Goal: Task Accomplishment & Management: Manage account settings

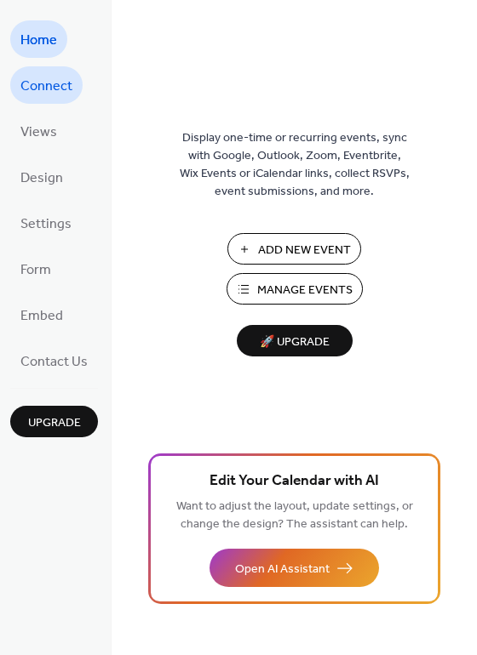
click at [45, 83] on span "Connect" at bounding box center [46, 86] width 52 height 27
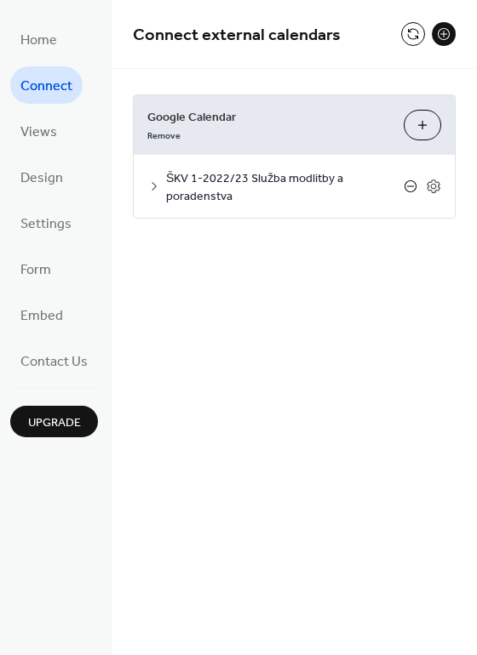
click at [412, 186] on icon at bounding box center [410, 186] width 7 height 1
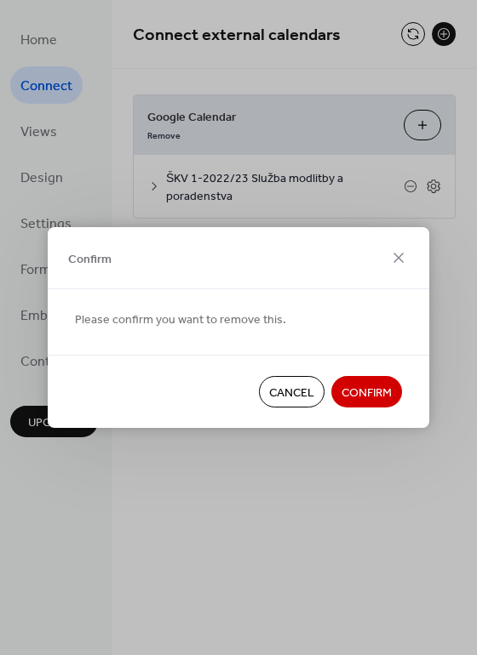
click at [364, 394] on span "Confirm" at bounding box center [366, 394] width 50 height 18
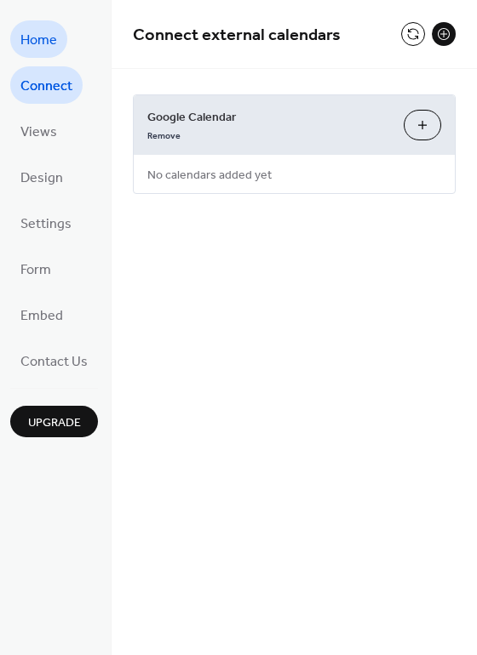
click at [54, 41] on span "Home" at bounding box center [38, 40] width 37 height 27
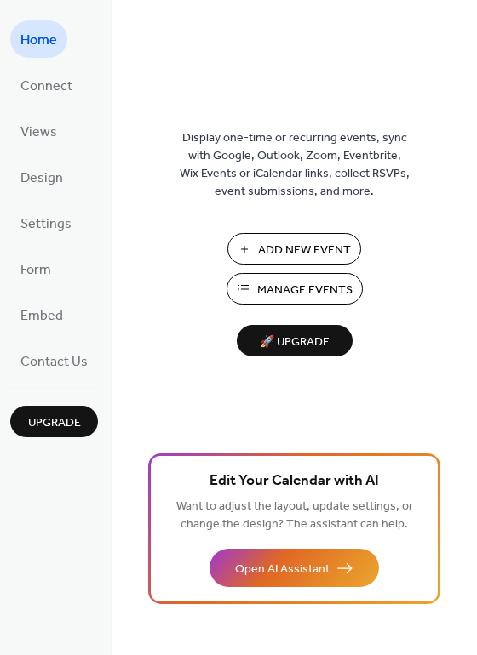
click at [289, 288] on span "Manage Events" at bounding box center [304, 291] width 95 height 18
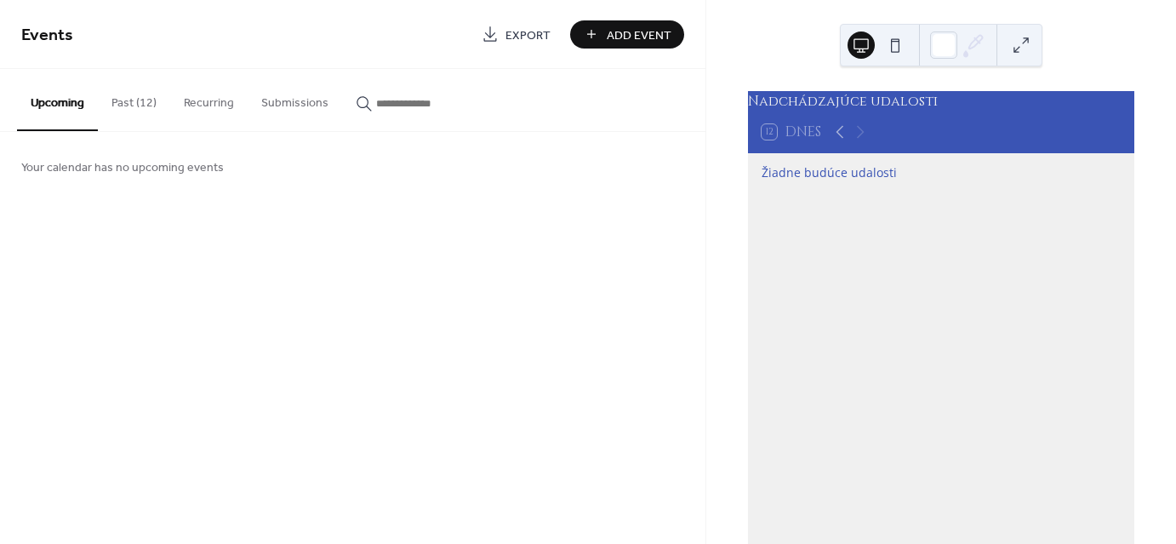
click at [140, 104] on button "Past (12)" at bounding box center [134, 99] width 72 height 60
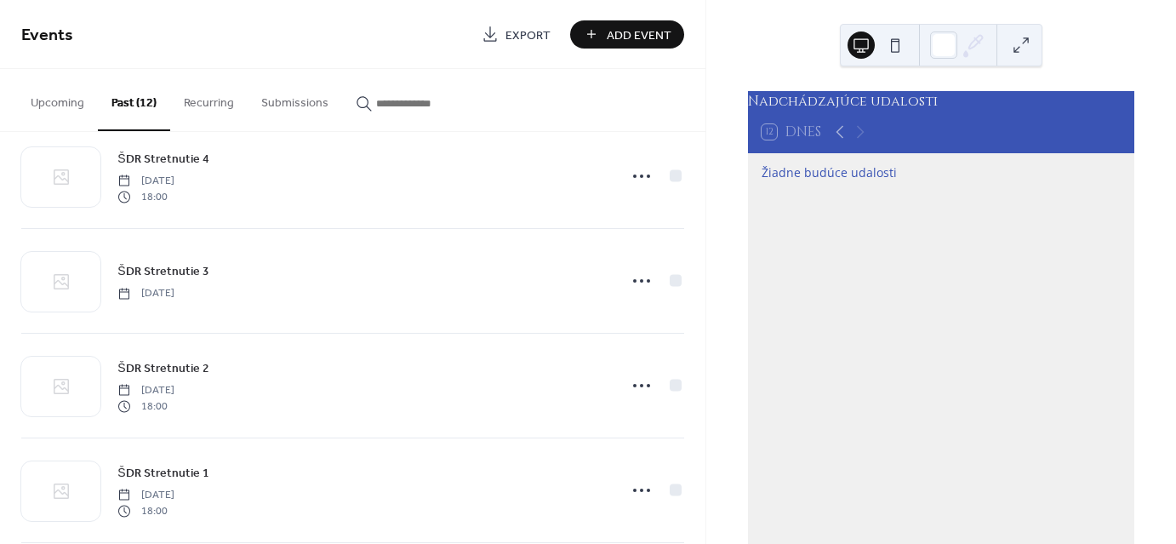
scroll to position [892, 0]
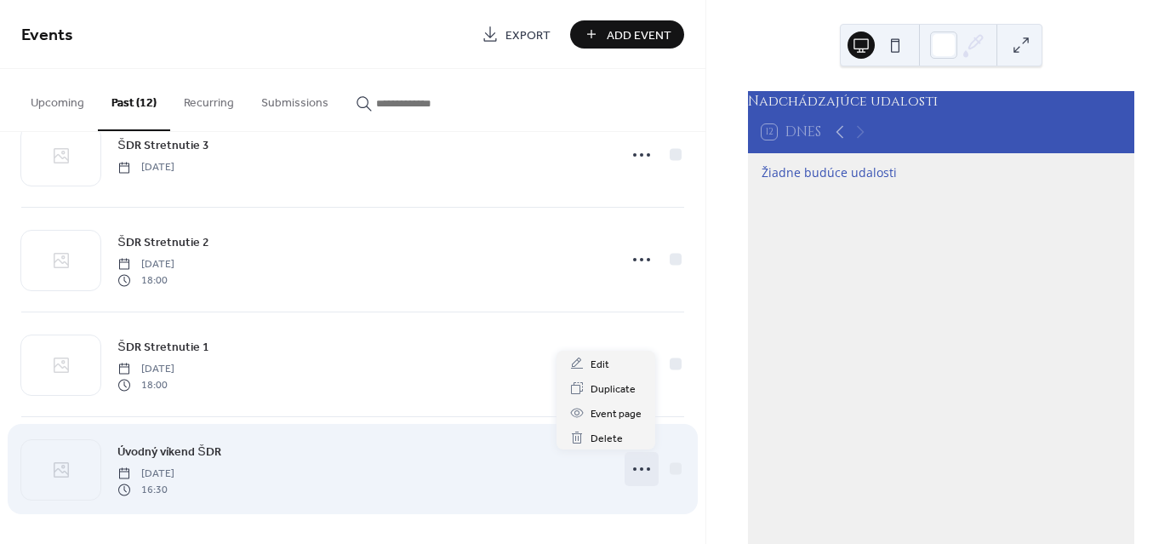
click at [647, 467] on circle at bounding box center [648, 468] width 3 height 3
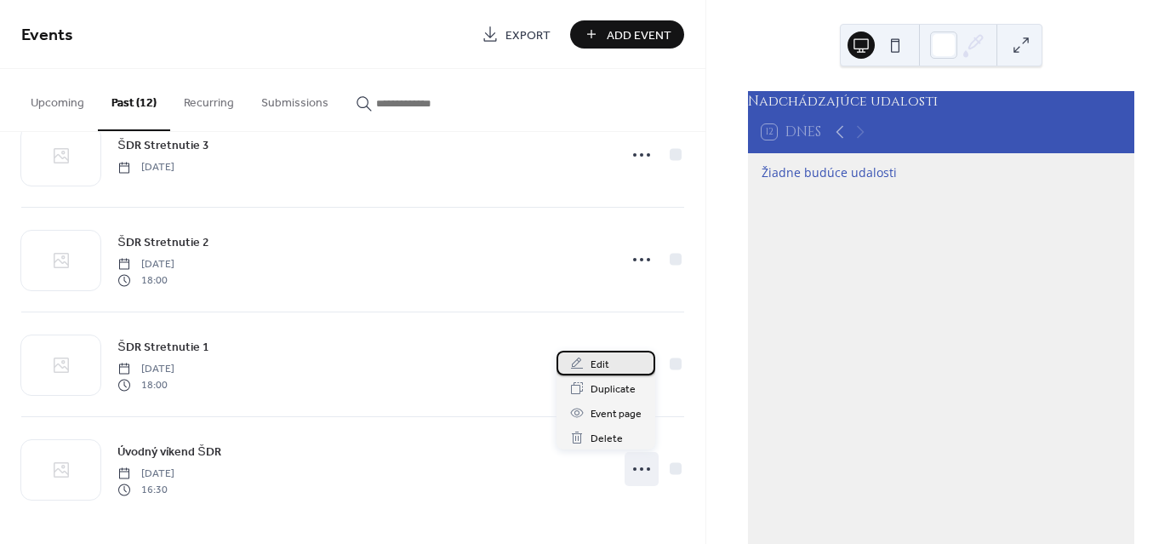
click at [592, 364] on span "Edit" at bounding box center [600, 365] width 19 height 18
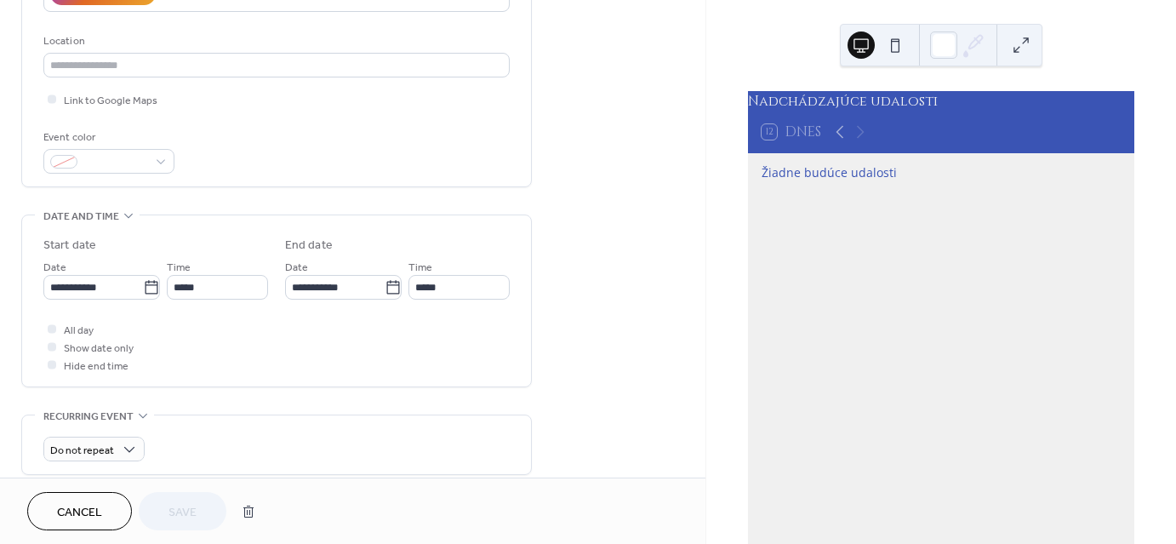
scroll to position [340, 0]
click at [107, 289] on input "**********" at bounding box center [93, 286] width 100 height 25
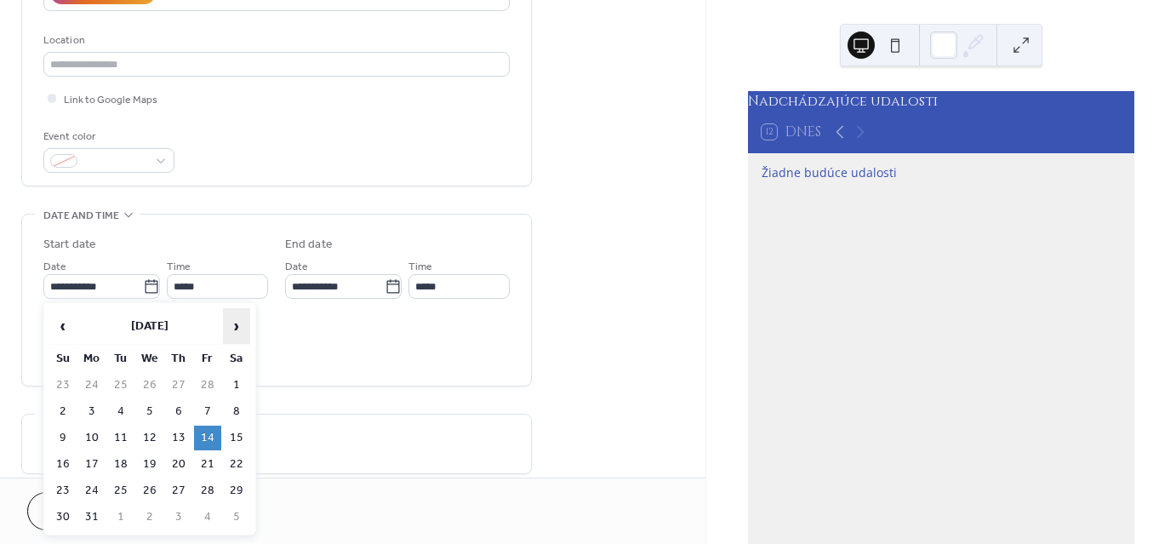
click at [241, 324] on span "›" at bounding box center [237, 326] width 26 height 34
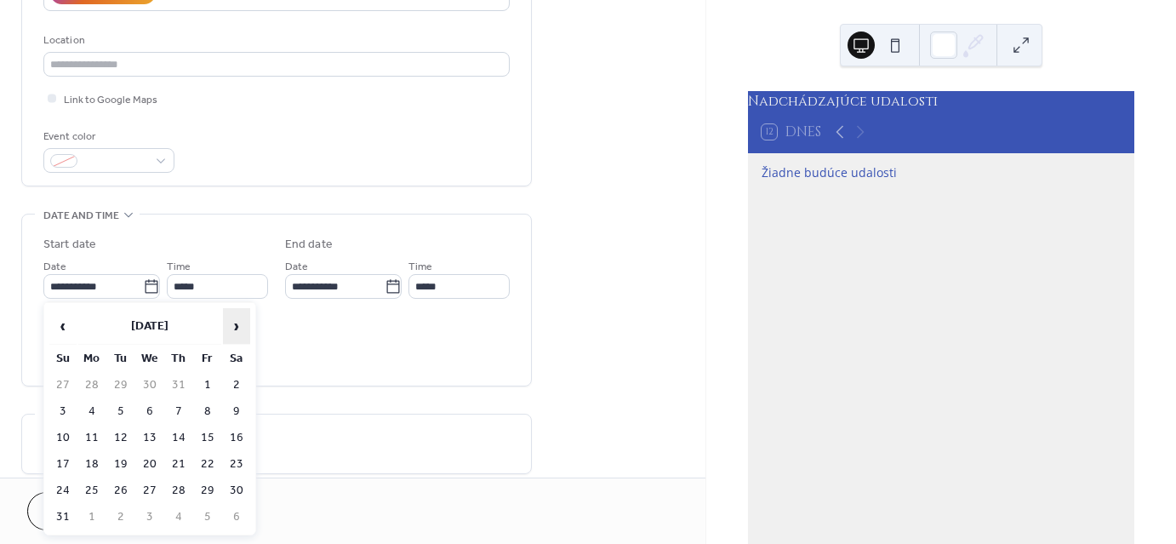
click at [241, 324] on span "›" at bounding box center [237, 326] width 26 height 34
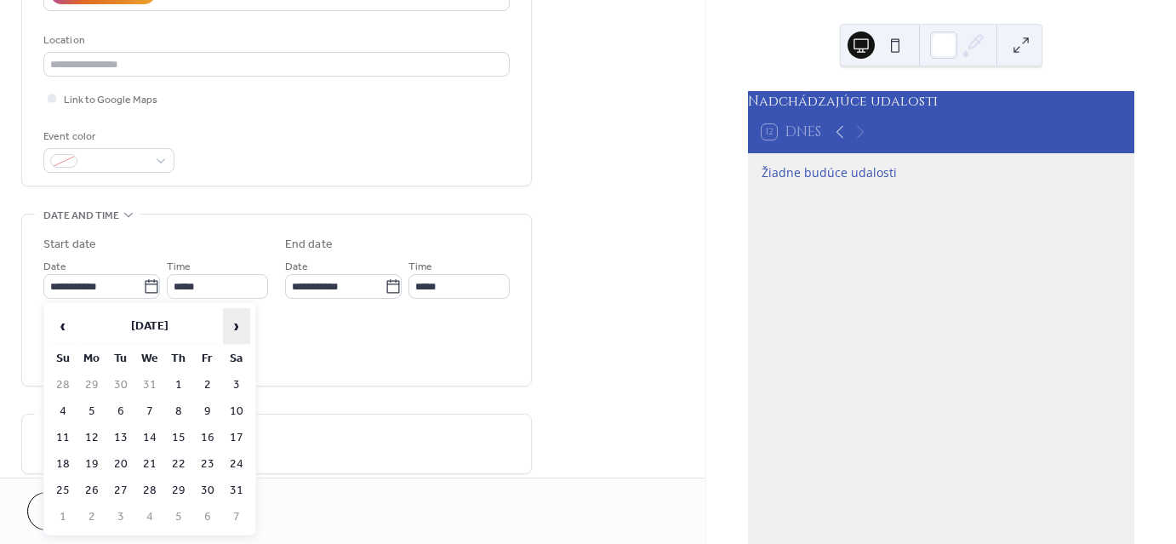
click at [241, 324] on span "›" at bounding box center [237, 326] width 26 height 34
click at [209, 432] on td "13" at bounding box center [207, 438] width 27 height 25
type input "**********"
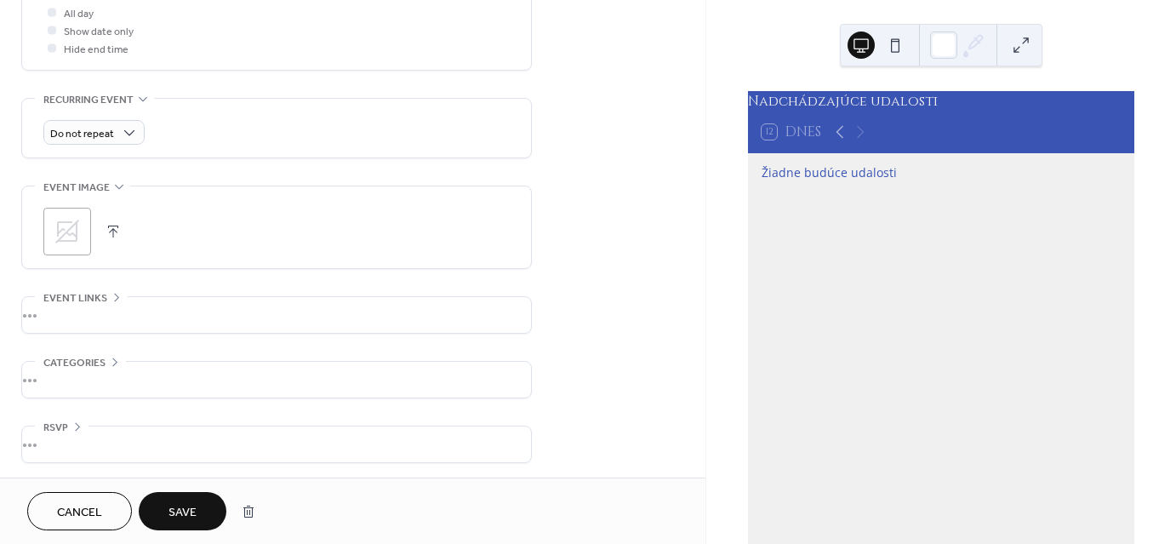
scroll to position [657, 0]
click at [183, 509] on span "Save" at bounding box center [183, 513] width 28 height 18
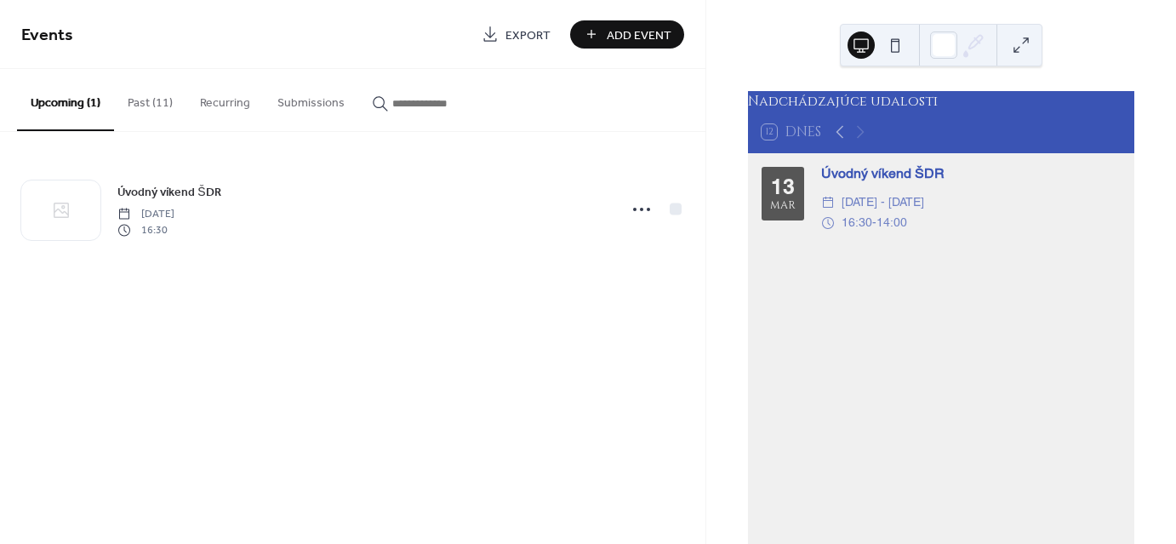
click at [154, 105] on button "Past (11)" at bounding box center [150, 99] width 72 height 60
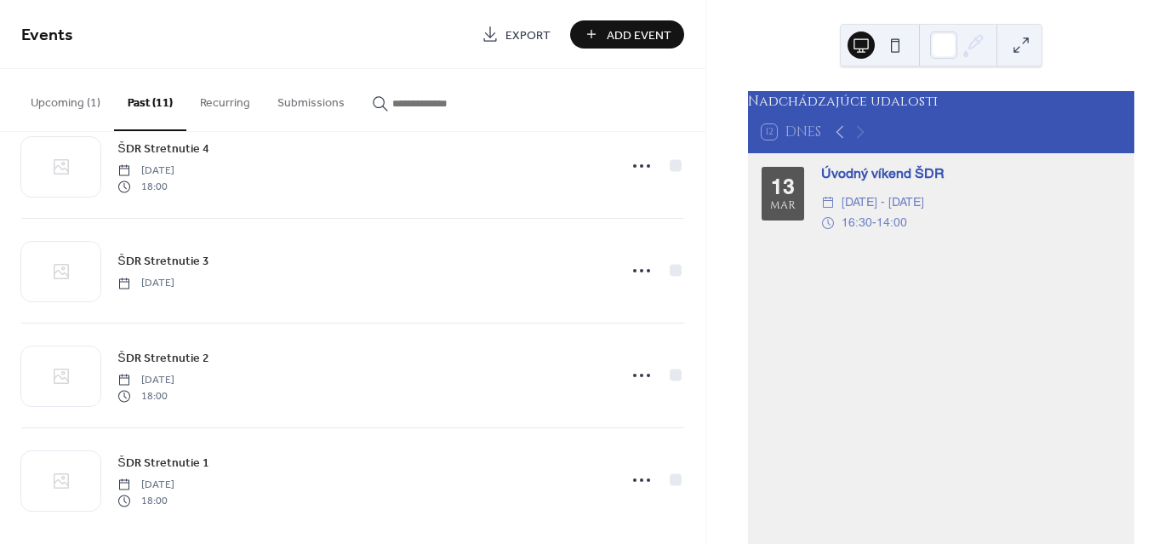
scroll to position [787, 0]
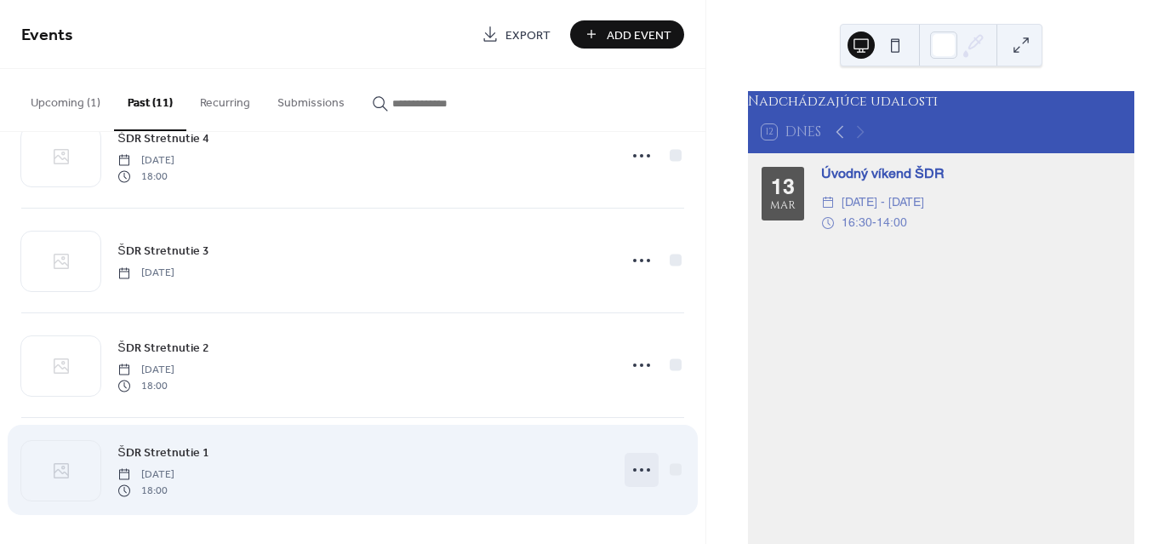
click at [633, 468] on icon at bounding box center [641, 469] width 27 height 27
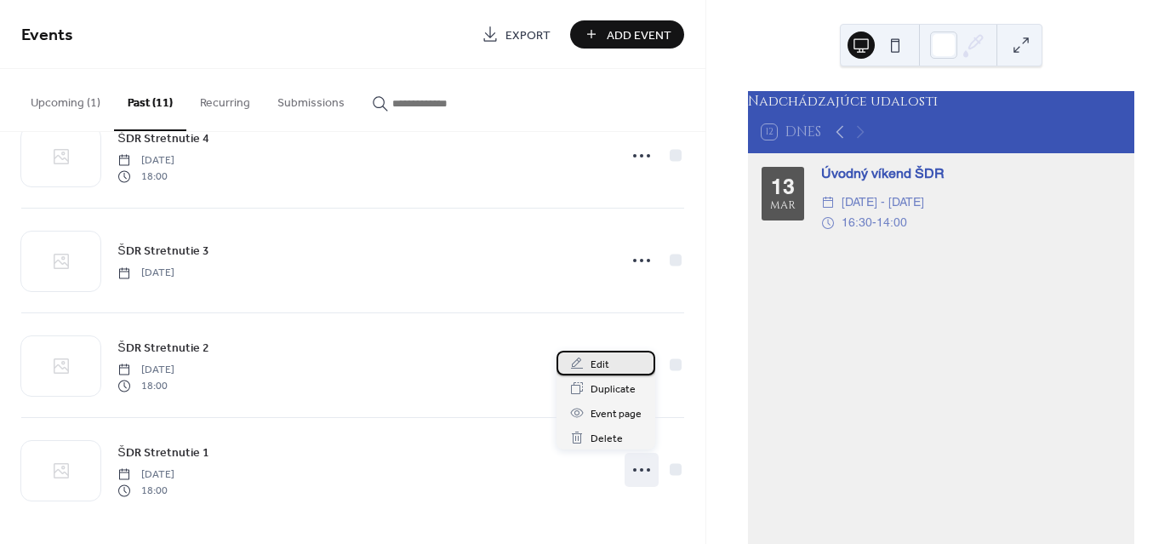
click at [605, 360] on span "Edit" at bounding box center [600, 365] width 19 height 18
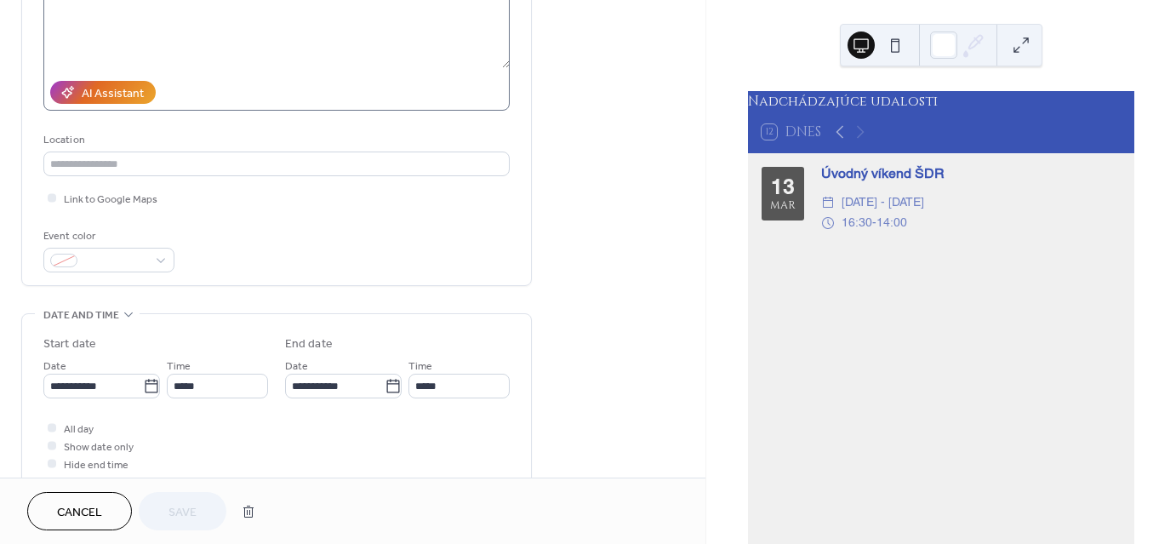
scroll to position [340, 0]
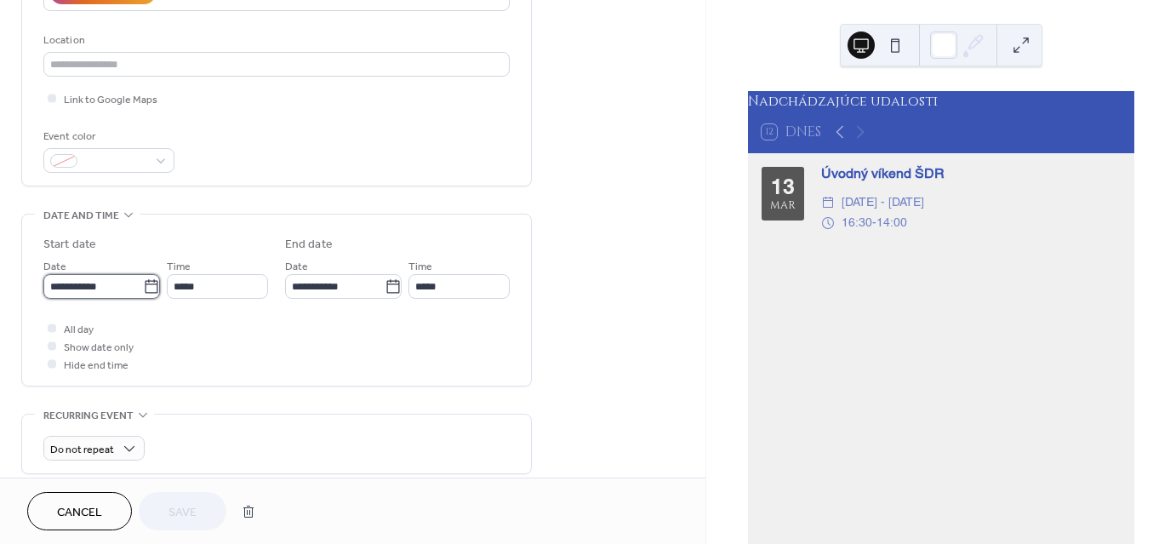
click at [89, 280] on input "**********" at bounding box center [93, 286] width 100 height 25
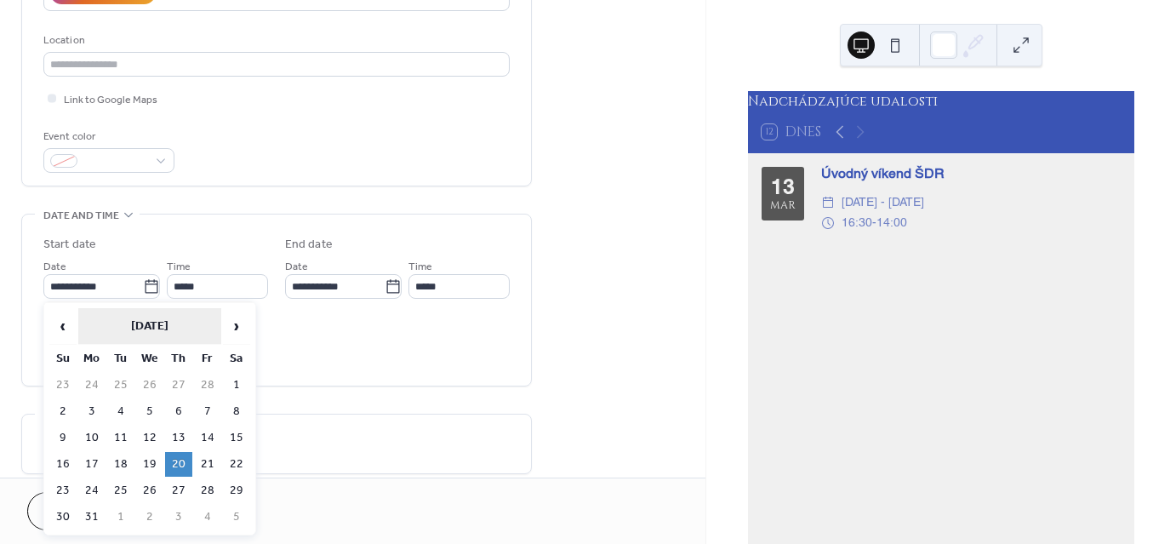
click at [171, 325] on th "March 2025" at bounding box center [149, 326] width 143 height 37
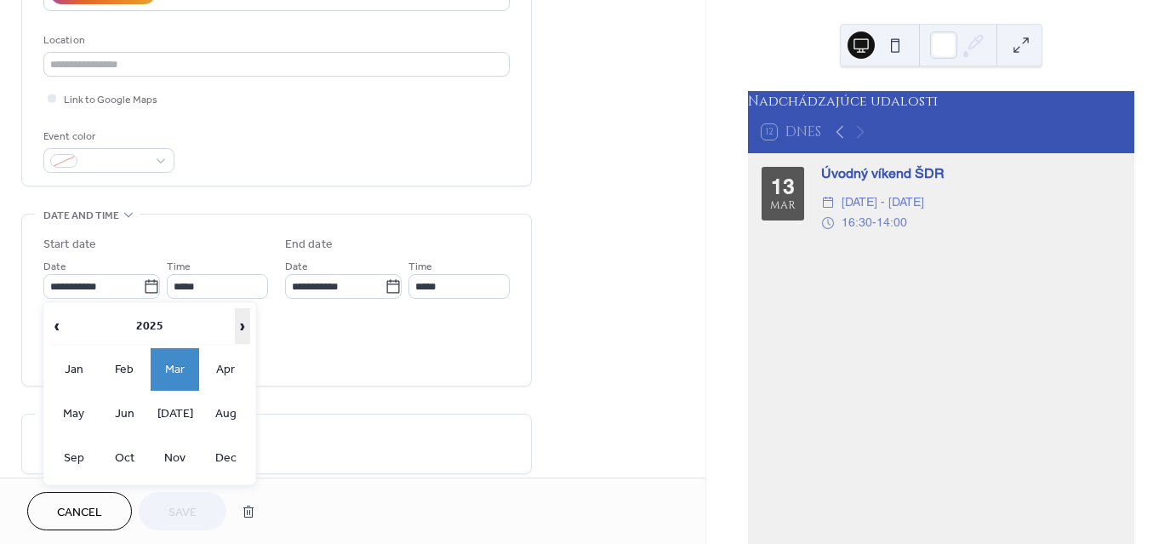
click at [241, 329] on span "›" at bounding box center [243, 326] width 14 height 34
click at [174, 362] on td "Mar" at bounding box center [175, 369] width 49 height 43
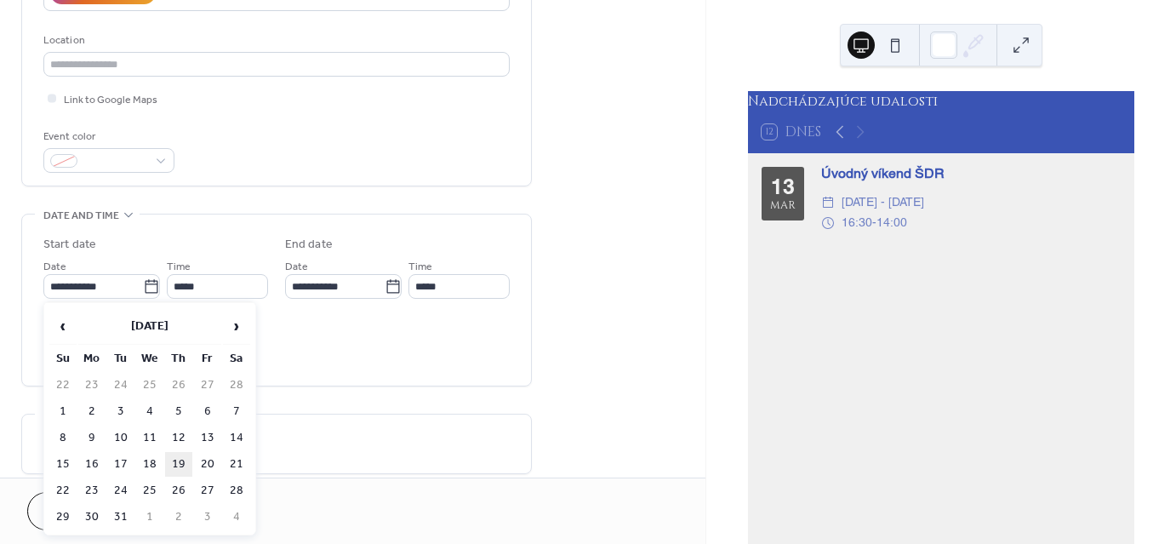
click at [178, 456] on td "19" at bounding box center [178, 464] width 27 height 25
type input "**********"
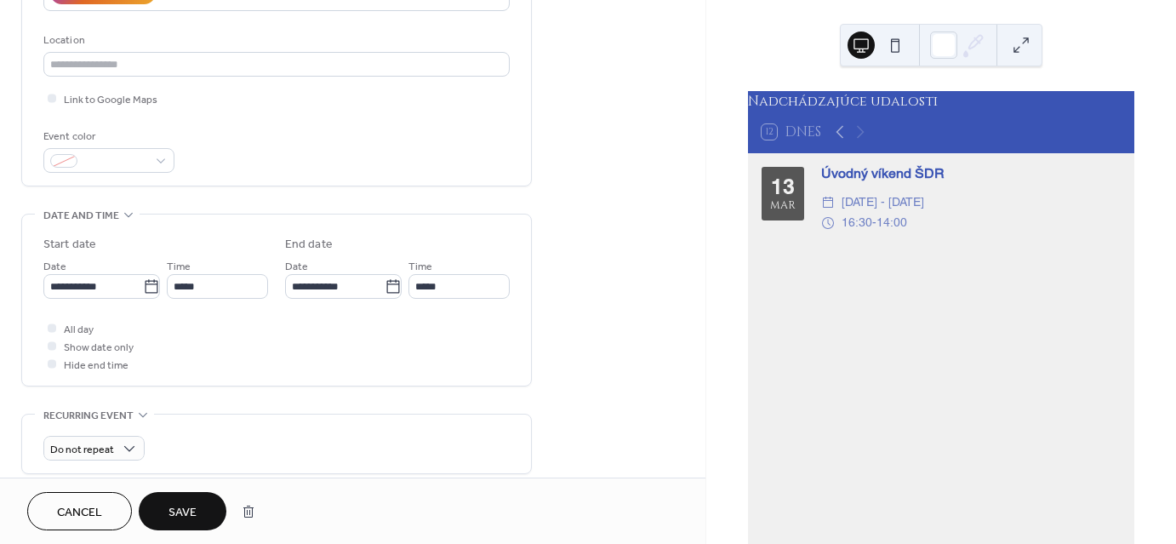
click at [191, 510] on span "Save" at bounding box center [183, 513] width 28 height 18
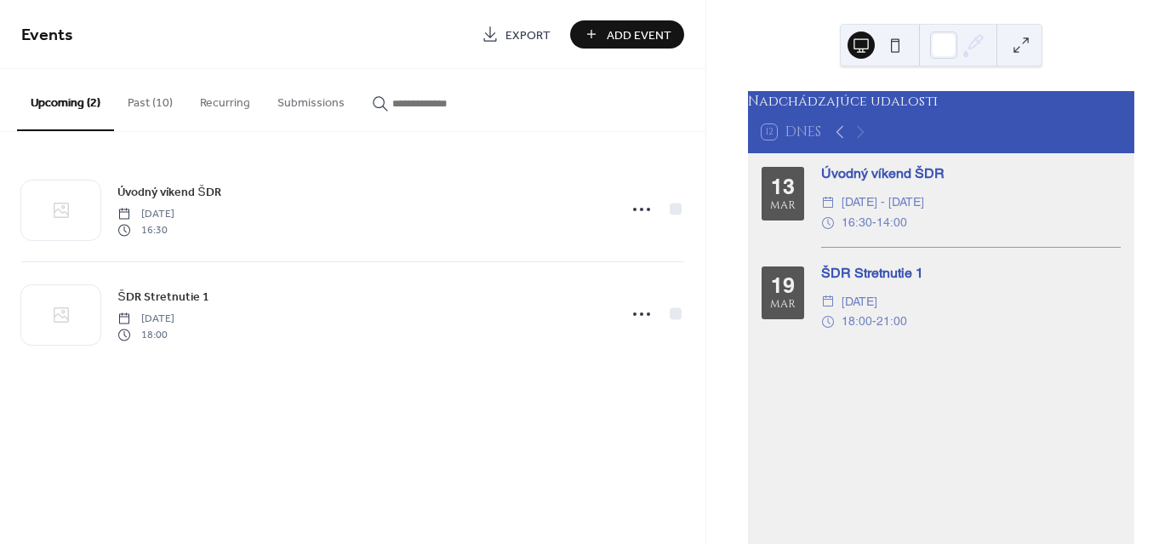
click at [150, 106] on button "Past (10)" at bounding box center [150, 99] width 72 height 60
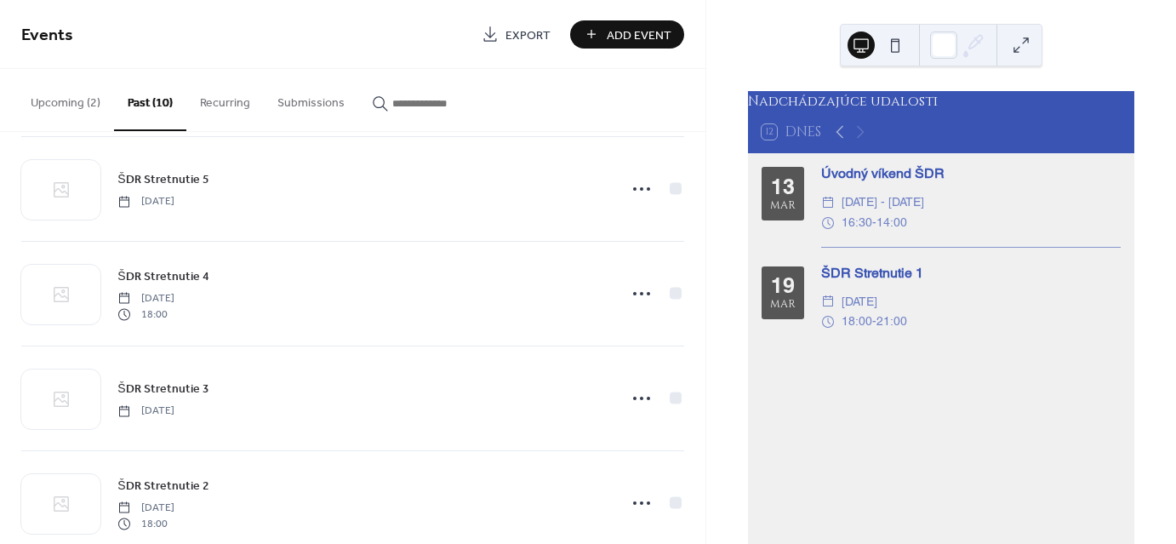
scroll to position [683, 0]
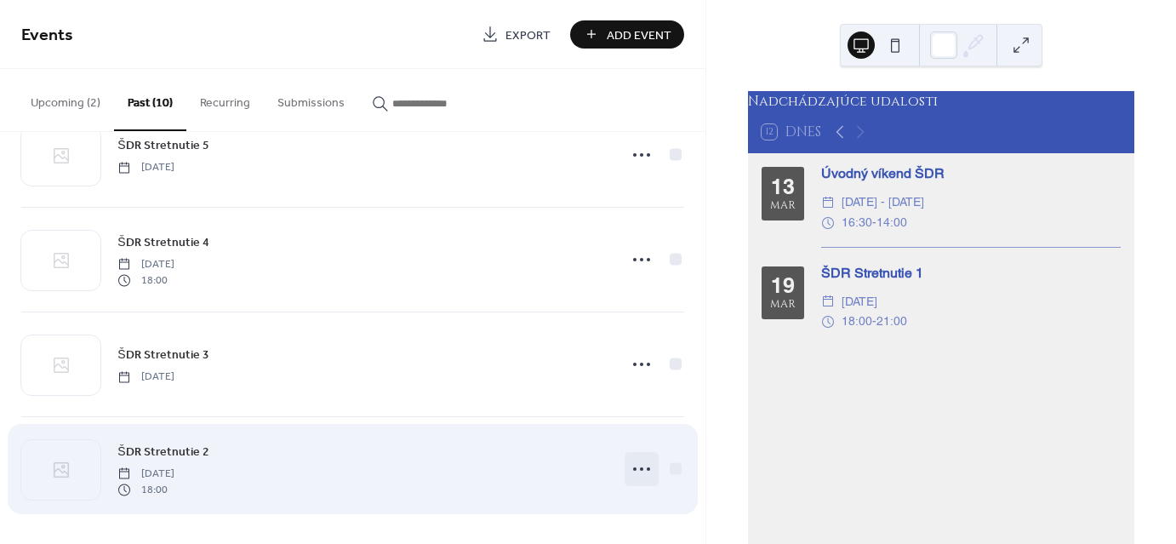
click at [647, 467] on circle at bounding box center [648, 468] width 3 height 3
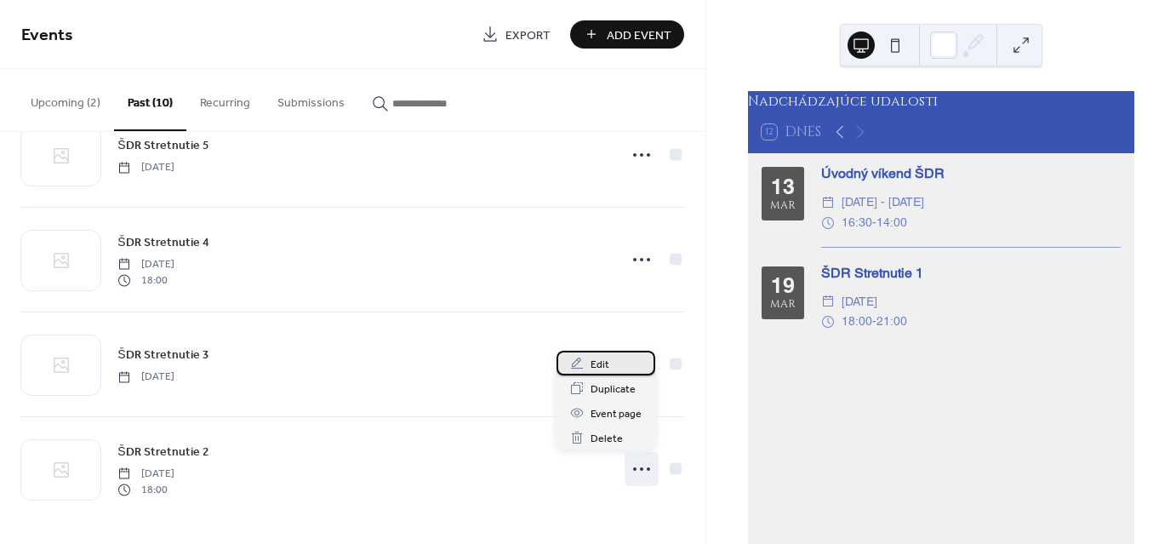
click at [598, 363] on span "Edit" at bounding box center [600, 365] width 19 height 18
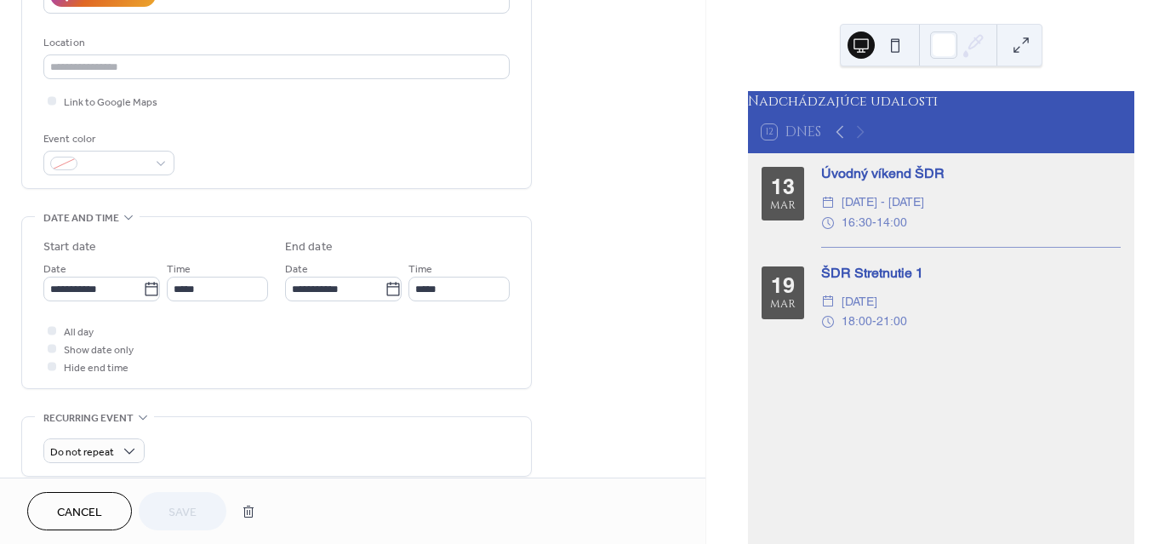
scroll to position [340, 0]
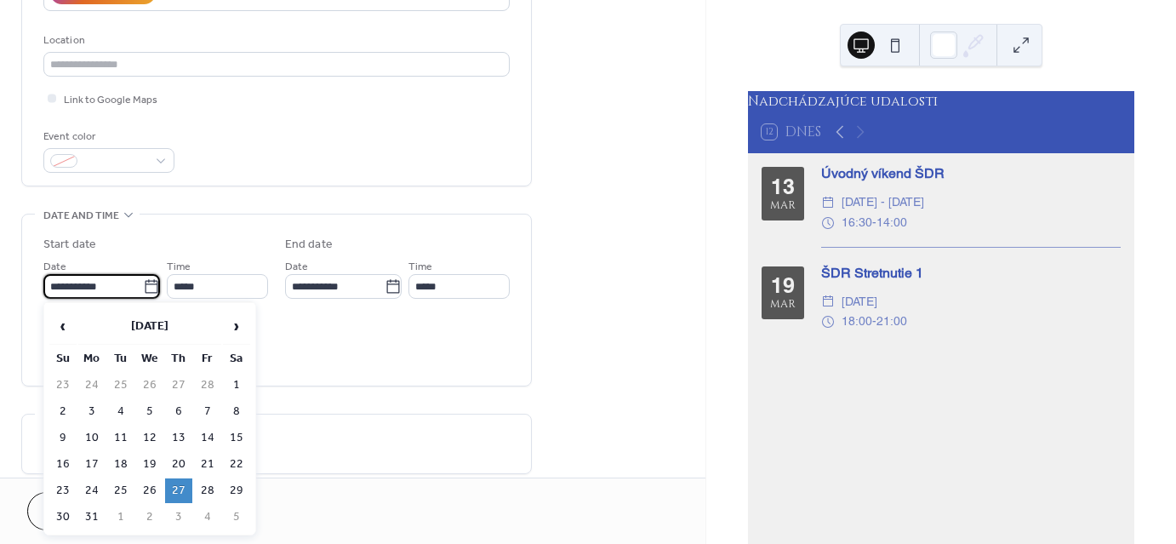
click at [113, 286] on input "**********" at bounding box center [93, 286] width 100 height 25
click at [152, 323] on th "March 2025" at bounding box center [149, 326] width 143 height 37
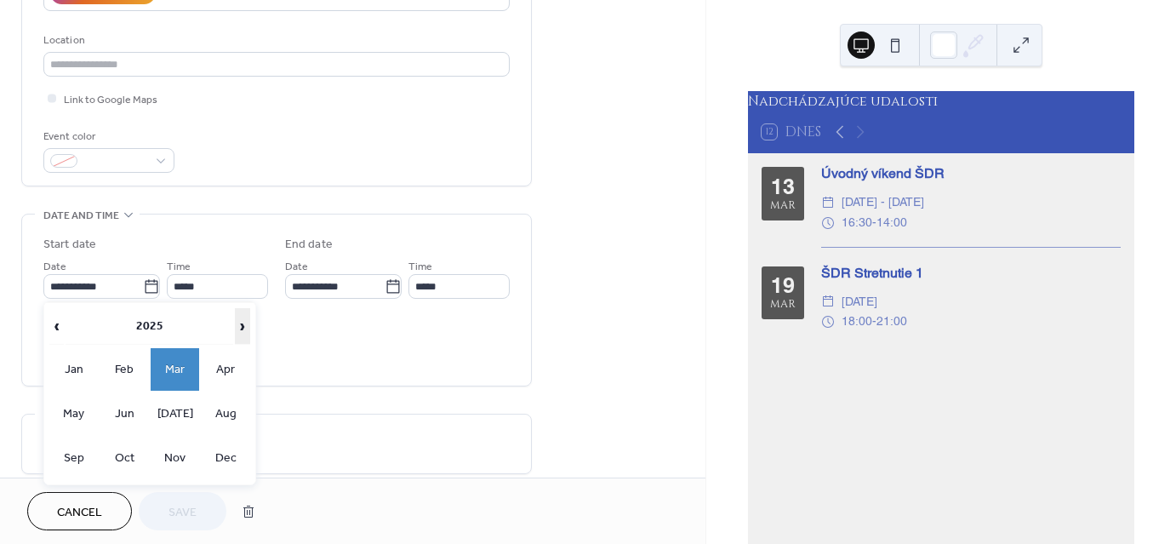
click at [243, 325] on span "›" at bounding box center [243, 326] width 14 height 34
click at [177, 365] on td "Mar" at bounding box center [175, 369] width 49 height 43
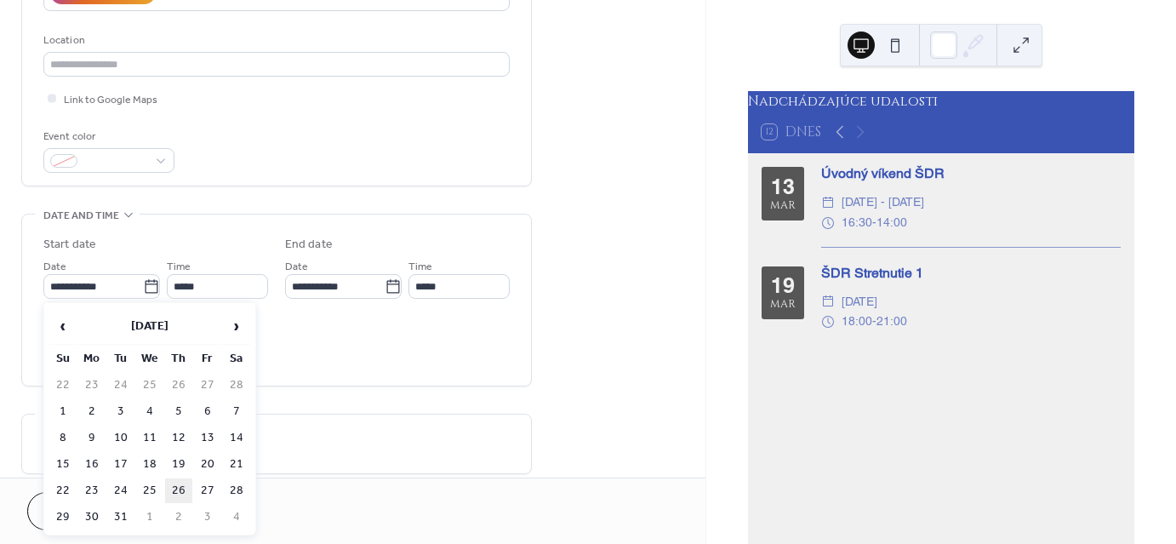
click at [177, 483] on td "26" at bounding box center [178, 490] width 27 height 25
type input "**********"
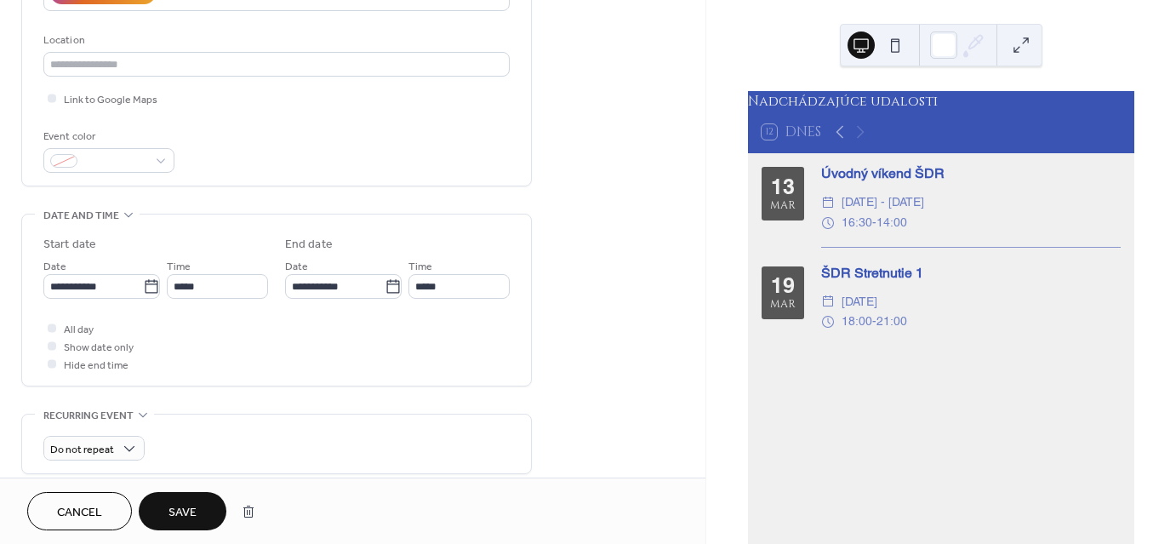
click at [192, 514] on span "Save" at bounding box center [183, 513] width 28 height 18
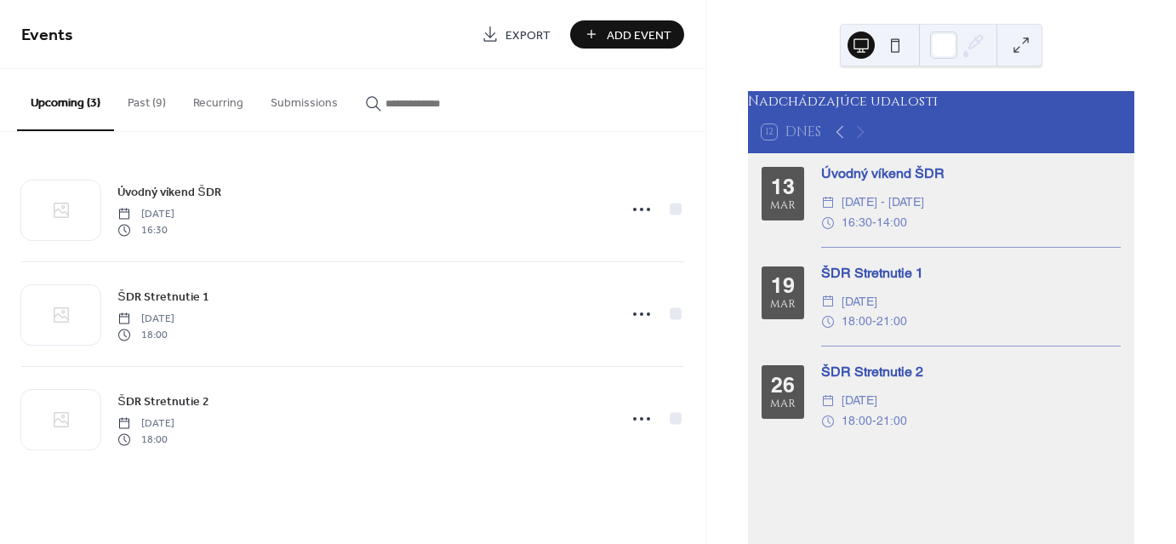
click at [140, 106] on button "Past (9)" at bounding box center [147, 99] width 66 height 60
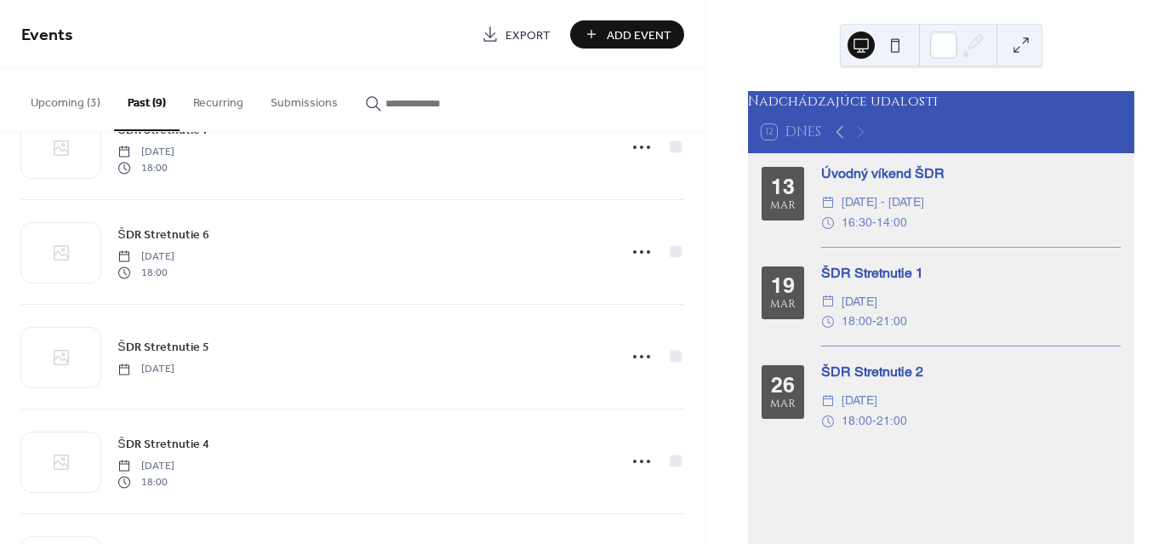
scroll to position [578, 0]
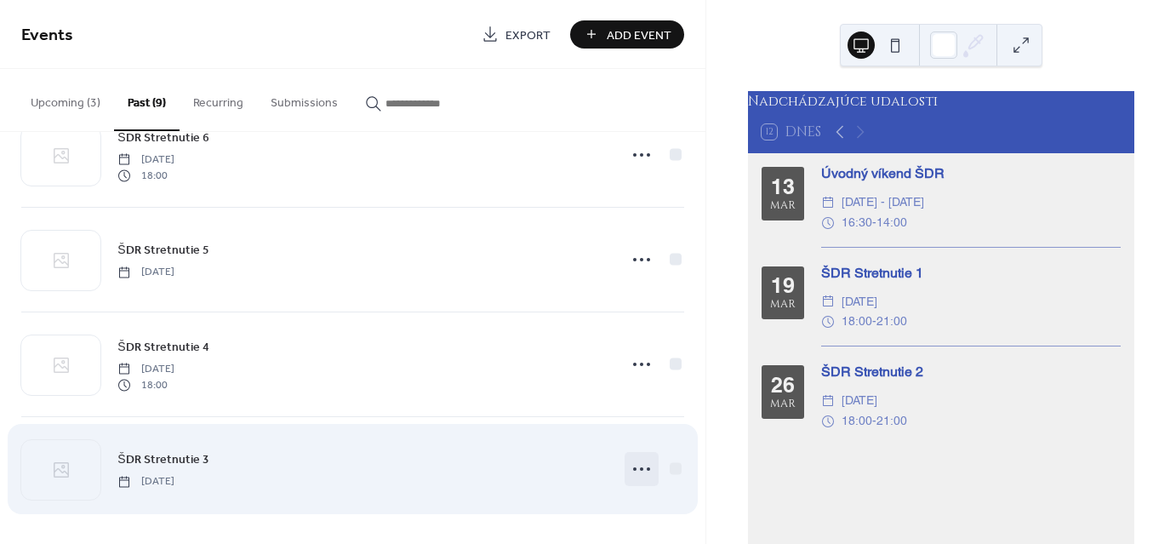
click at [633, 467] on icon at bounding box center [641, 468] width 27 height 27
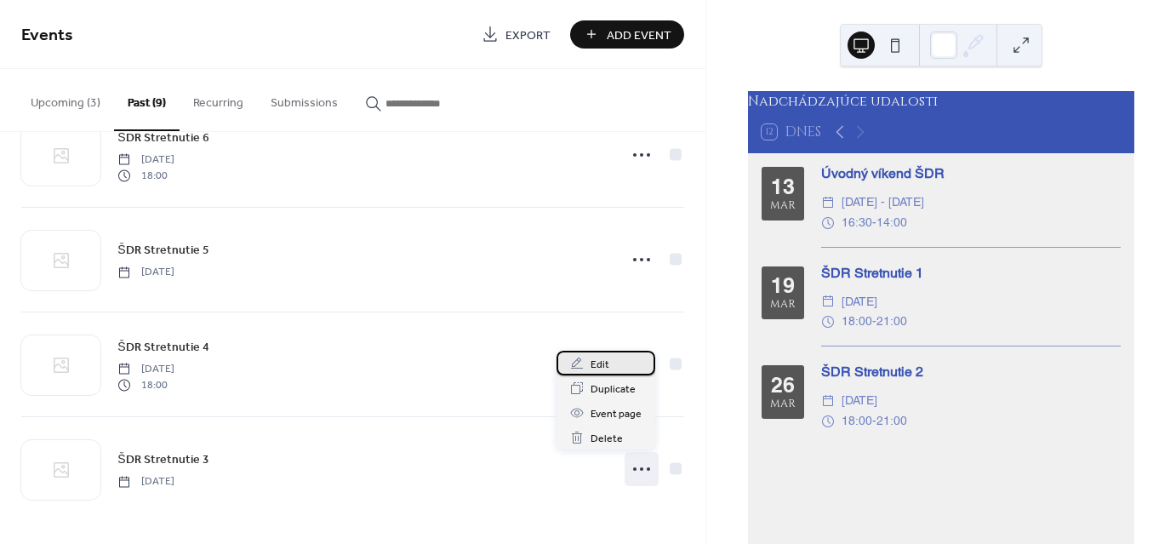
click at [603, 367] on span "Edit" at bounding box center [600, 365] width 19 height 18
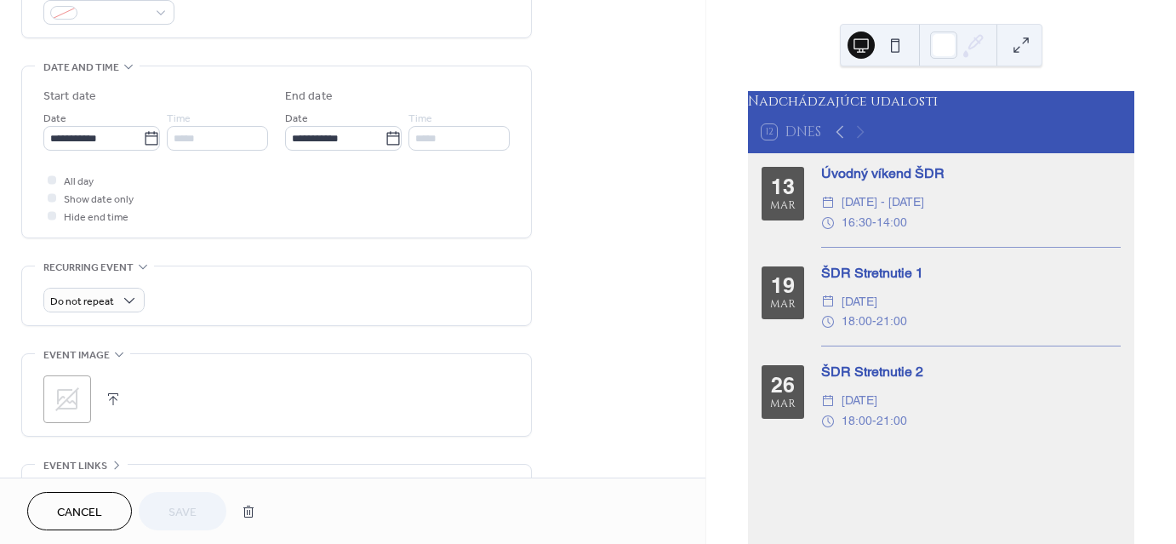
scroll to position [402, 0]
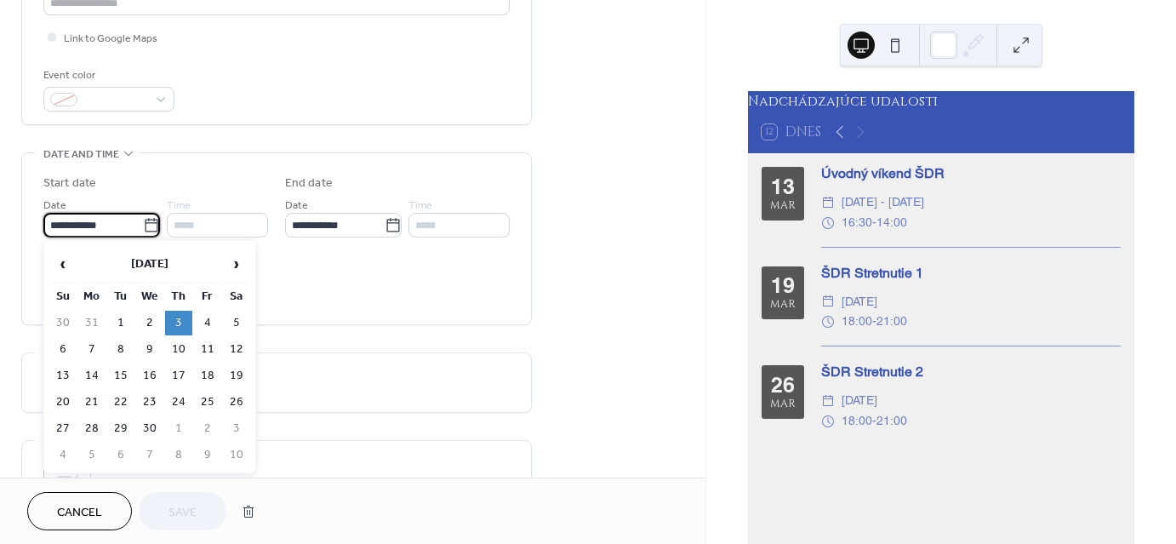
click at [94, 223] on input "**********" at bounding box center [93, 225] width 100 height 25
click at [145, 257] on th "April 2025" at bounding box center [149, 264] width 143 height 37
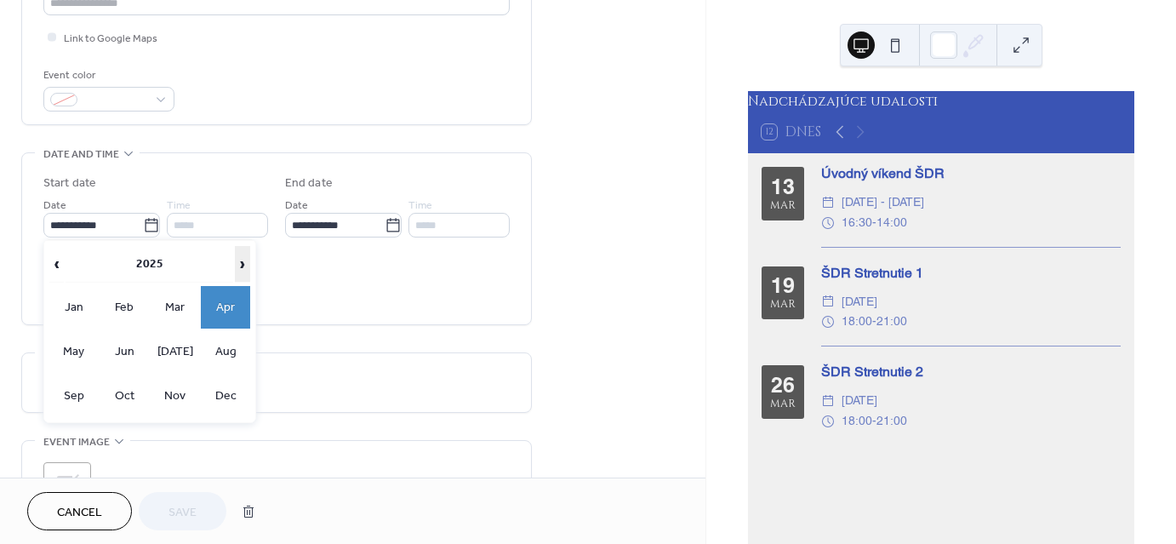
click at [242, 264] on span "›" at bounding box center [243, 264] width 14 height 34
click at [232, 300] on td "Apr" at bounding box center [225, 307] width 49 height 43
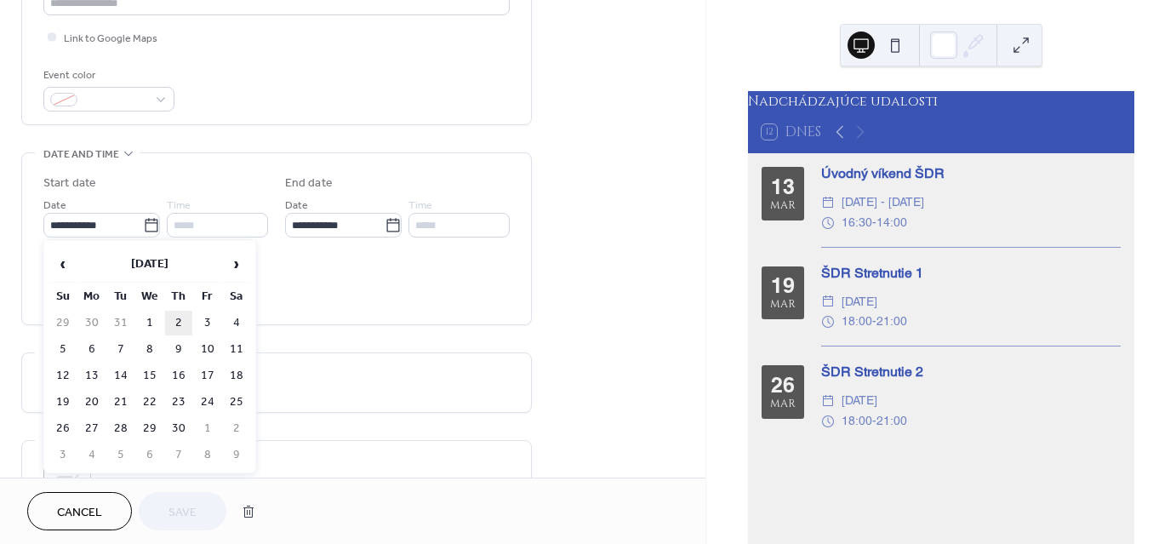
click at [178, 323] on td "2" at bounding box center [178, 323] width 27 height 25
type input "**********"
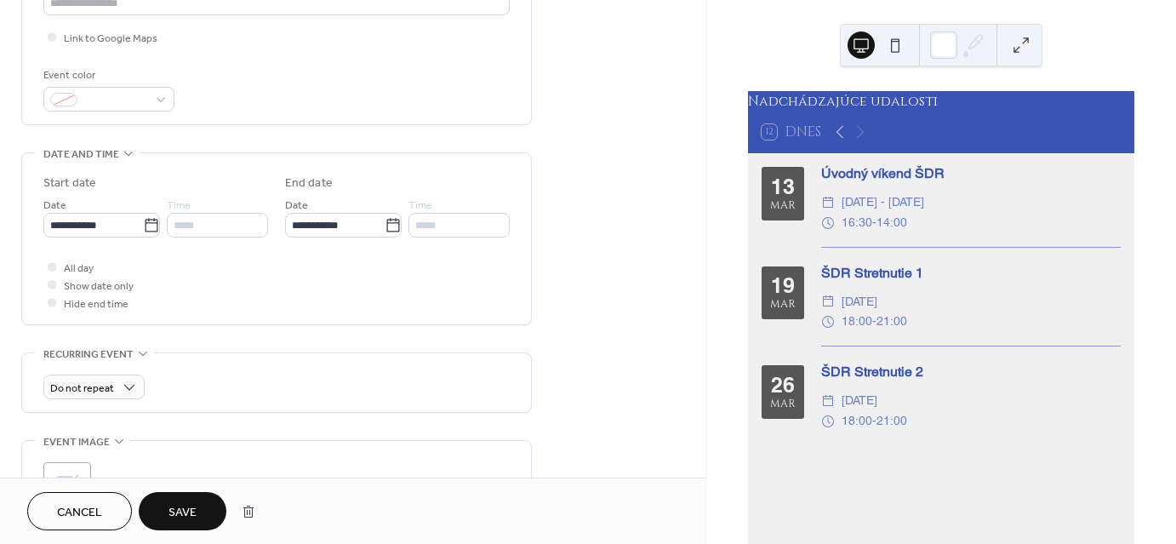
click at [186, 511] on span "Save" at bounding box center [183, 513] width 28 height 18
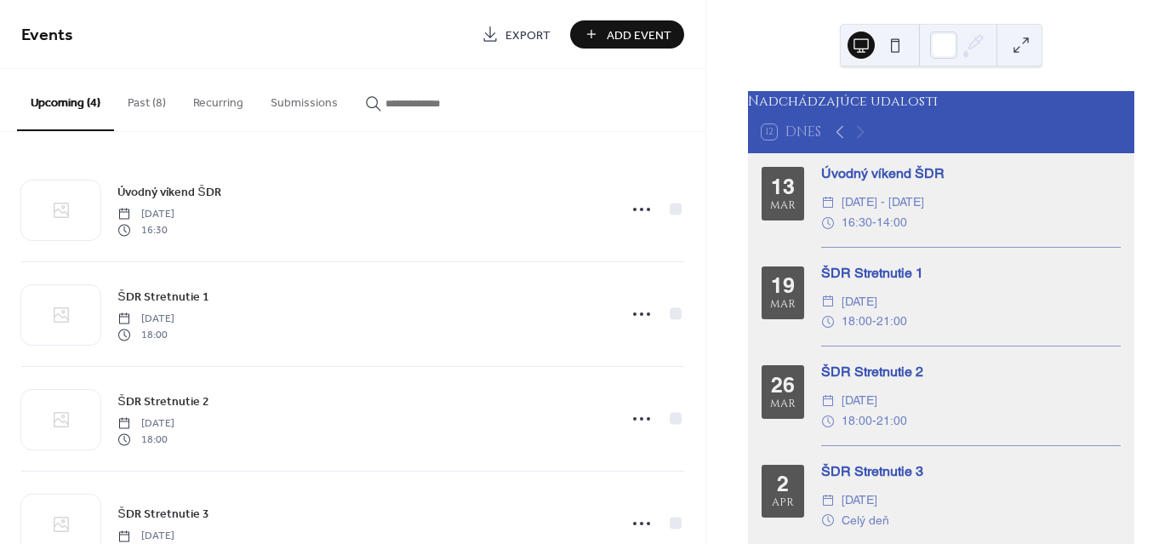
click at [146, 99] on button "Past (8)" at bounding box center [147, 99] width 66 height 60
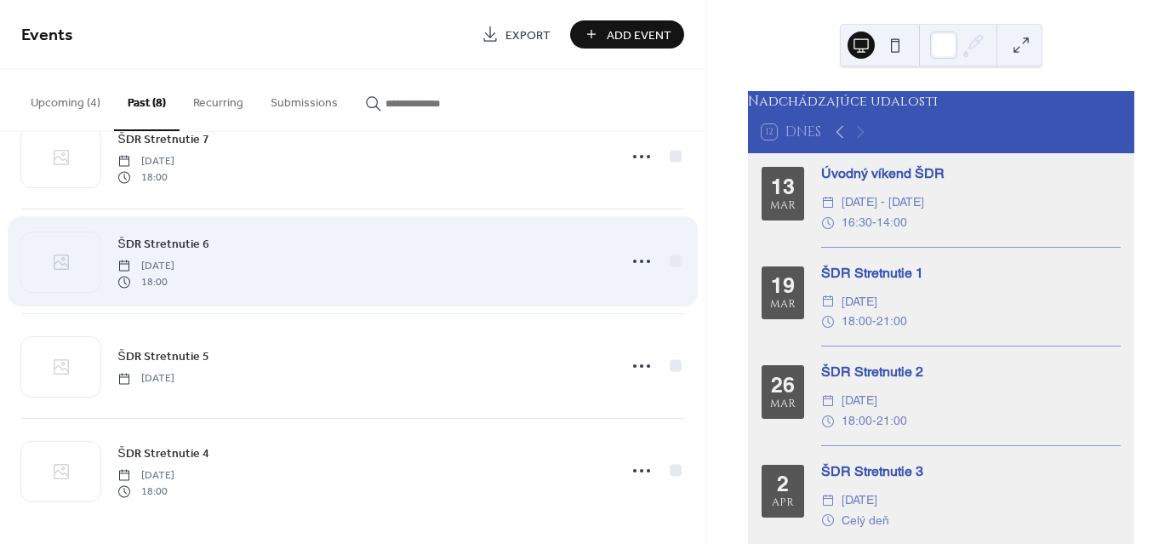
scroll to position [473, 0]
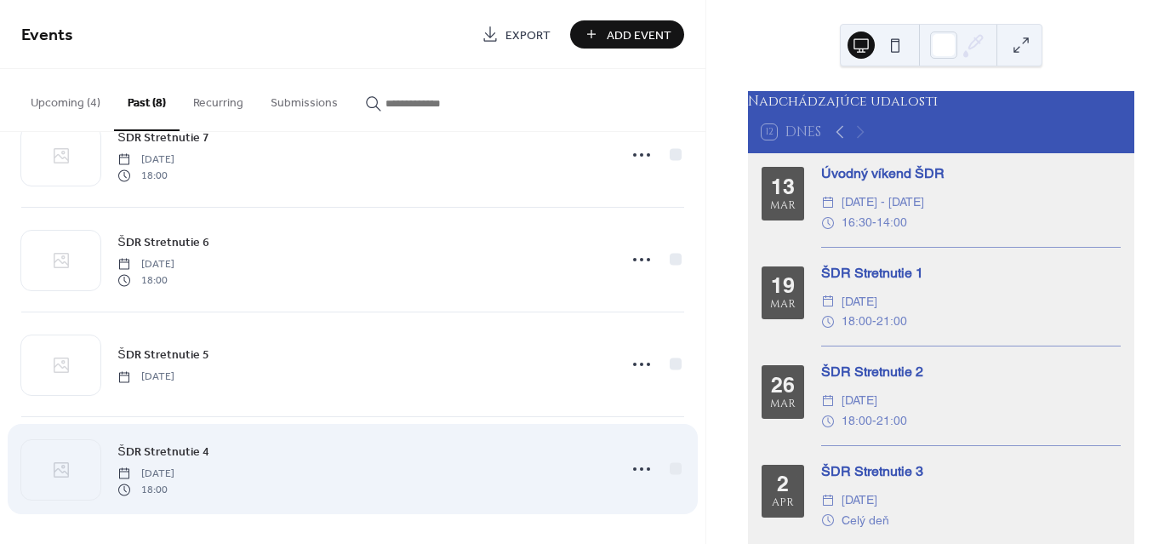
click at [172, 455] on span "ŠDR Stretnutie 4" at bounding box center [162, 452] width 91 height 18
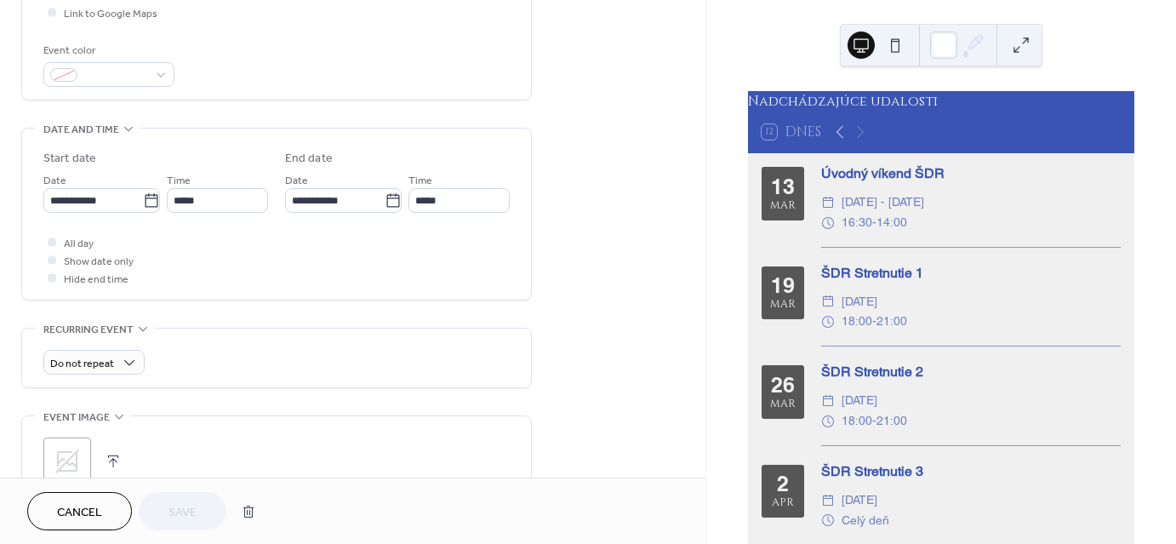
scroll to position [426, 0]
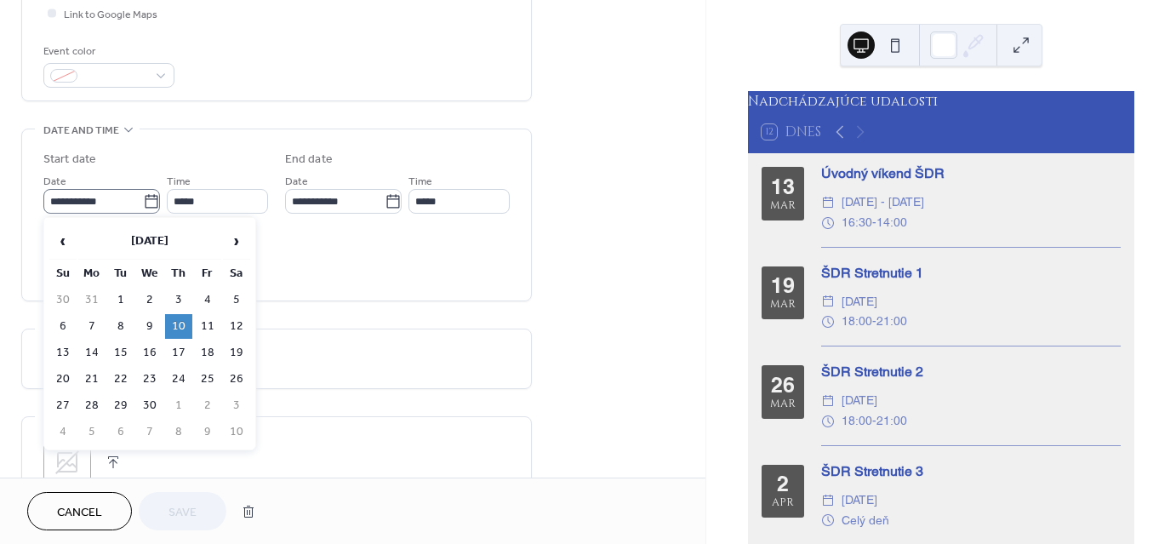
click at [143, 200] on icon at bounding box center [151, 201] width 17 height 17
click at [139, 200] on input "**********" at bounding box center [93, 201] width 100 height 25
click at [146, 237] on th "April 2025" at bounding box center [149, 241] width 143 height 37
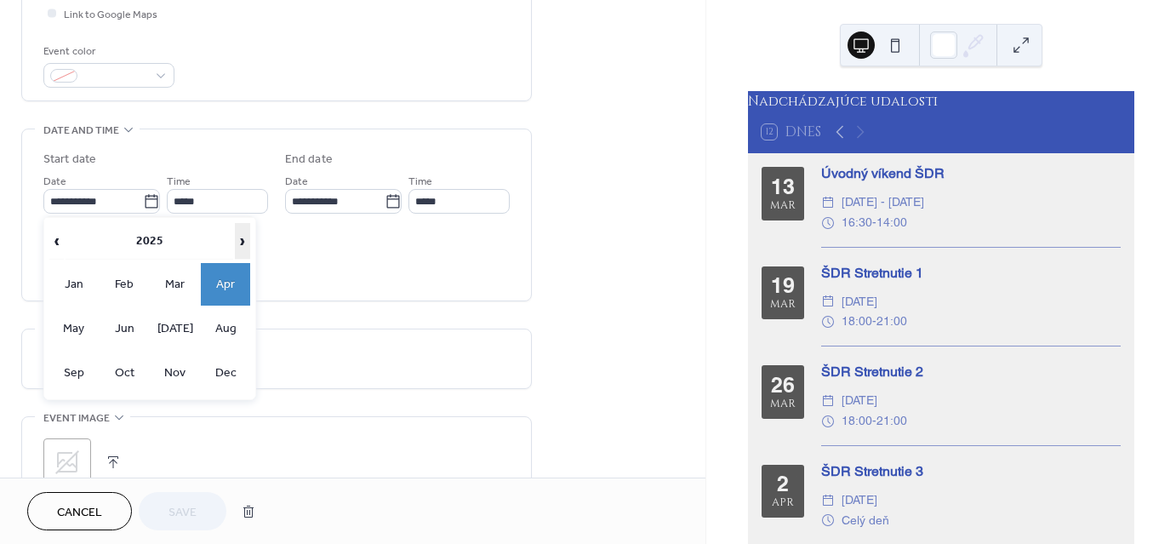
click at [237, 237] on span "›" at bounding box center [243, 241] width 14 height 34
click at [231, 282] on td "Apr" at bounding box center [225, 284] width 49 height 43
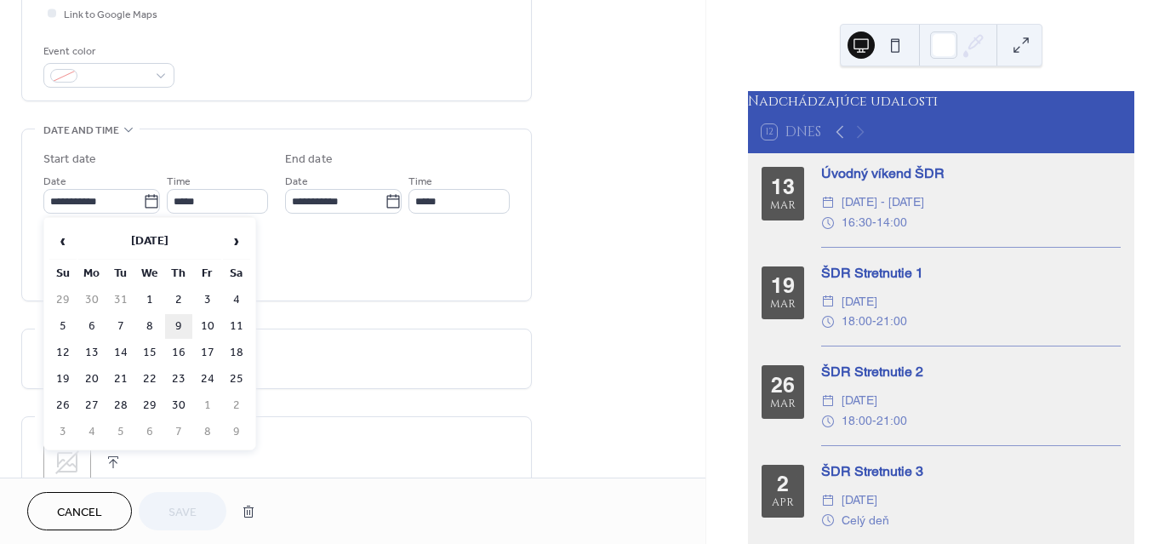
click at [179, 326] on td "9" at bounding box center [178, 326] width 27 height 25
type input "**********"
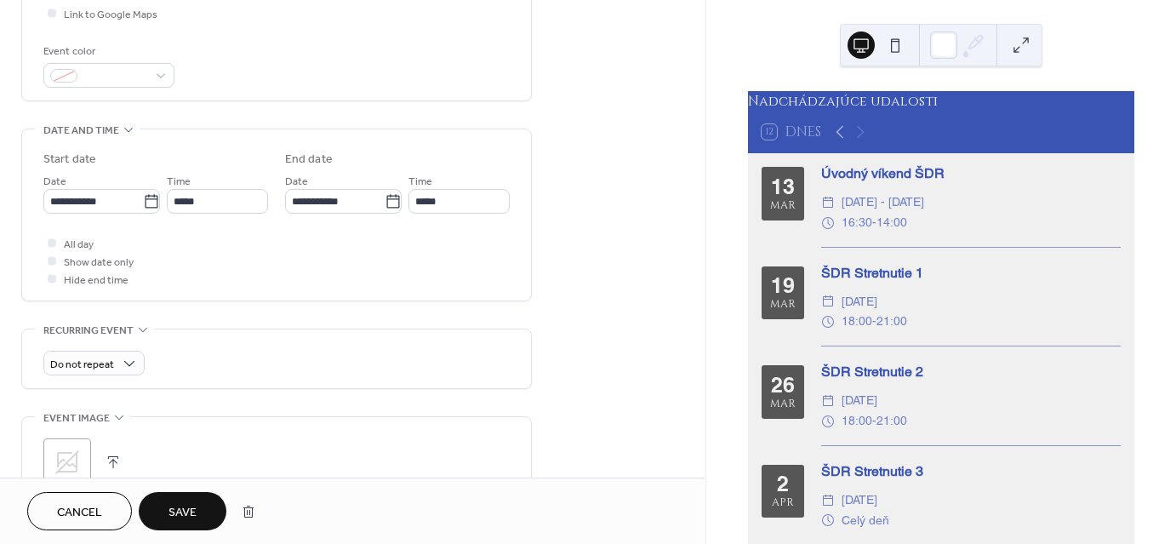
click at [201, 513] on button "Save" at bounding box center [183, 511] width 88 height 38
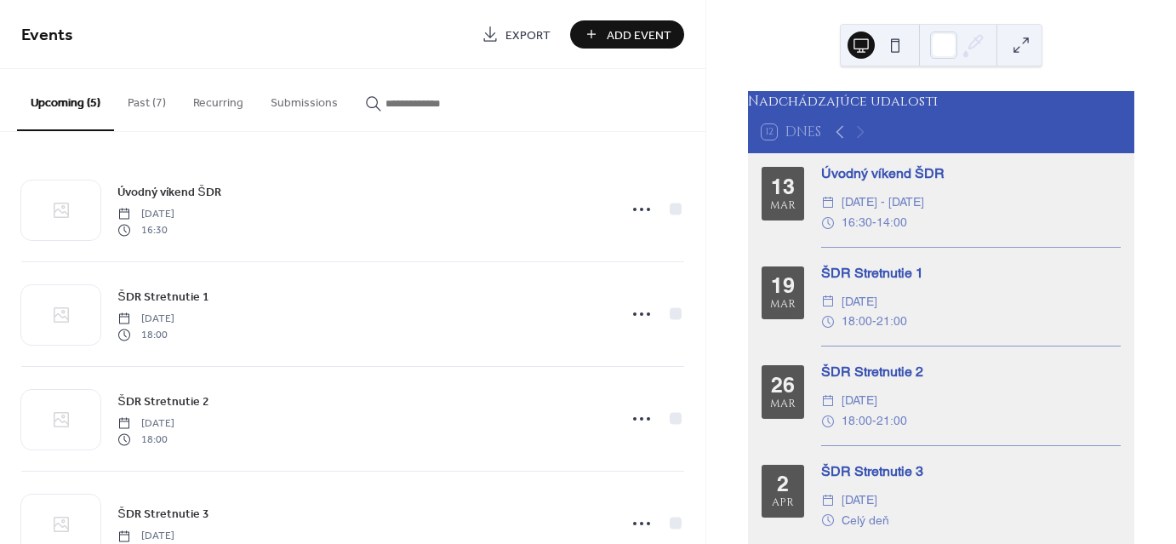
click at [136, 107] on button "Past (7)" at bounding box center [147, 99] width 66 height 60
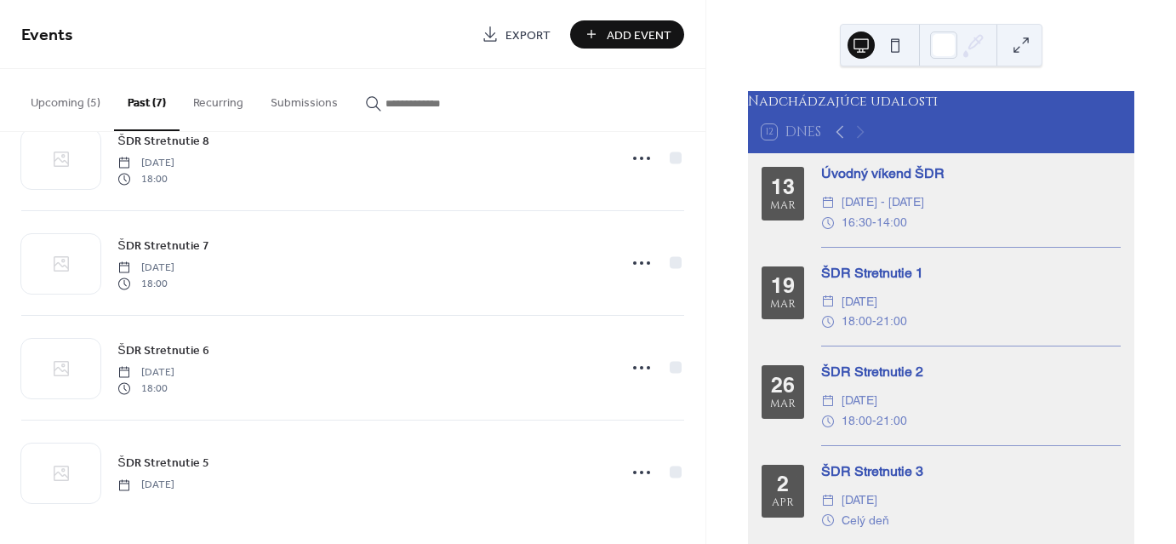
scroll to position [369, 0]
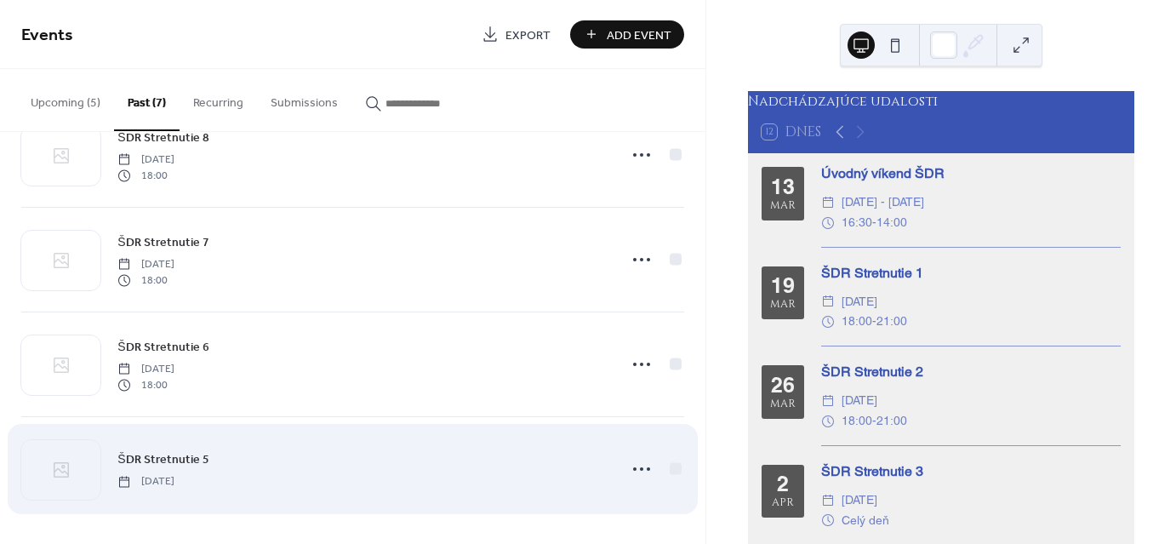
click at [163, 452] on span "ŠDR Stretnutie 5" at bounding box center [162, 460] width 91 height 18
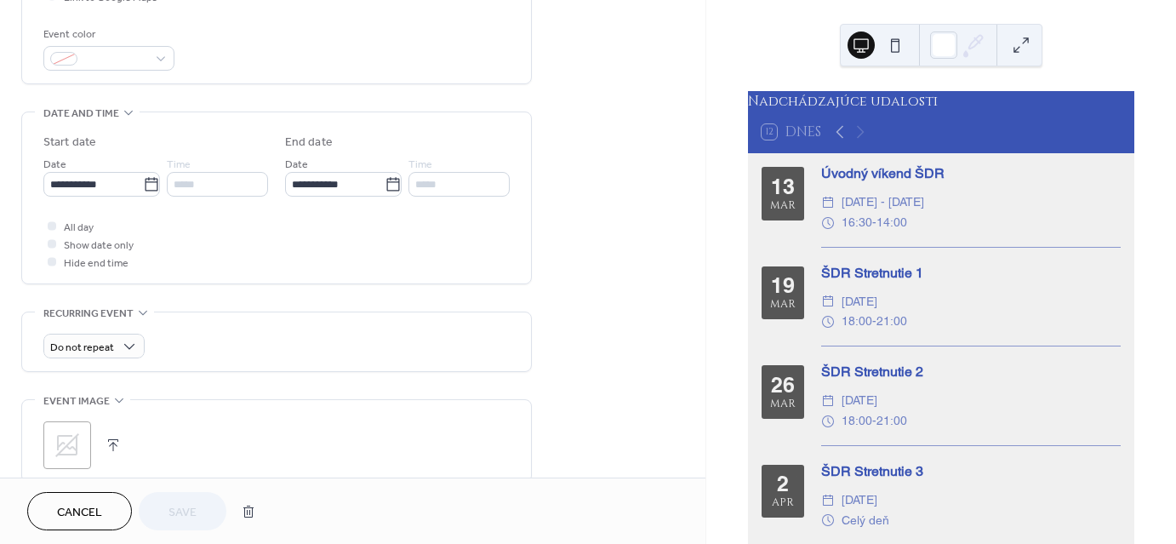
scroll to position [426, 0]
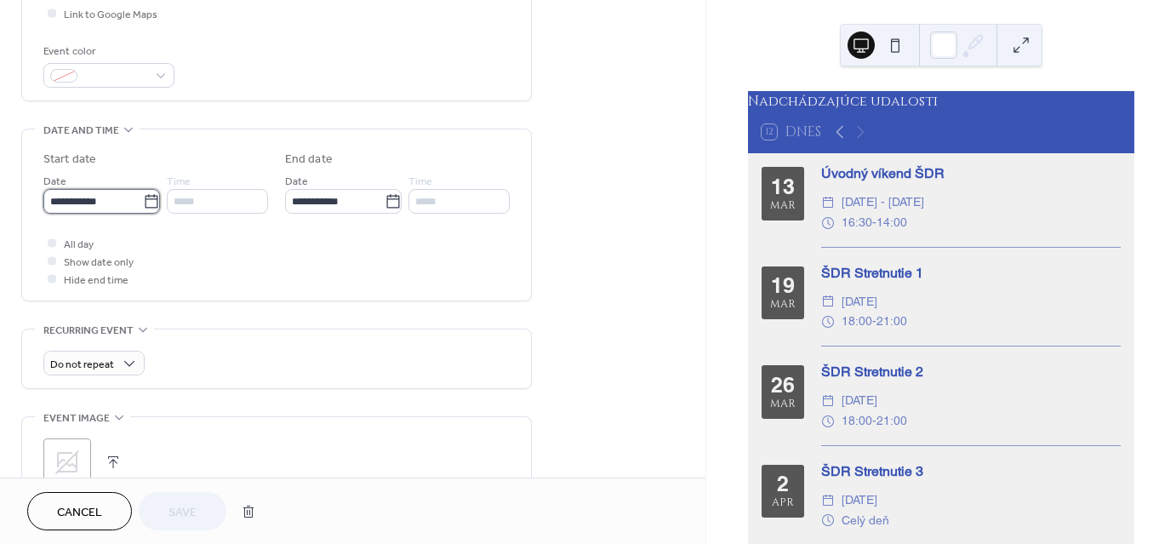
click at [99, 203] on input "**********" at bounding box center [93, 201] width 100 height 25
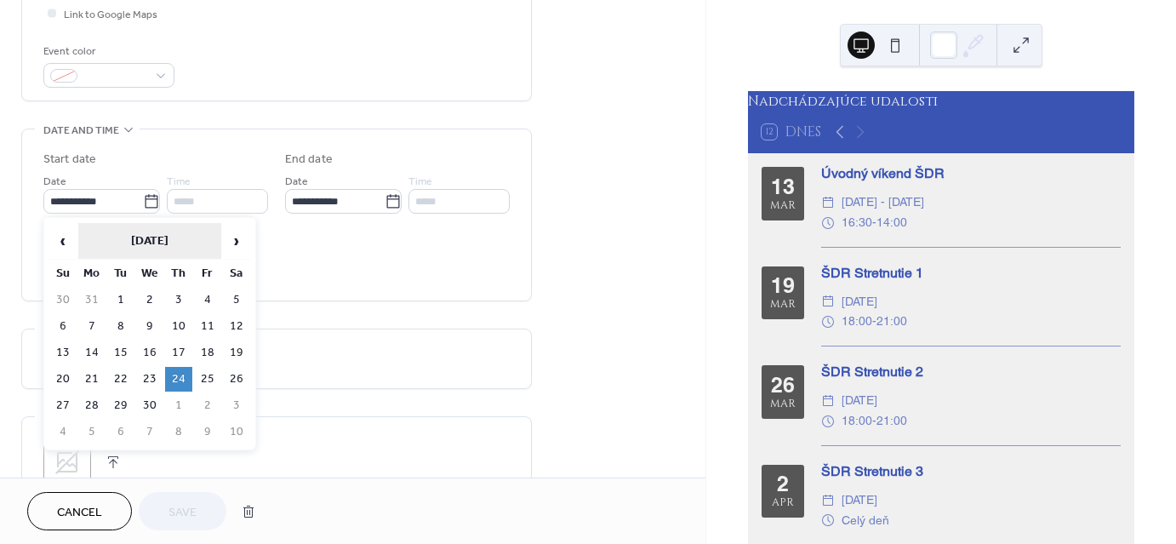
click at [148, 237] on th "April 2025" at bounding box center [149, 241] width 143 height 37
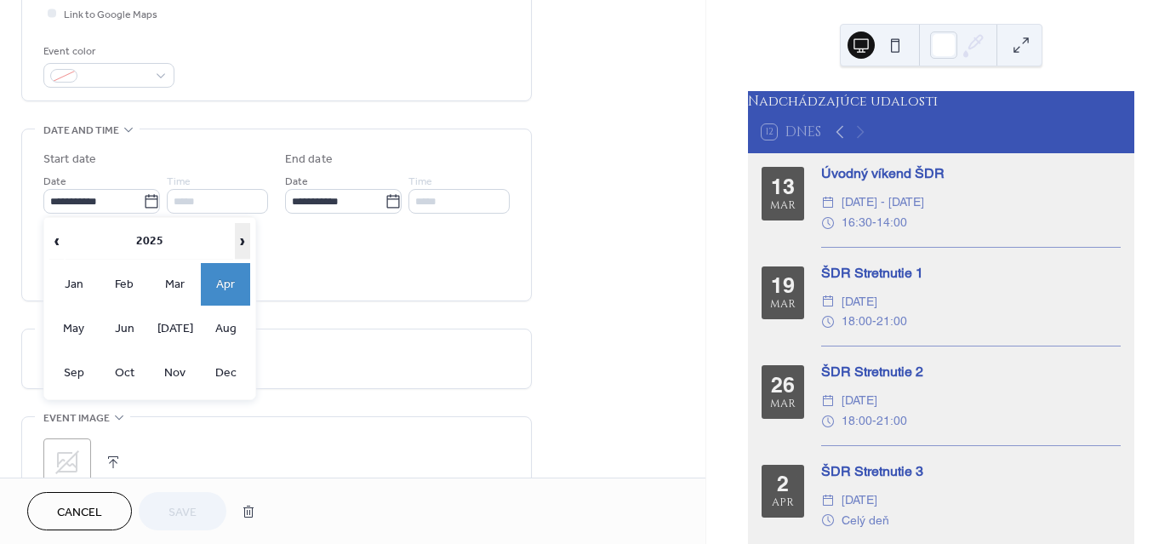
click at [243, 237] on span "›" at bounding box center [243, 241] width 14 height 34
click at [221, 279] on td "Apr" at bounding box center [225, 284] width 49 height 43
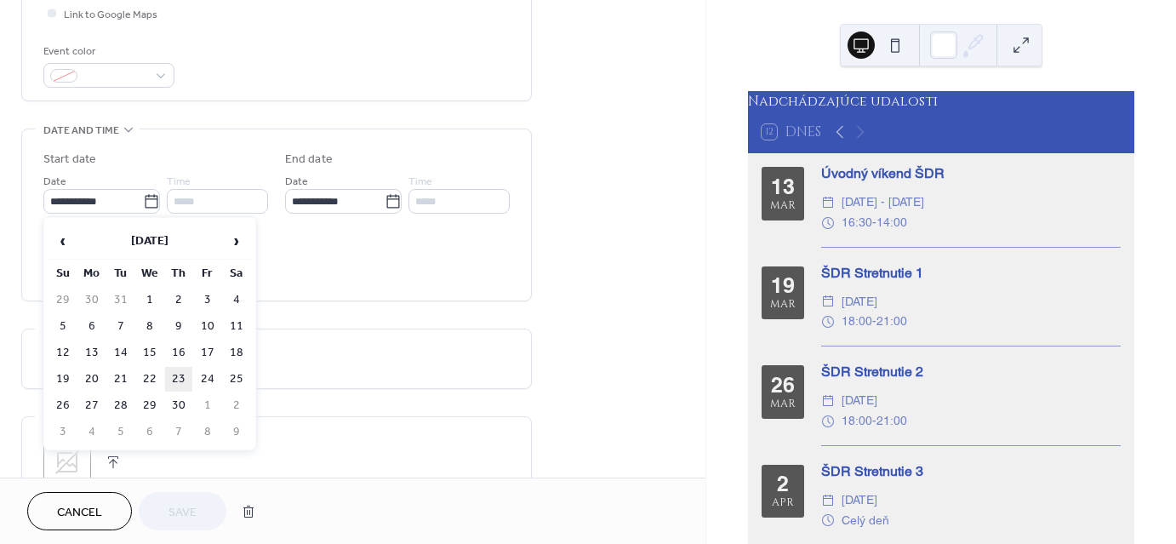
click at [176, 370] on td "23" at bounding box center [178, 379] width 27 height 25
type input "**********"
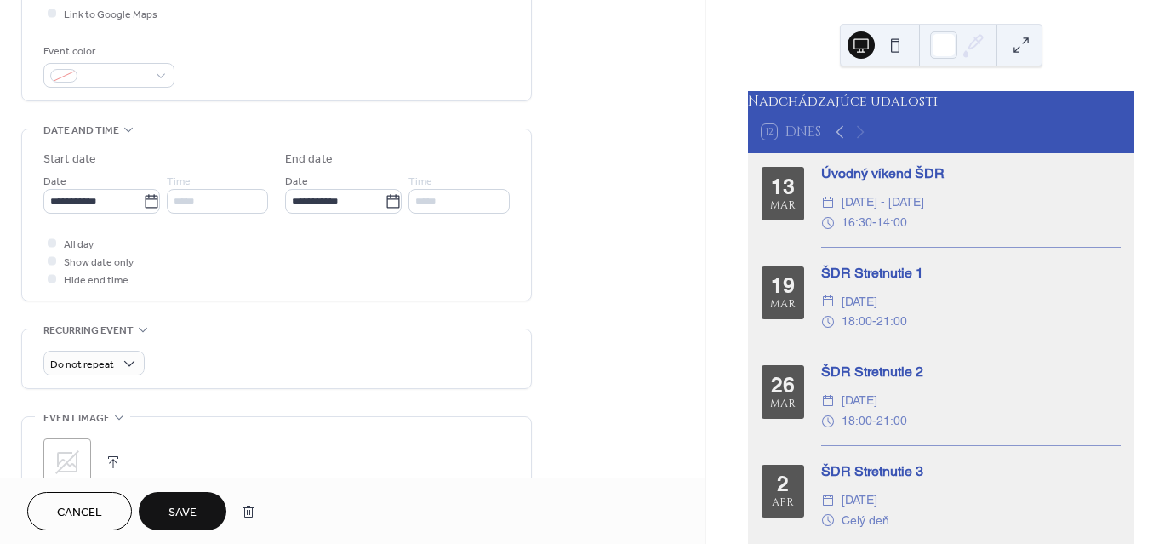
drag, startPoint x: 174, startPoint y: 506, endPoint x: 184, endPoint y: 501, distance: 11.1
click at [174, 506] on span "Save" at bounding box center [183, 513] width 28 height 18
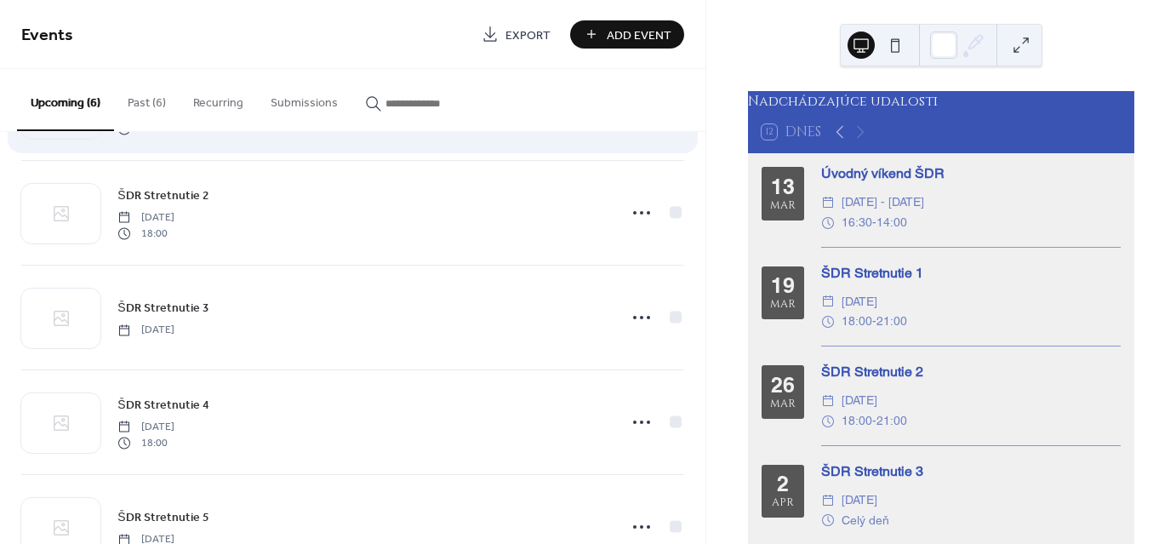
scroll to position [255, 0]
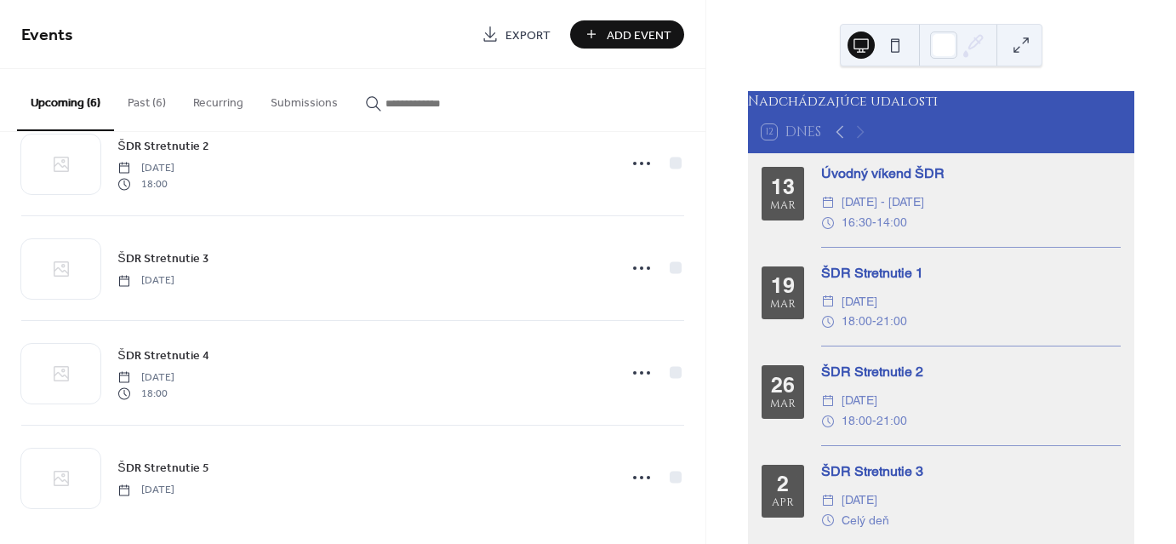
click at [140, 97] on button "Past (6)" at bounding box center [147, 99] width 66 height 60
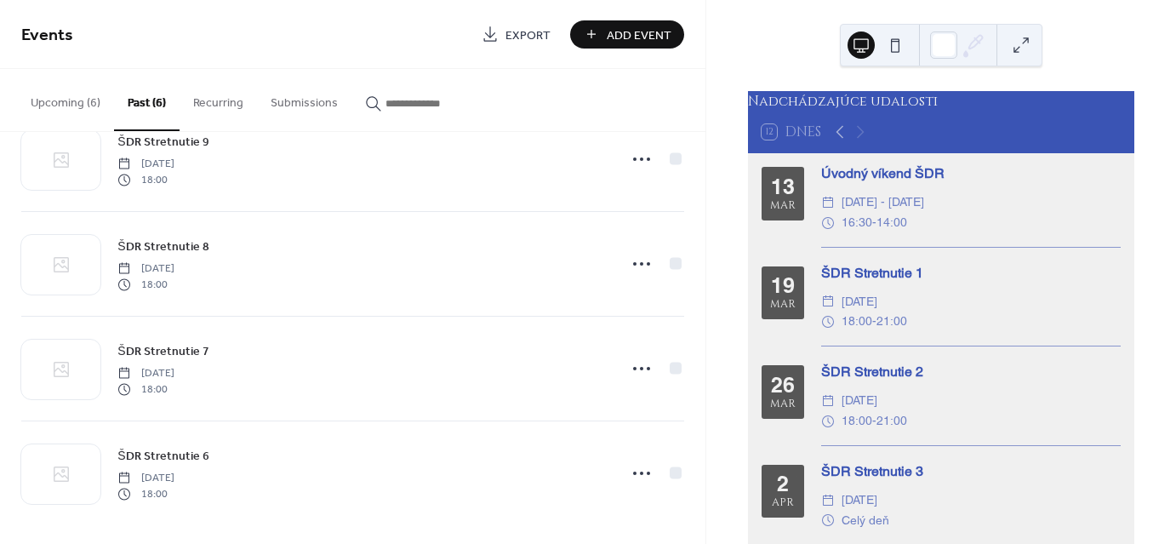
scroll to position [265, 0]
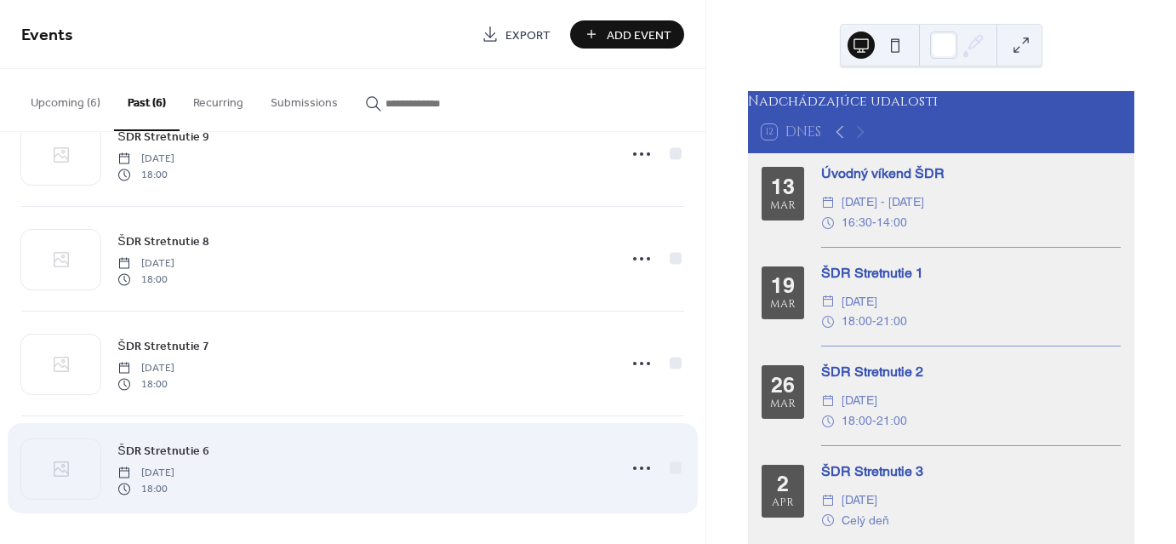
click at [181, 456] on span "ŠDR Stretnutie 6" at bounding box center [162, 452] width 91 height 18
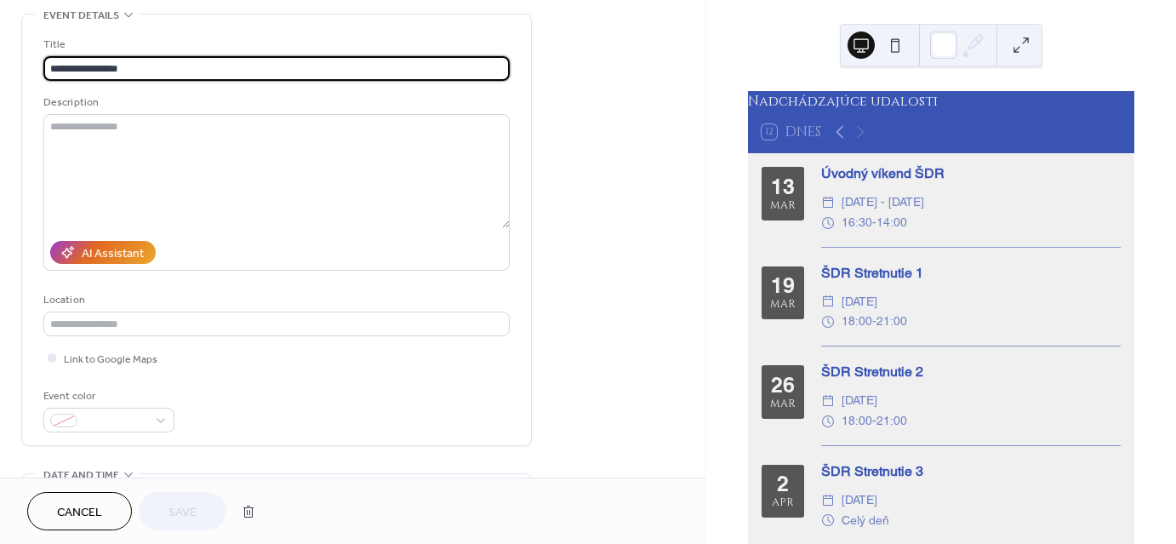
scroll to position [426, 0]
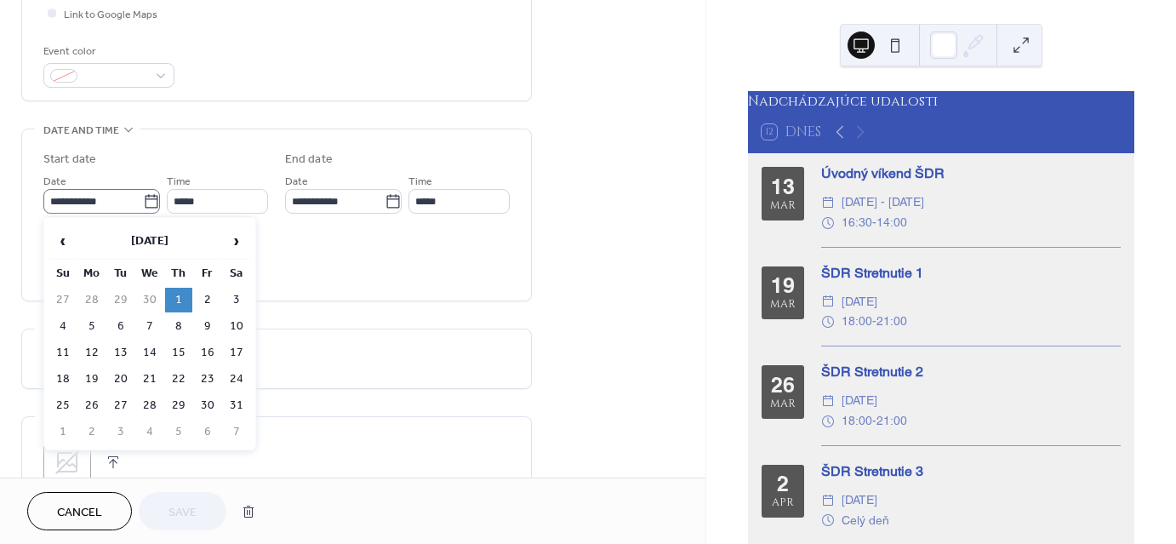
click at [146, 197] on icon at bounding box center [151, 201] width 13 height 14
click at [143, 197] on input "**********" at bounding box center [93, 201] width 100 height 25
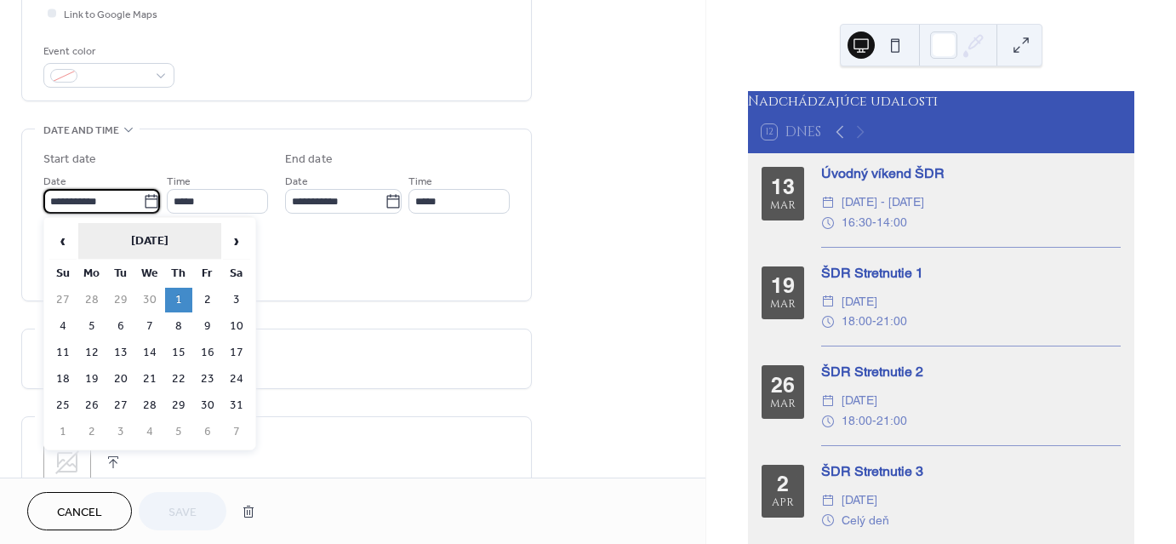
click at [171, 237] on th "May 2025" at bounding box center [149, 241] width 143 height 37
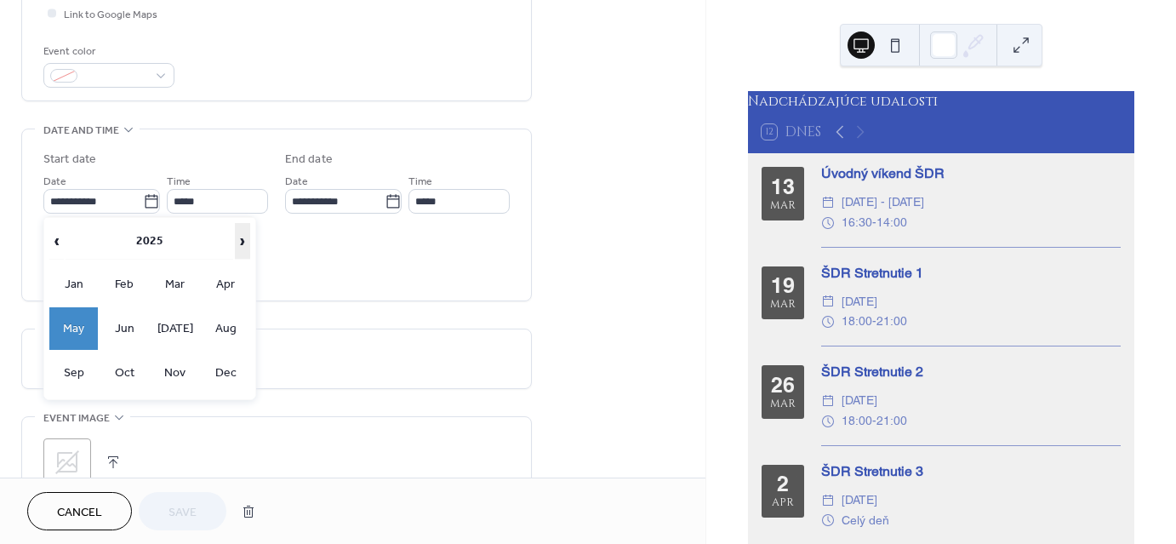
click at [238, 235] on span "›" at bounding box center [243, 241] width 14 height 34
click at [230, 278] on td "Apr" at bounding box center [225, 284] width 49 height 43
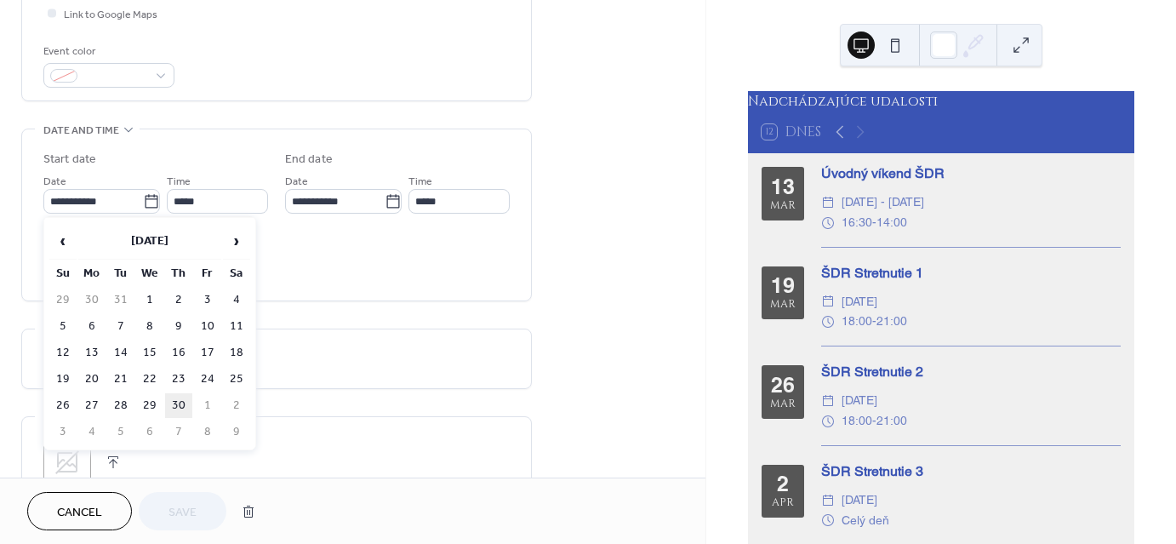
click at [180, 394] on td "30" at bounding box center [178, 405] width 27 height 25
type input "**********"
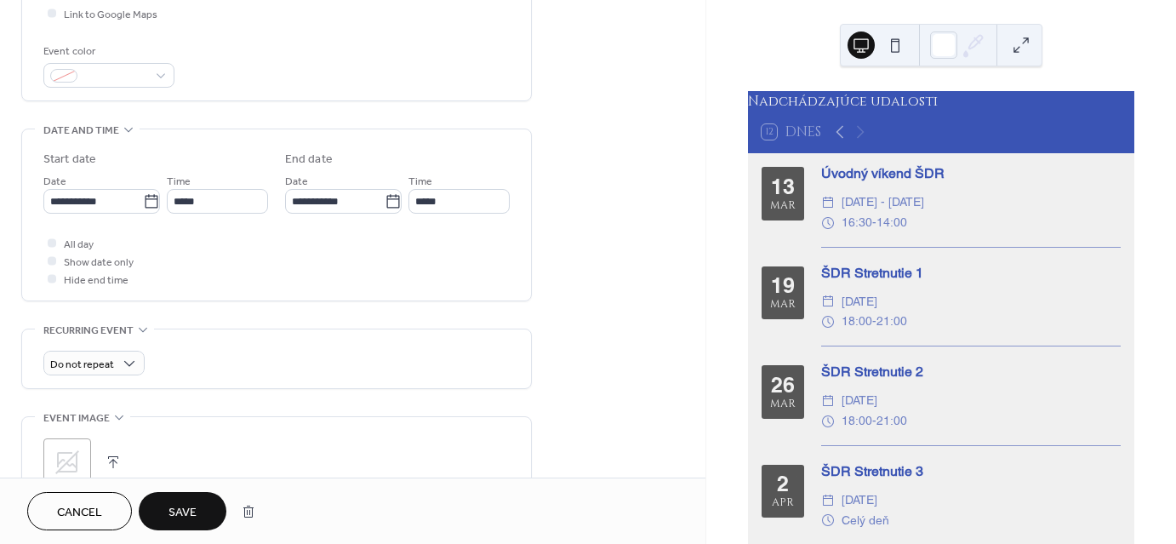
click at [181, 506] on span "Save" at bounding box center [183, 513] width 28 height 18
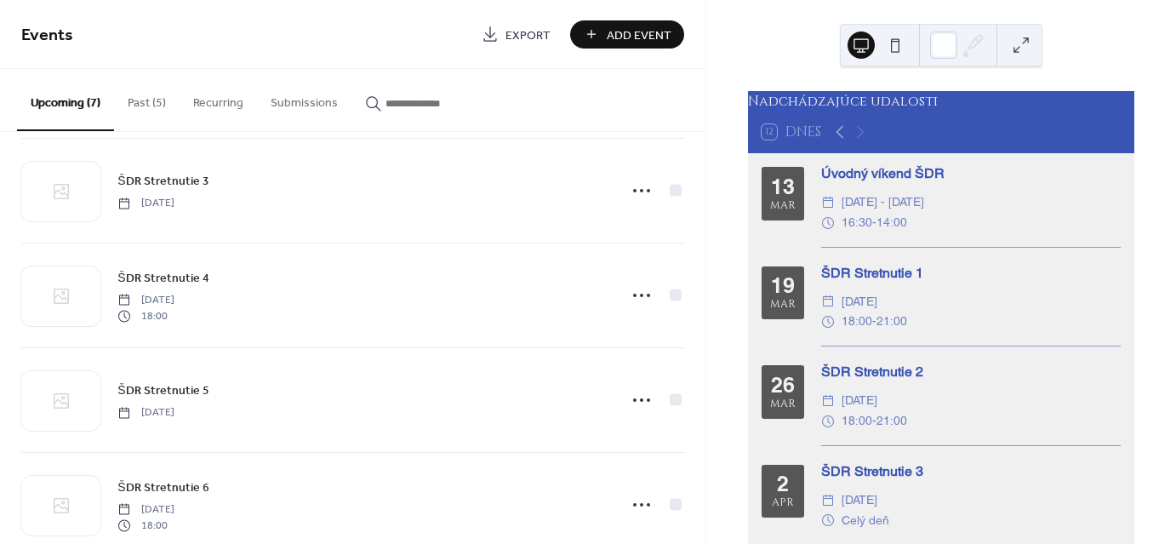
scroll to position [340, 0]
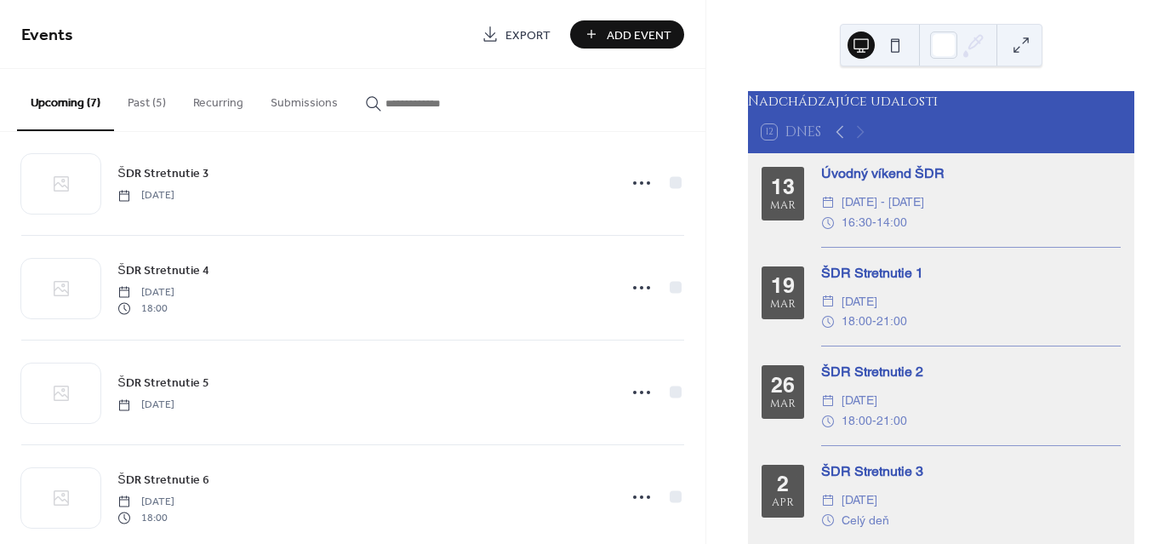
click at [143, 104] on button "Past (5)" at bounding box center [147, 99] width 66 height 60
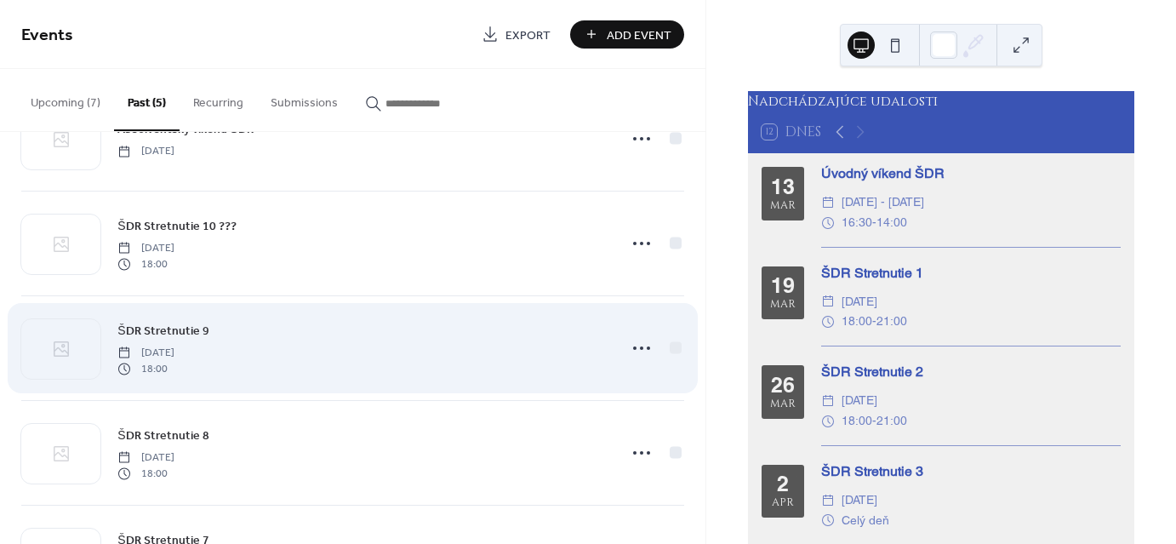
scroll to position [160, 0]
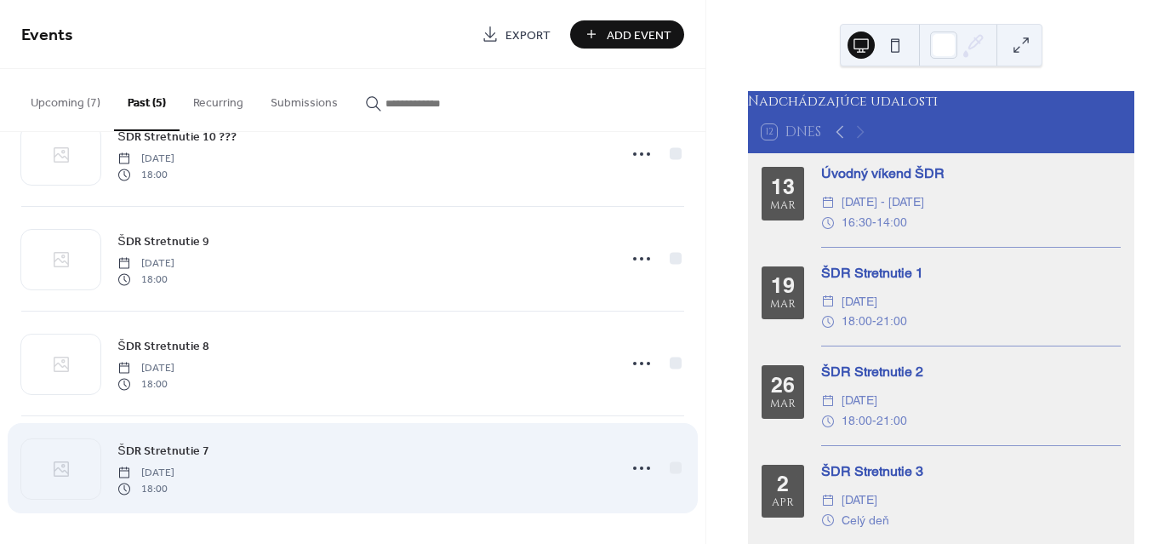
click at [181, 448] on span "ŠDR Stretnutie 7" at bounding box center [162, 452] width 91 height 18
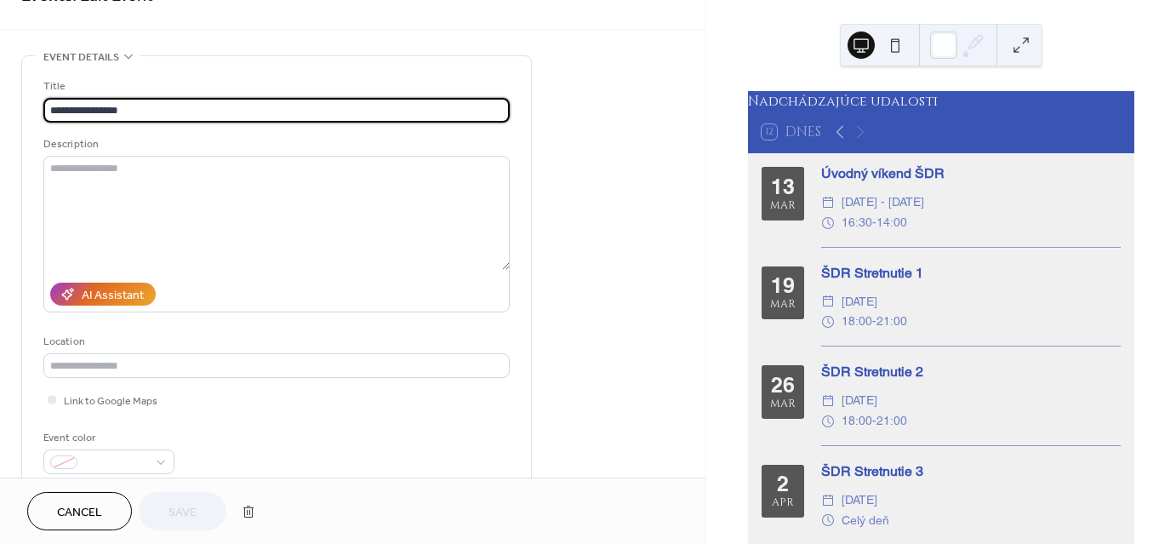
scroll to position [255, 0]
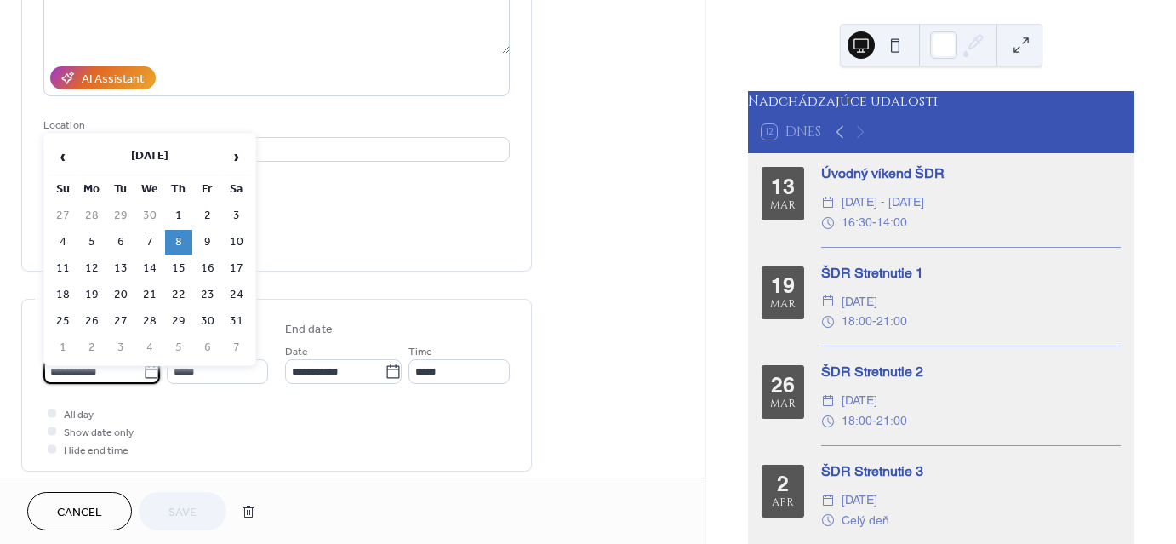
click at [117, 375] on input "**********" at bounding box center [93, 371] width 100 height 25
click at [157, 158] on th "May 2025" at bounding box center [149, 157] width 143 height 37
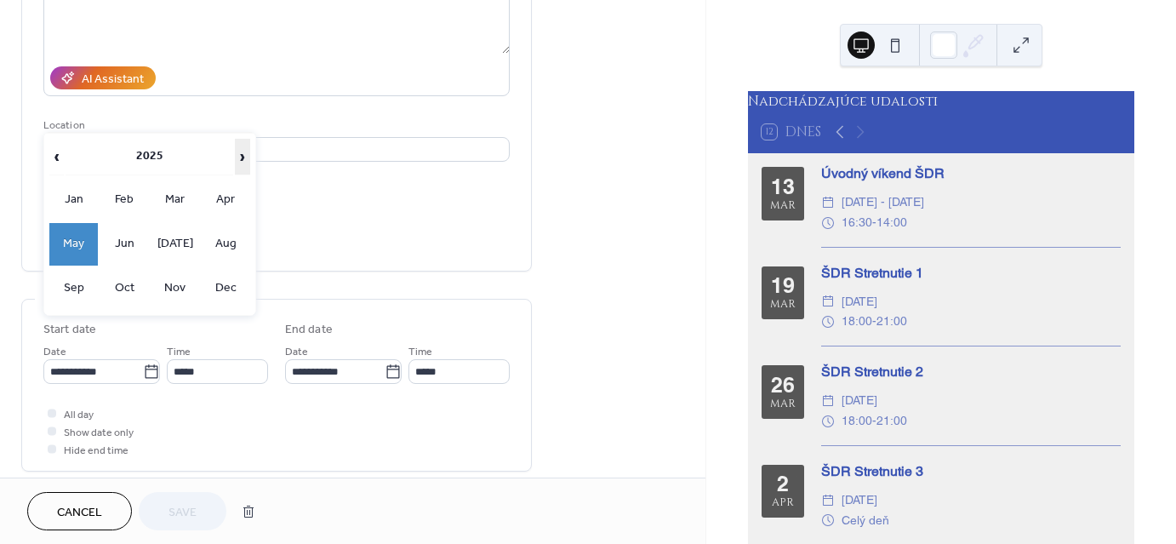
click at [242, 152] on span "›" at bounding box center [243, 157] width 14 height 34
click at [91, 231] on td "May" at bounding box center [73, 244] width 49 height 43
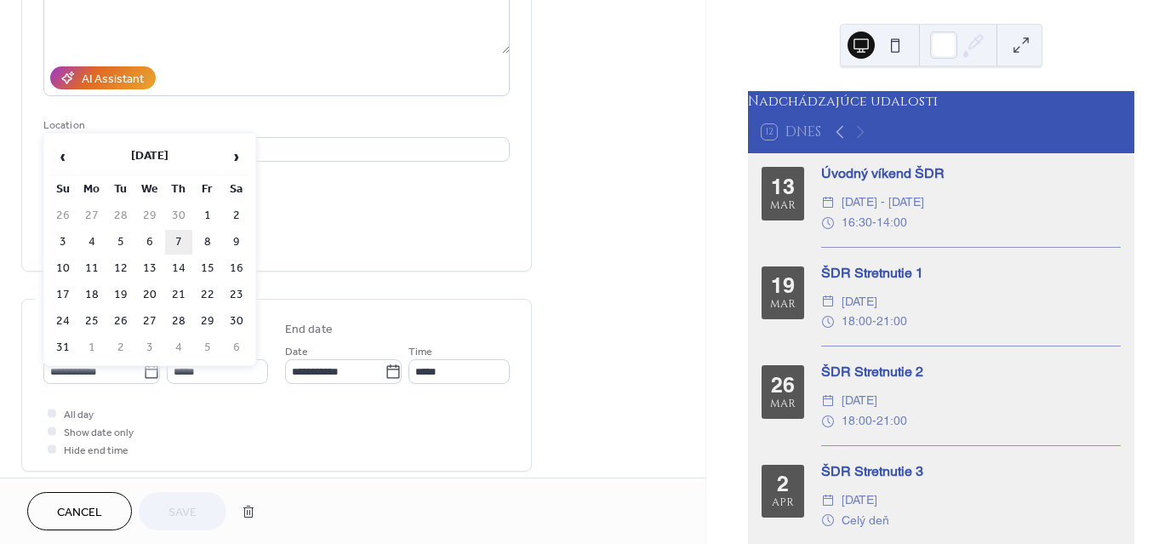
click at [177, 234] on td "7" at bounding box center [178, 242] width 27 height 25
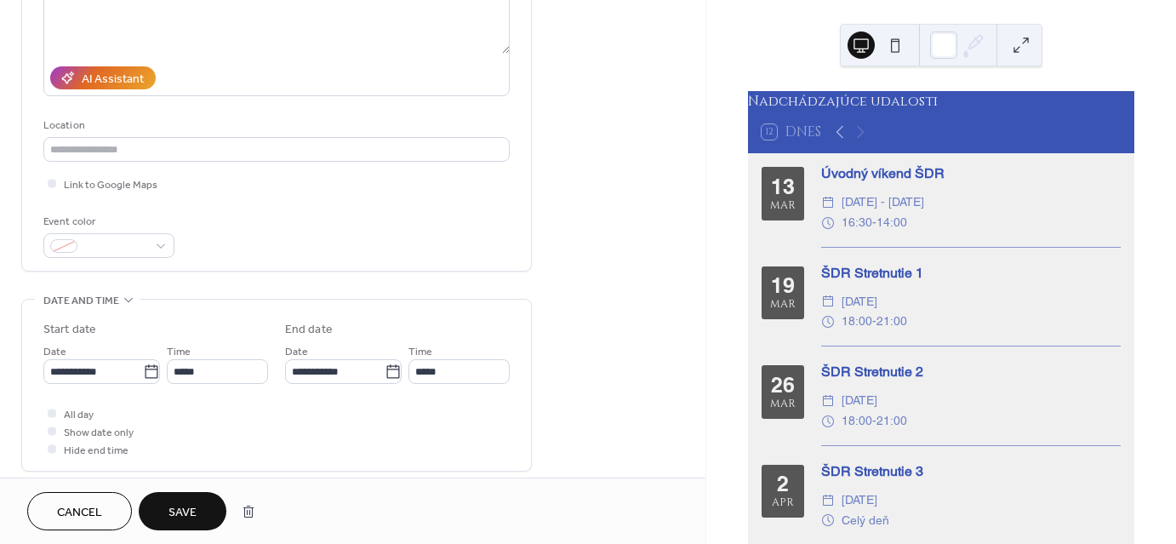
type input "**********"
click at [183, 513] on span "Save" at bounding box center [183, 513] width 28 height 18
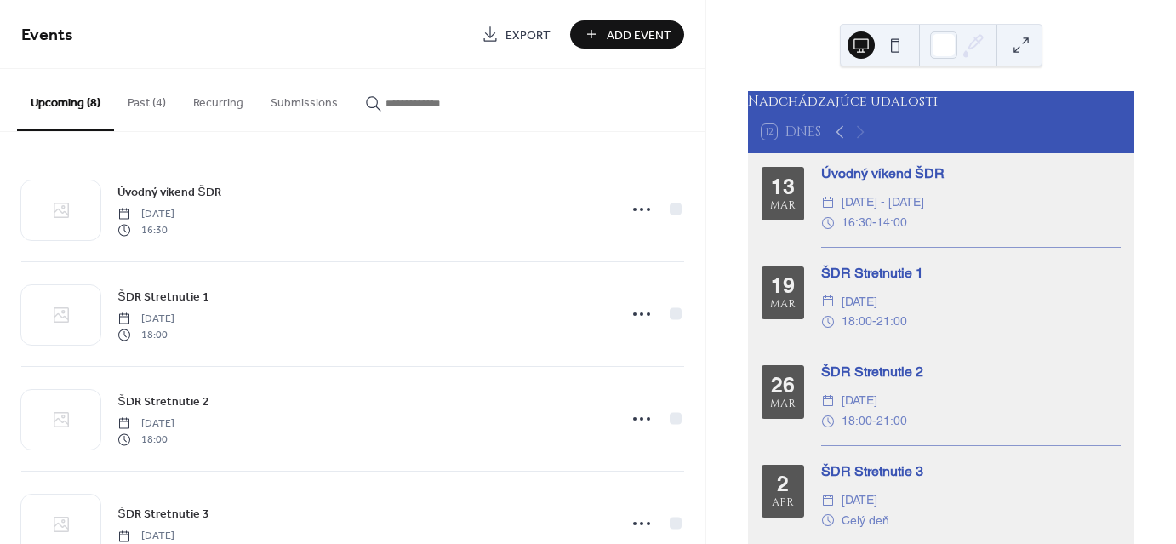
click at [134, 103] on button "Past (4)" at bounding box center [147, 99] width 66 height 60
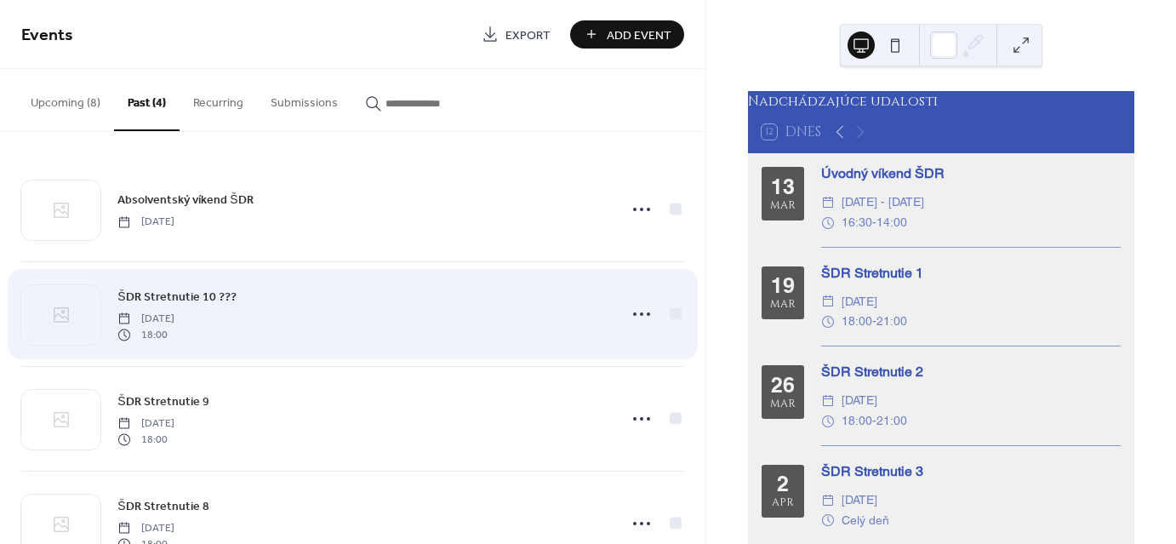
scroll to position [55, 0]
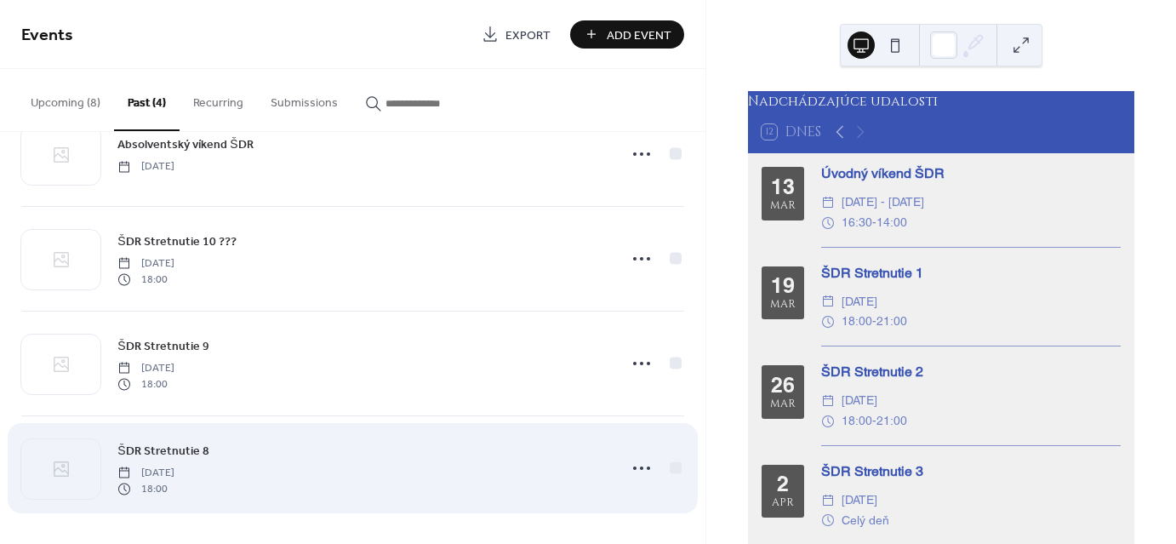
click at [169, 455] on span "ŠDR Stretnutie 8" at bounding box center [162, 452] width 91 height 18
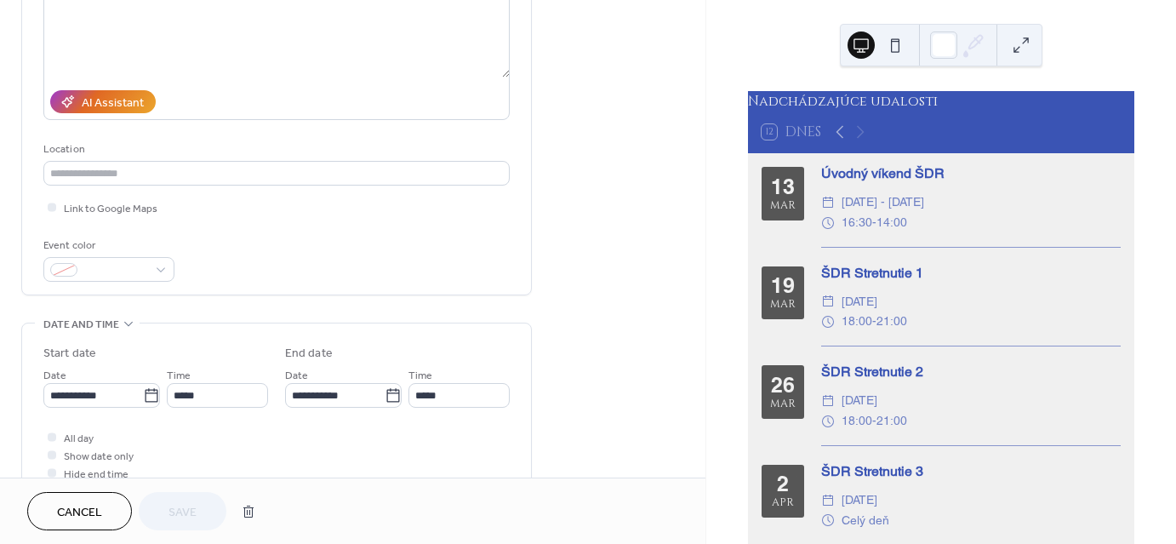
scroll to position [255, 0]
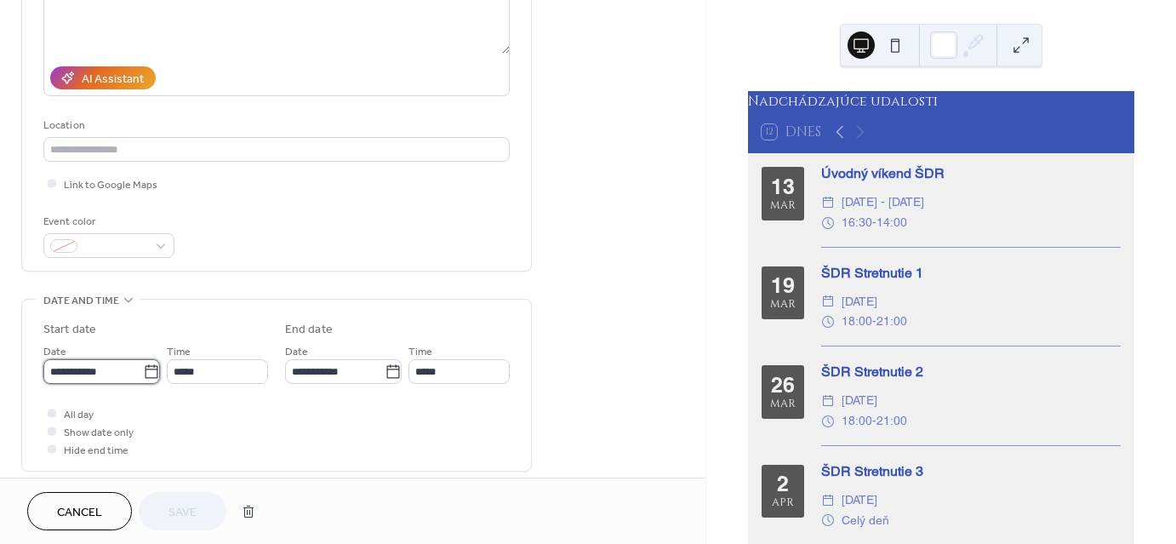
click at [107, 377] on input "**********" at bounding box center [93, 371] width 100 height 25
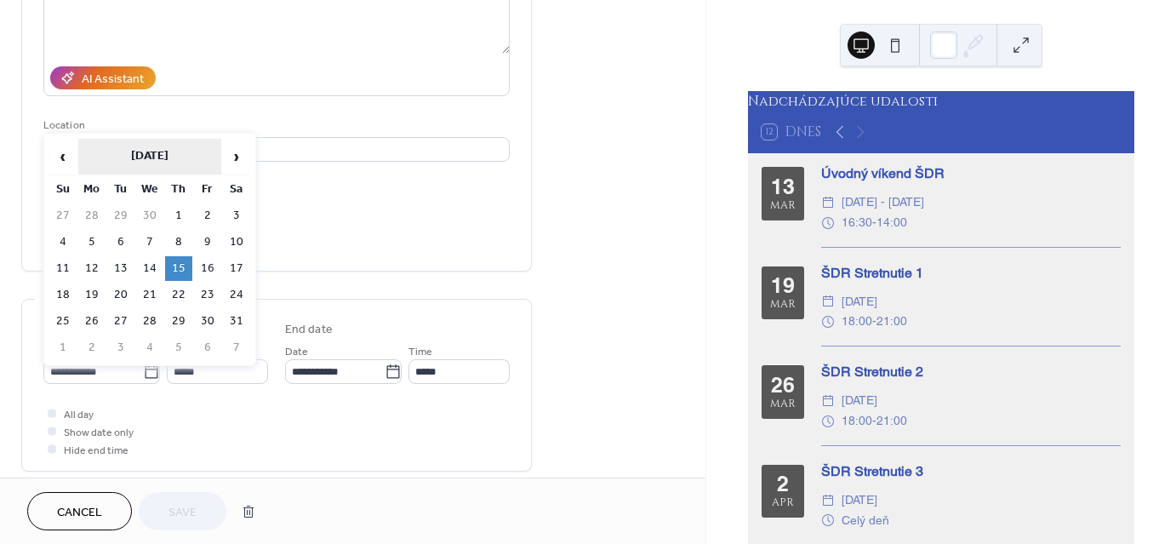
click at [153, 153] on th "May 2025" at bounding box center [149, 157] width 143 height 37
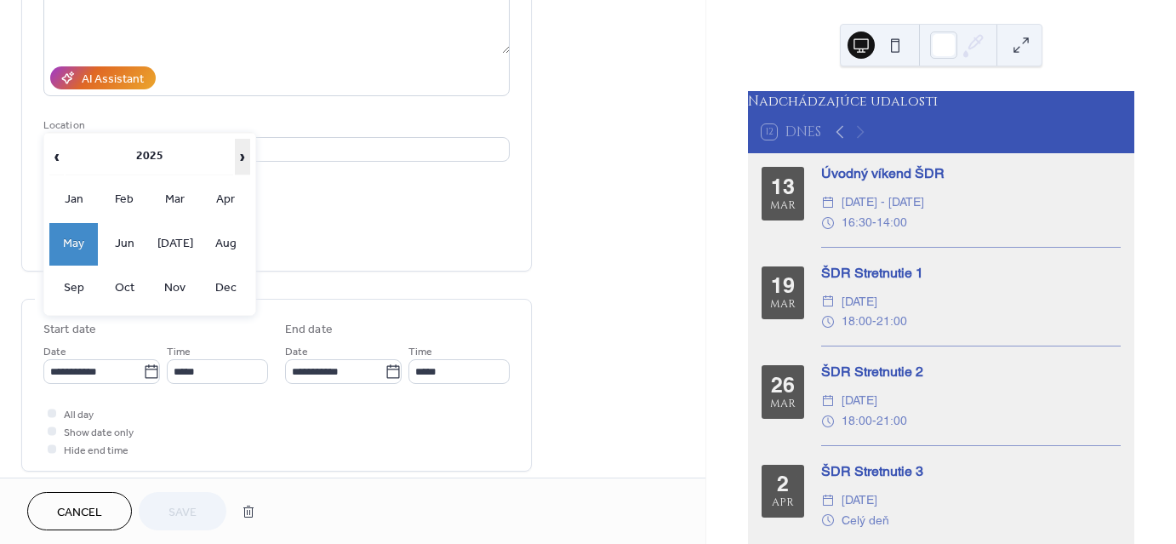
click at [237, 148] on span "›" at bounding box center [243, 157] width 14 height 34
click at [80, 239] on td "May" at bounding box center [73, 244] width 49 height 43
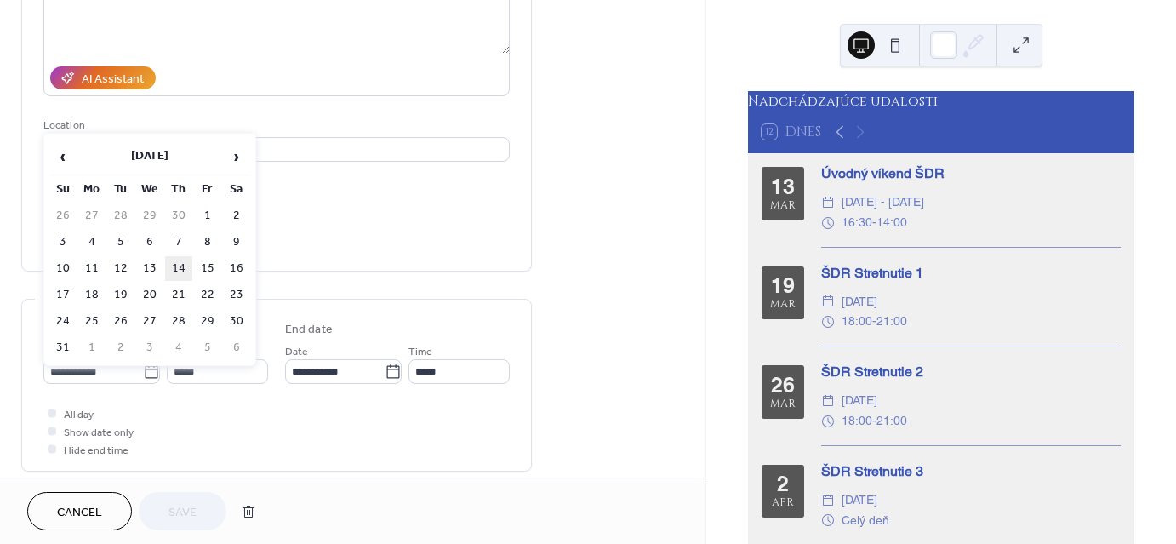
click at [179, 261] on td "14" at bounding box center [178, 268] width 27 height 25
type input "**********"
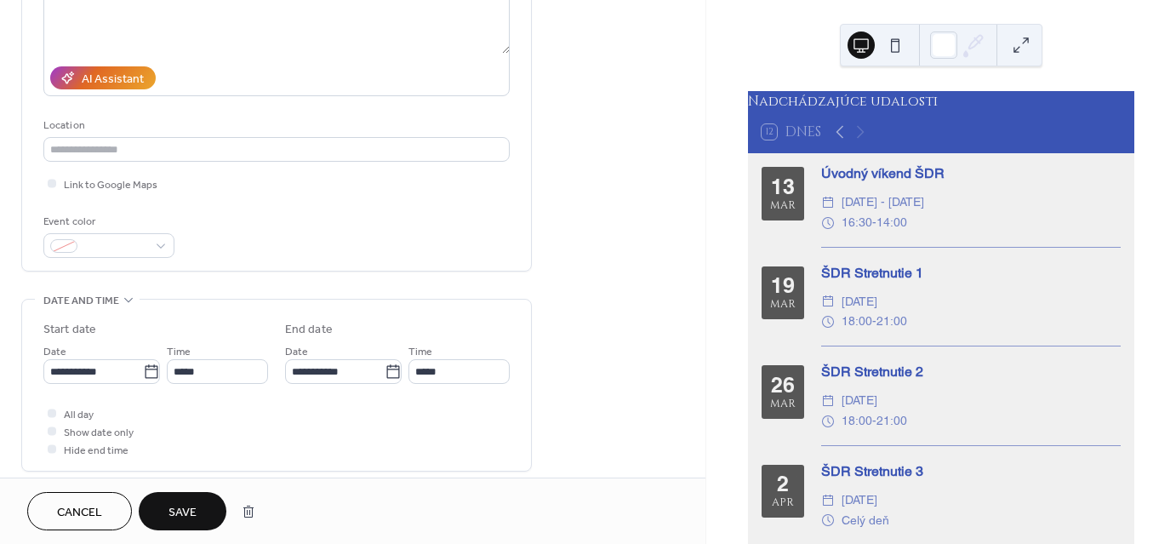
click at [180, 510] on span "Save" at bounding box center [183, 513] width 28 height 18
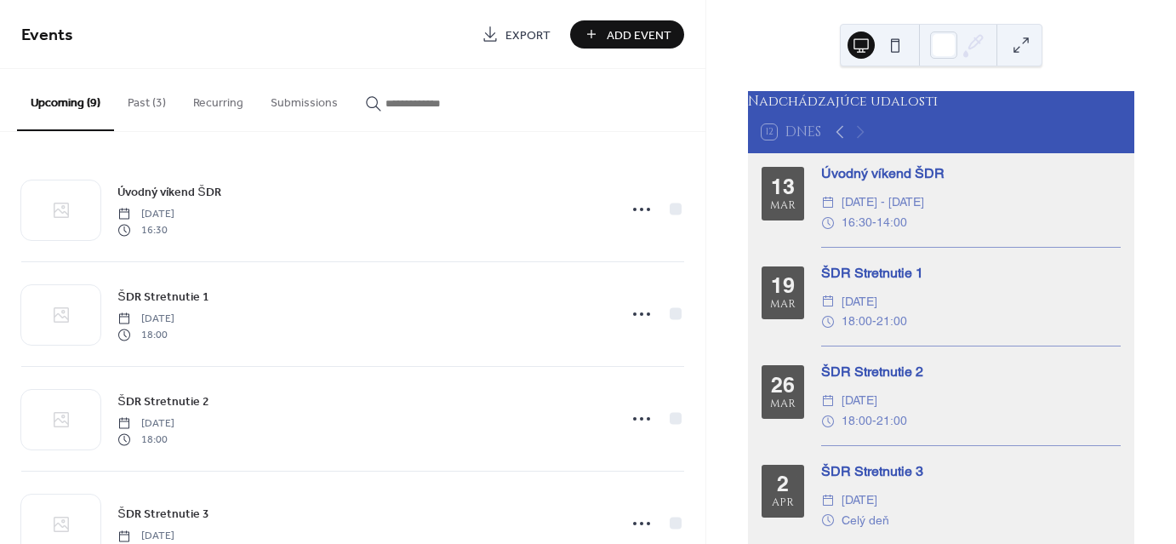
click at [135, 105] on button "Past (3)" at bounding box center [147, 99] width 66 height 60
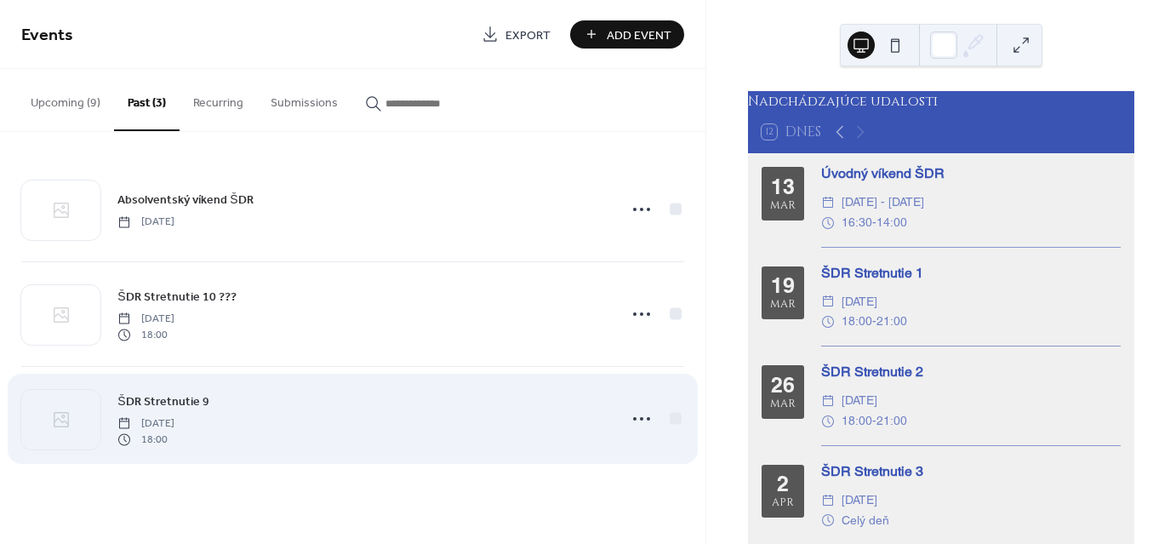
click at [174, 416] on span "Thursday, May 22, 2025" at bounding box center [145, 423] width 57 height 15
click at [638, 415] on icon at bounding box center [641, 418] width 27 height 27
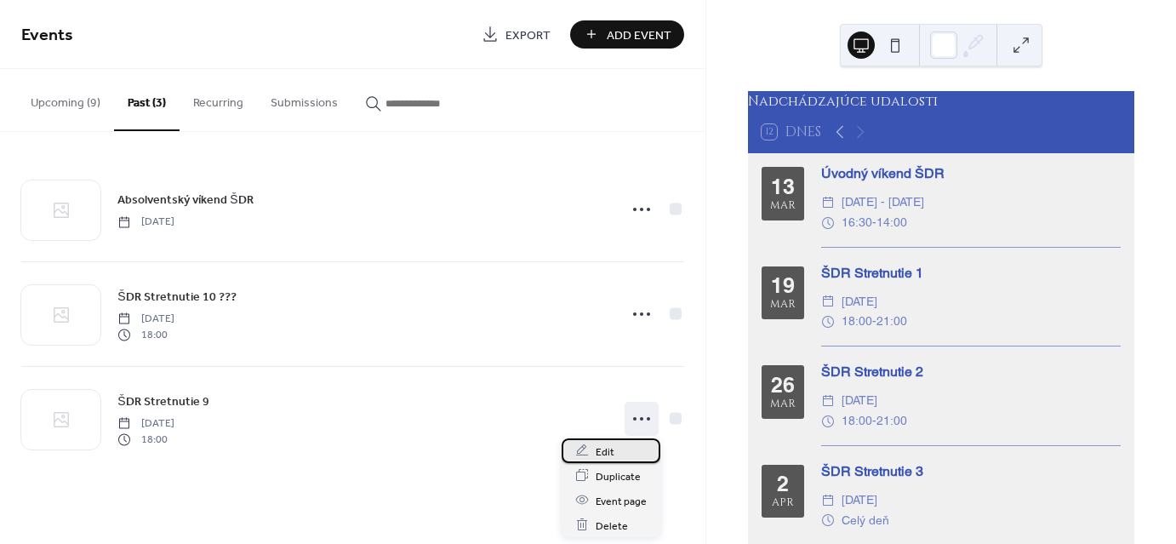
click at [601, 448] on span "Edit" at bounding box center [605, 452] width 19 height 18
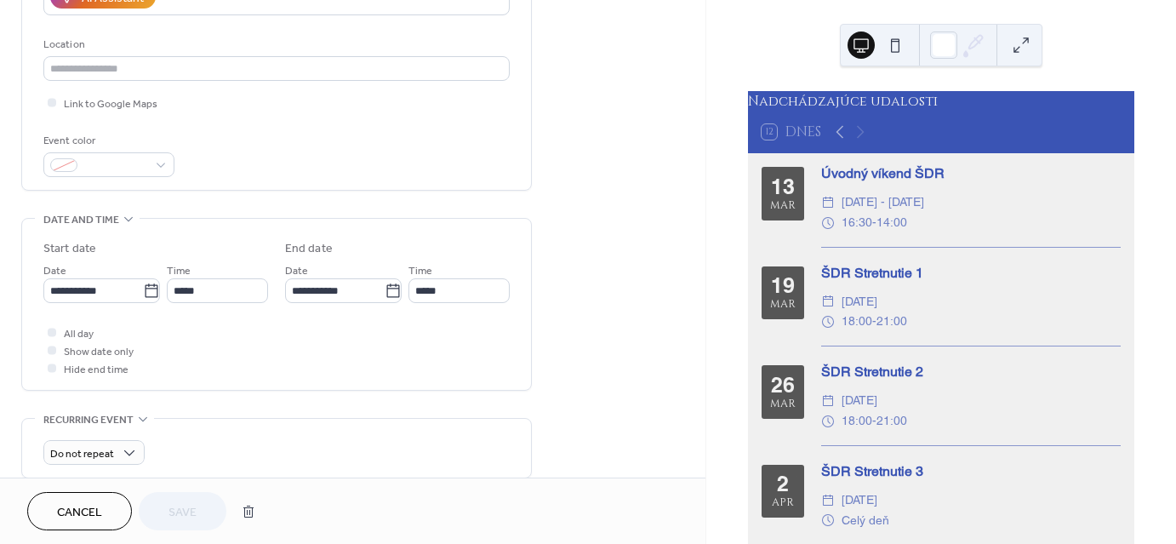
scroll to position [340, 0]
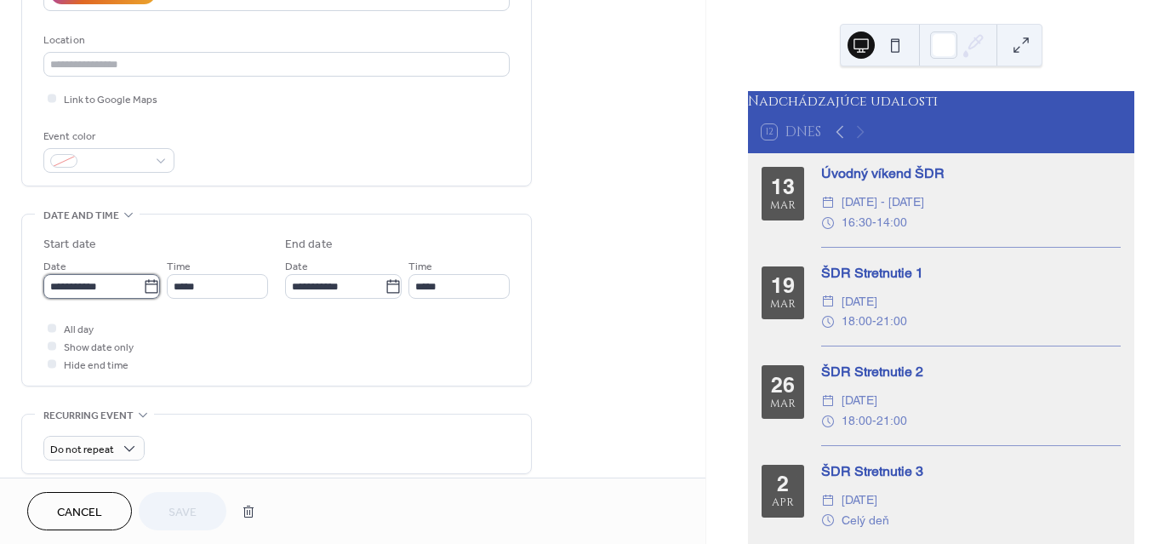
click at [109, 283] on input "**********" at bounding box center [93, 286] width 100 height 25
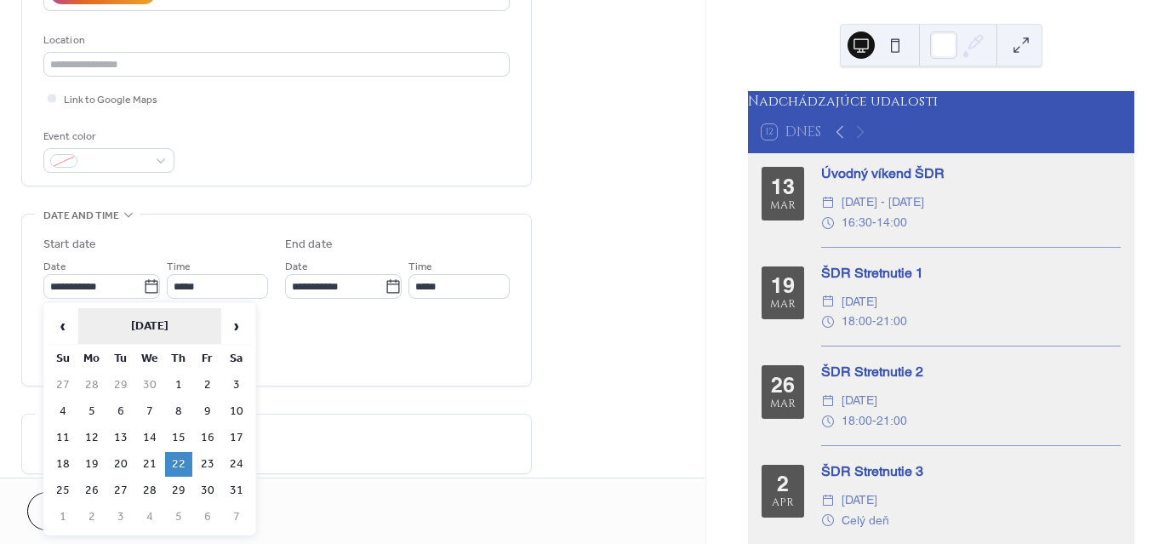
click at [153, 318] on th "May 2025" at bounding box center [149, 326] width 143 height 37
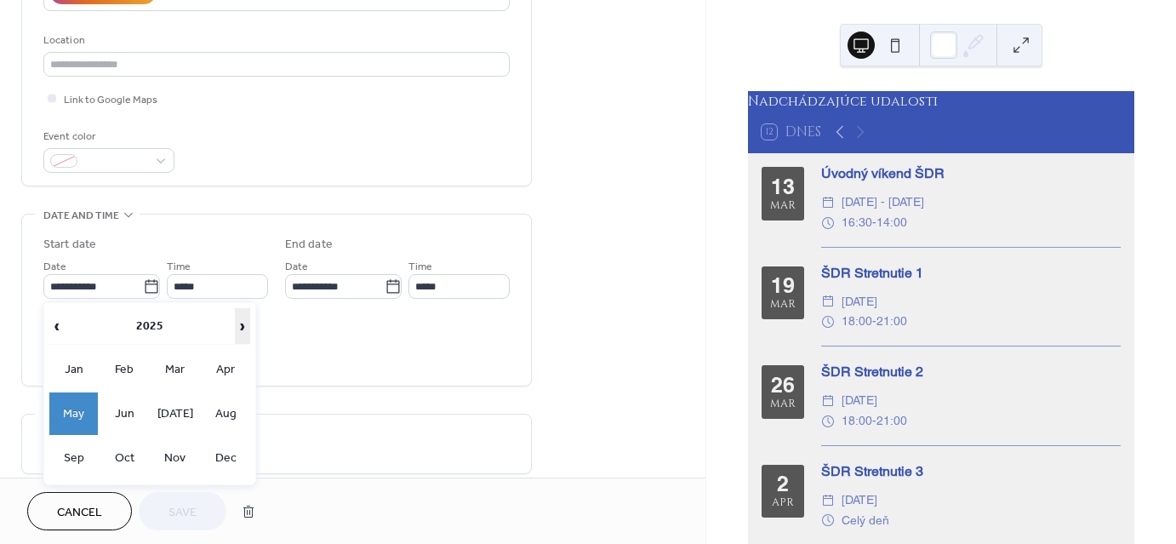
click at [243, 322] on span "›" at bounding box center [243, 326] width 14 height 34
click at [77, 411] on td "May" at bounding box center [73, 413] width 49 height 43
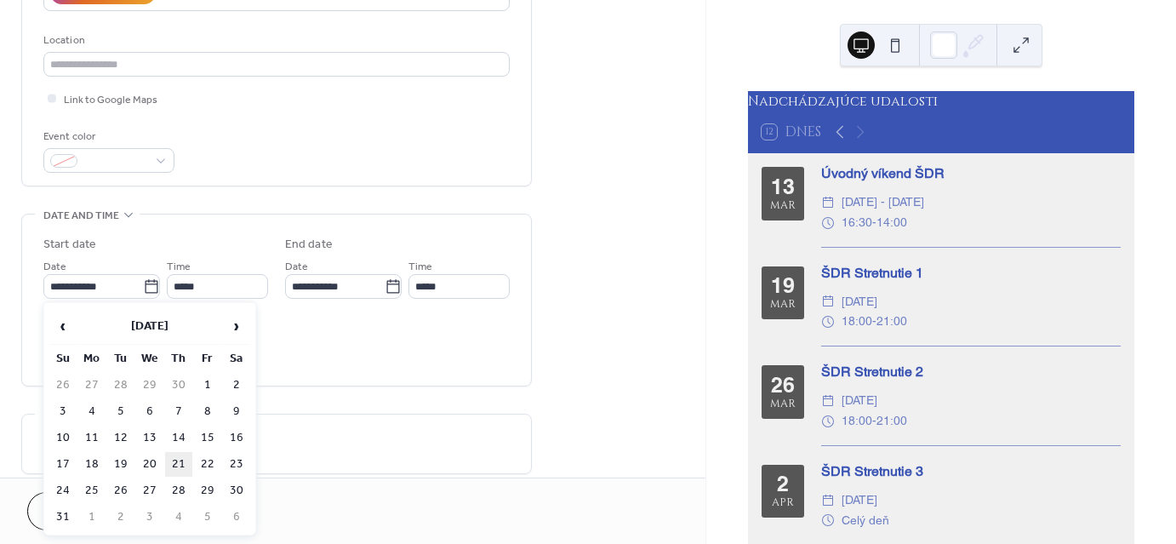
click at [184, 461] on td "21" at bounding box center [178, 464] width 27 height 25
type input "**********"
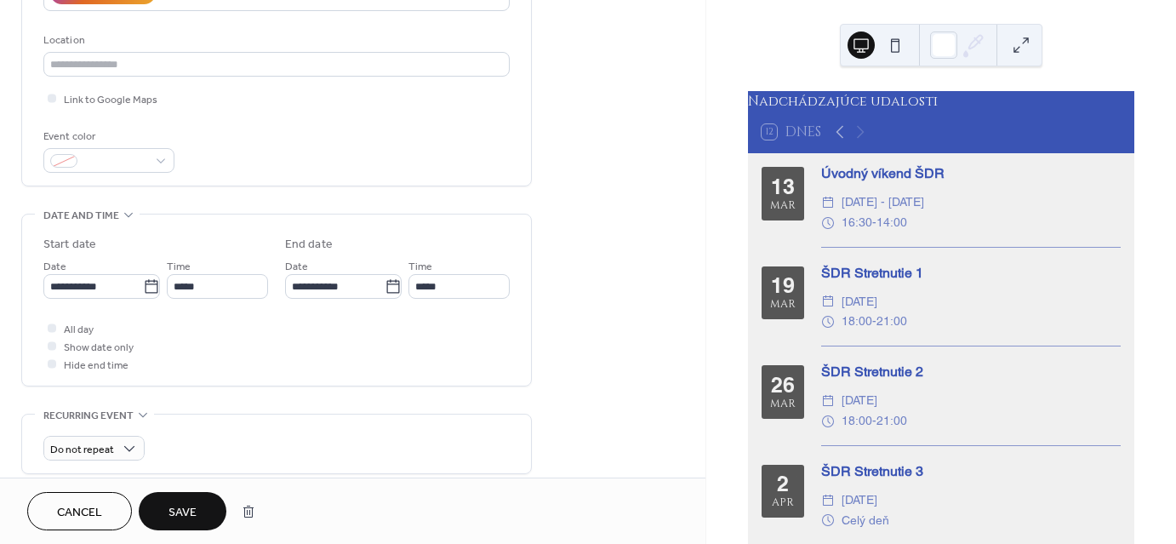
click at [187, 508] on span "Save" at bounding box center [183, 513] width 28 height 18
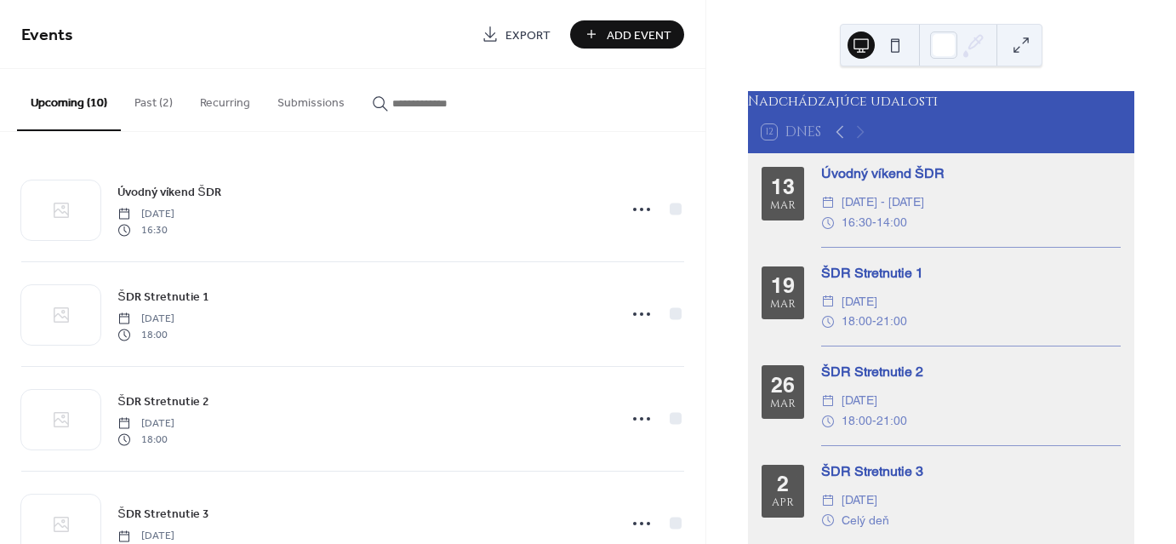
click at [147, 101] on button "Past (2)" at bounding box center [154, 99] width 66 height 60
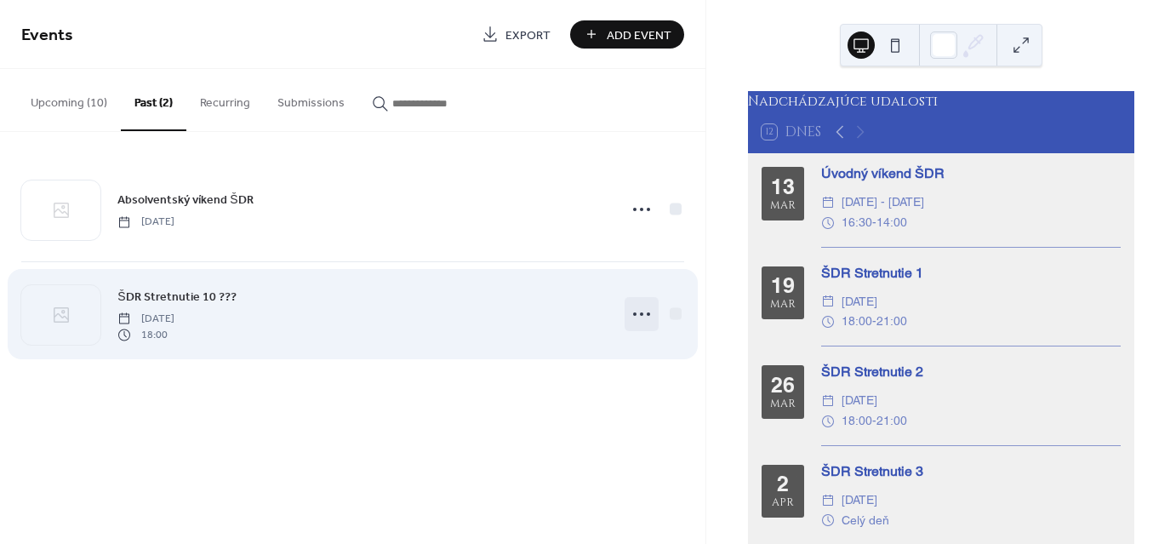
click at [630, 312] on icon at bounding box center [641, 313] width 27 height 27
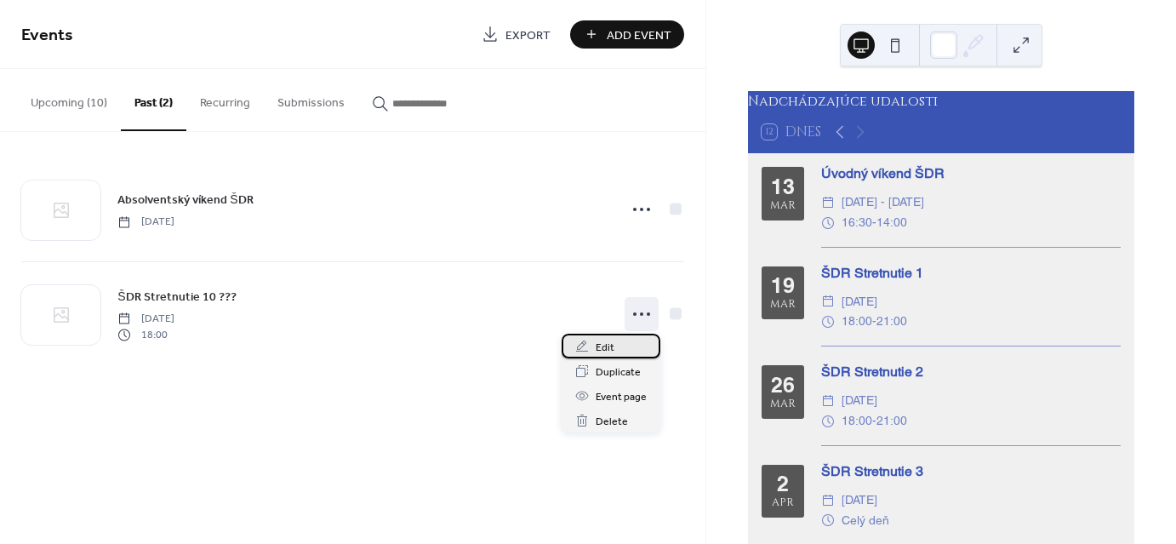
click at [606, 340] on span "Edit" at bounding box center [605, 348] width 19 height 18
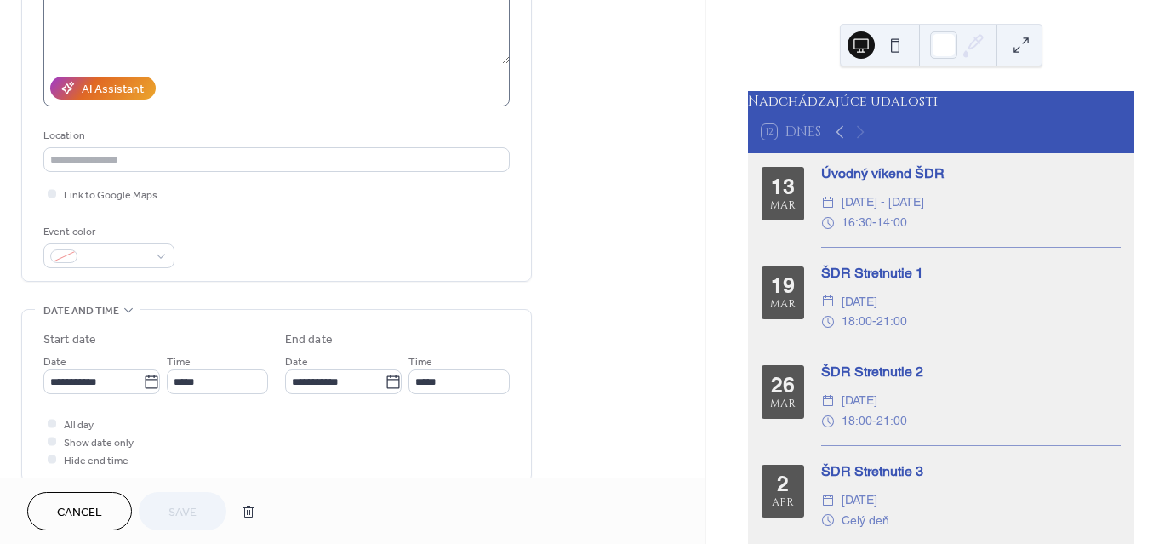
scroll to position [340, 0]
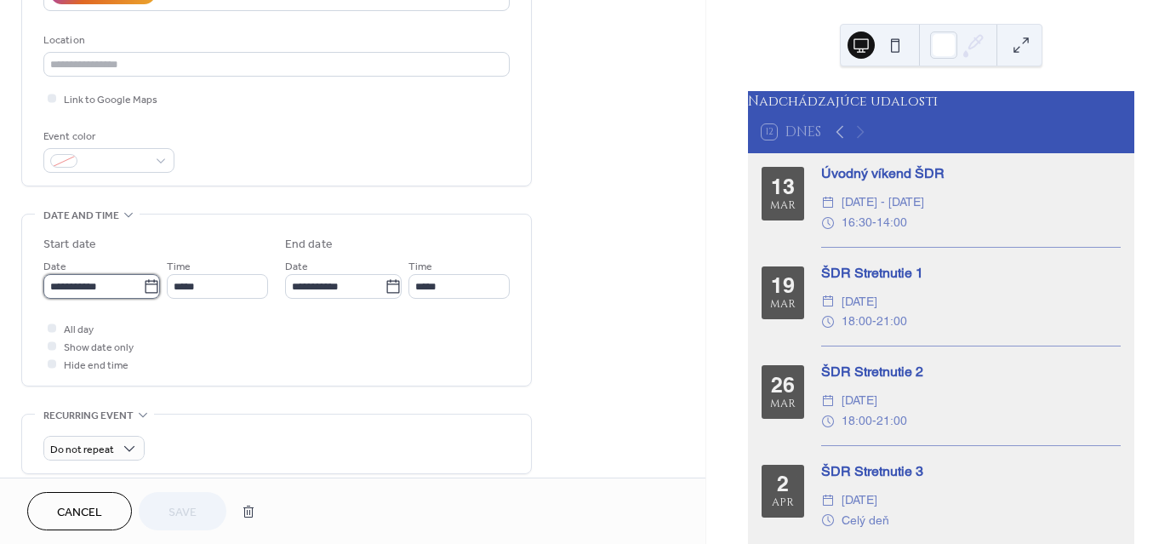
click at [120, 283] on input "**********" at bounding box center [93, 286] width 100 height 25
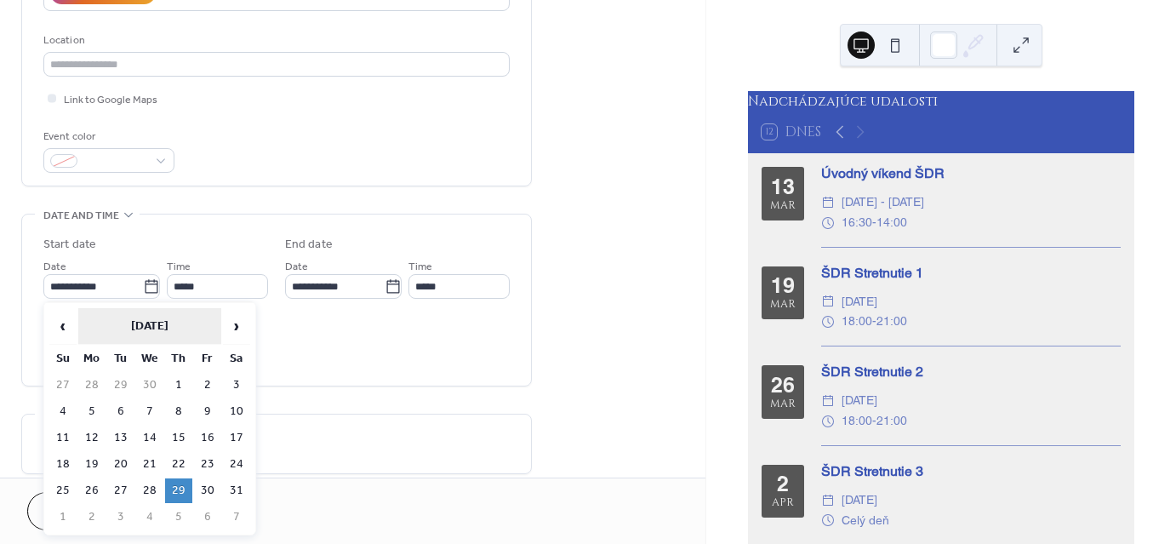
click at [159, 315] on th "May 2025" at bounding box center [149, 326] width 143 height 37
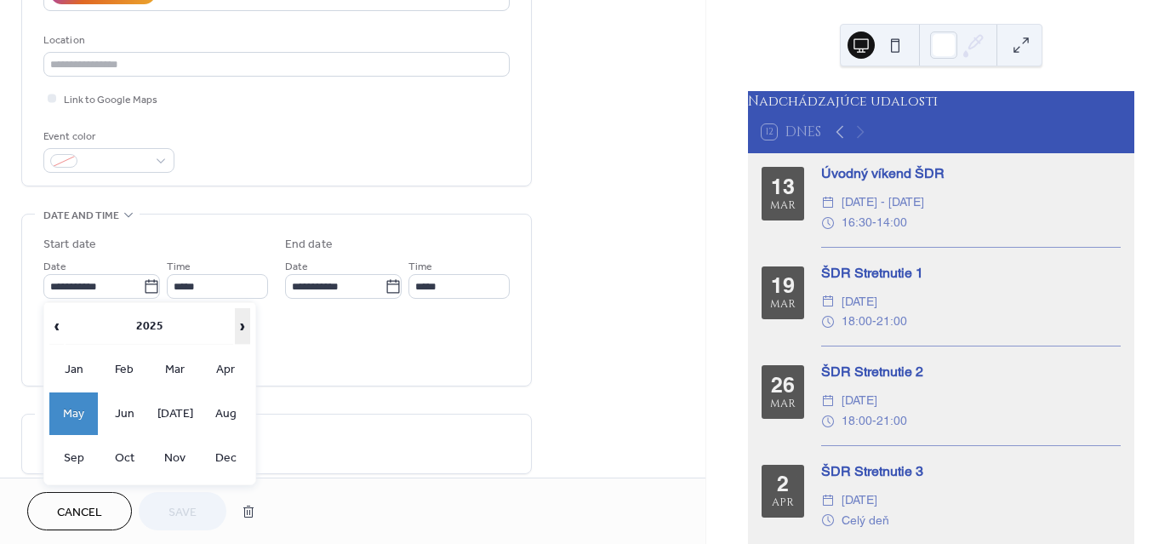
click at [245, 322] on span "›" at bounding box center [243, 326] width 14 height 34
click at [72, 405] on td "May" at bounding box center [73, 413] width 49 height 43
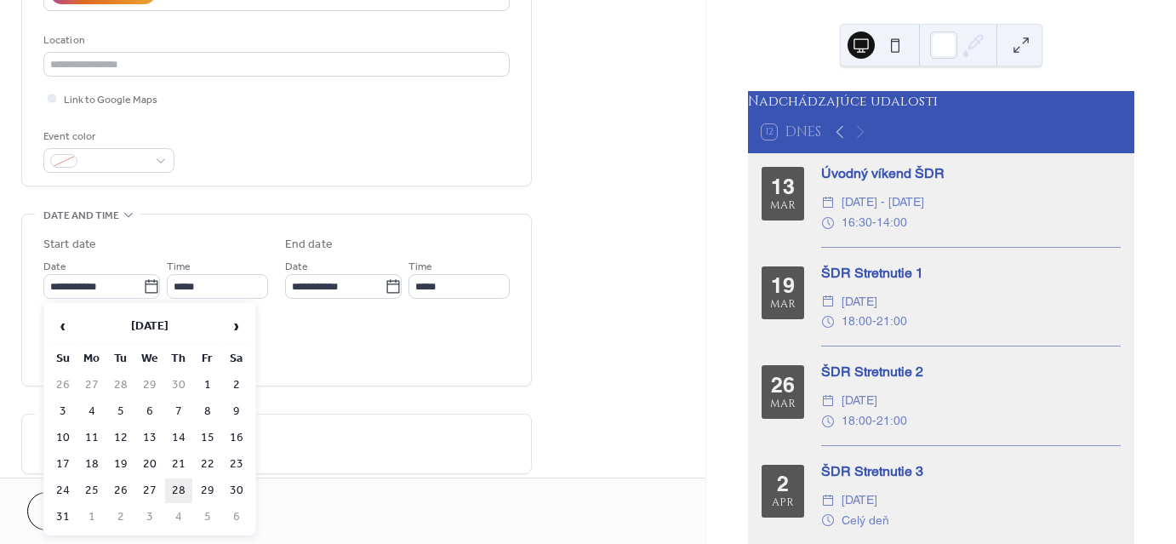
click at [183, 480] on td "28" at bounding box center [178, 490] width 27 height 25
type input "**********"
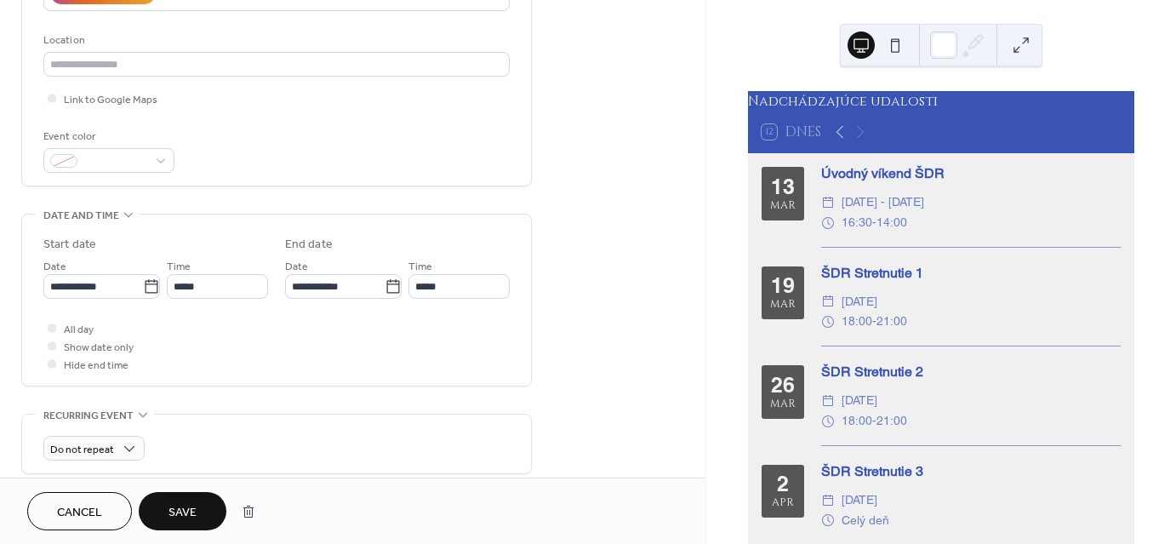
click at [189, 511] on span "Save" at bounding box center [183, 513] width 28 height 18
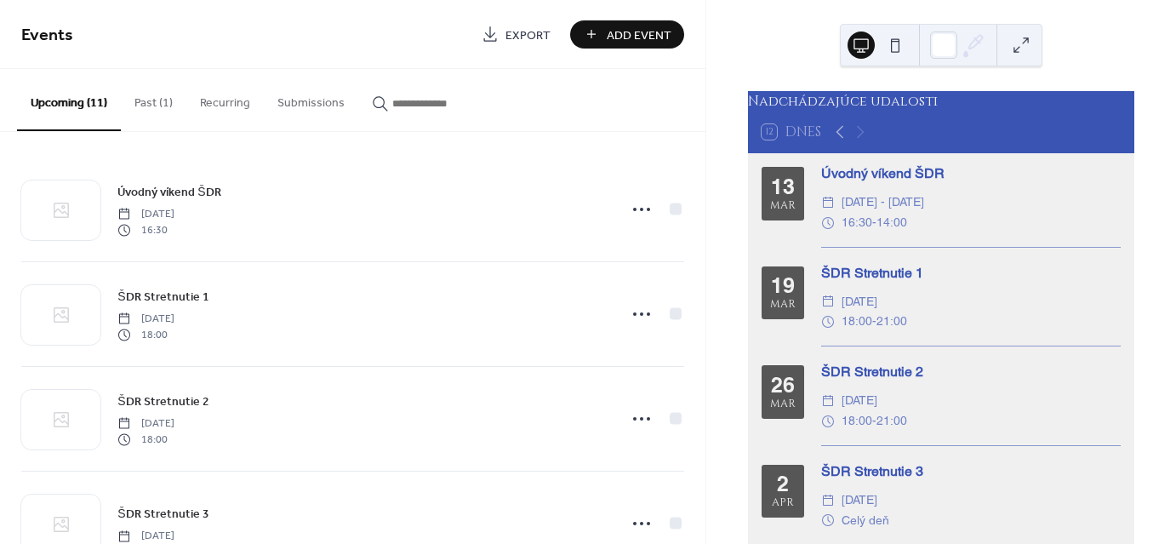
click at [151, 104] on button "Past (1)" at bounding box center [154, 99] width 66 height 60
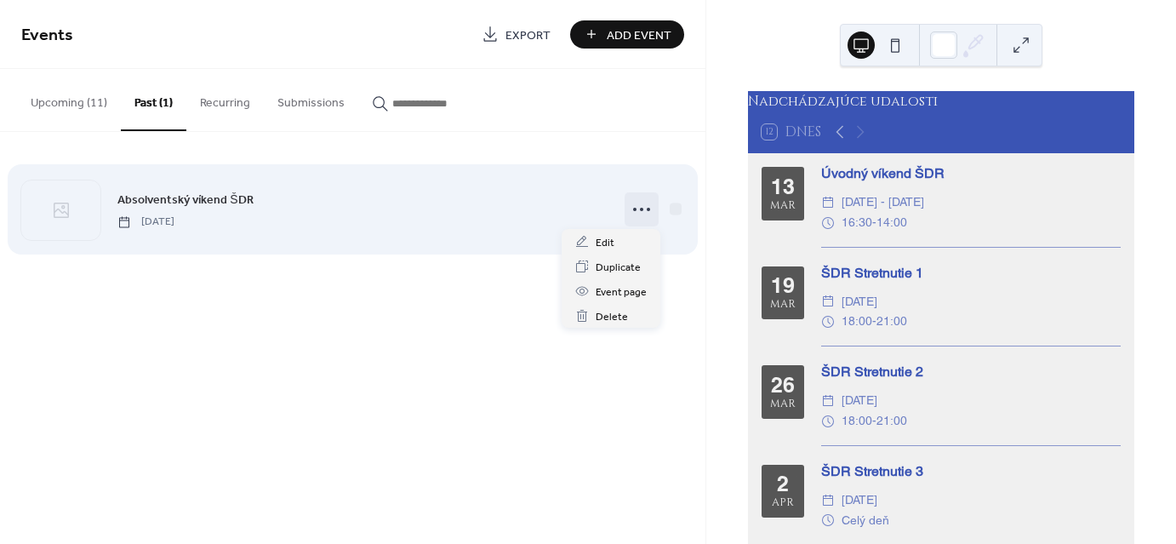
click at [642, 209] on circle at bounding box center [641, 209] width 3 height 3
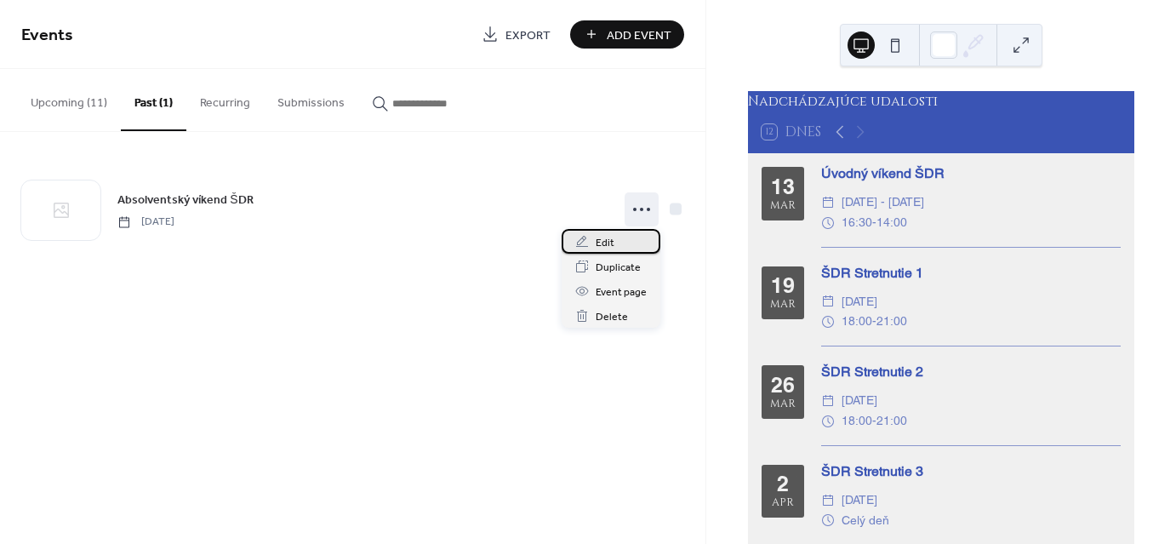
click at [609, 241] on span "Edit" at bounding box center [605, 243] width 19 height 18
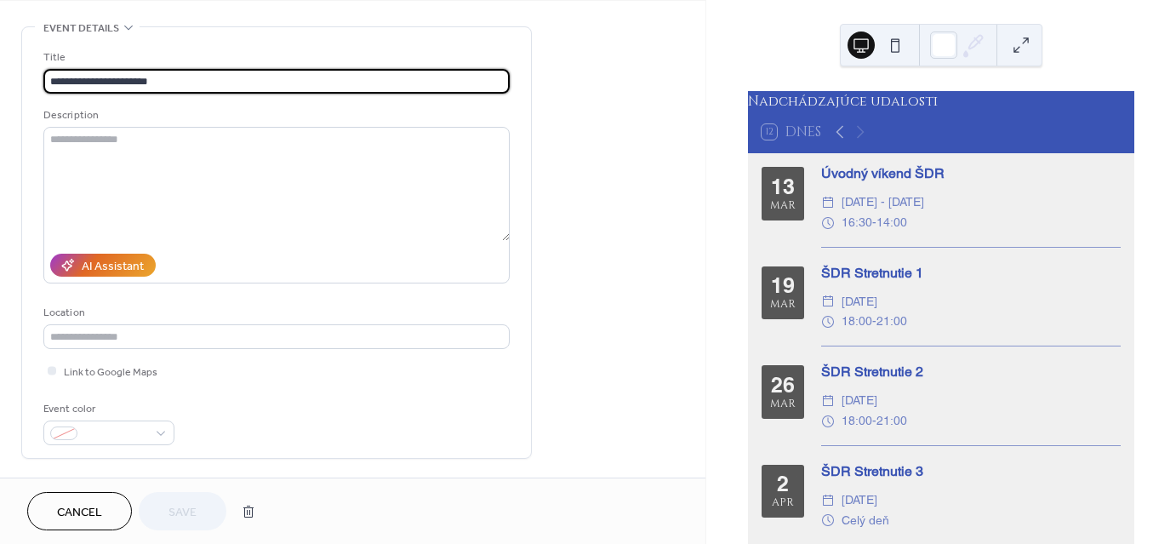
scroll to position [340, 0]
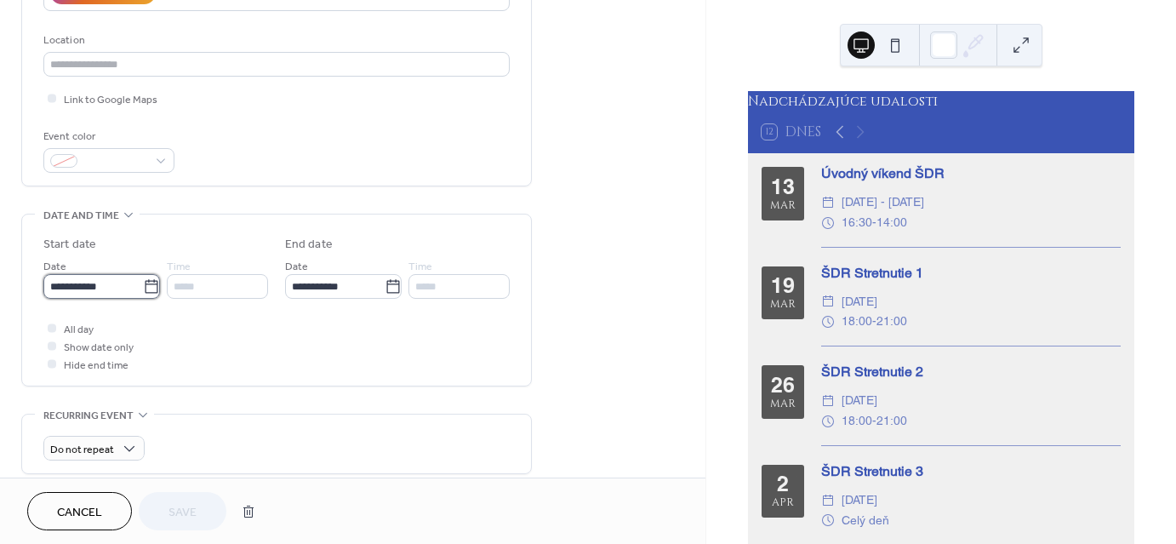
click at [116, 286] on input "**********" at bounding box center [93, 286] width 100 height 25
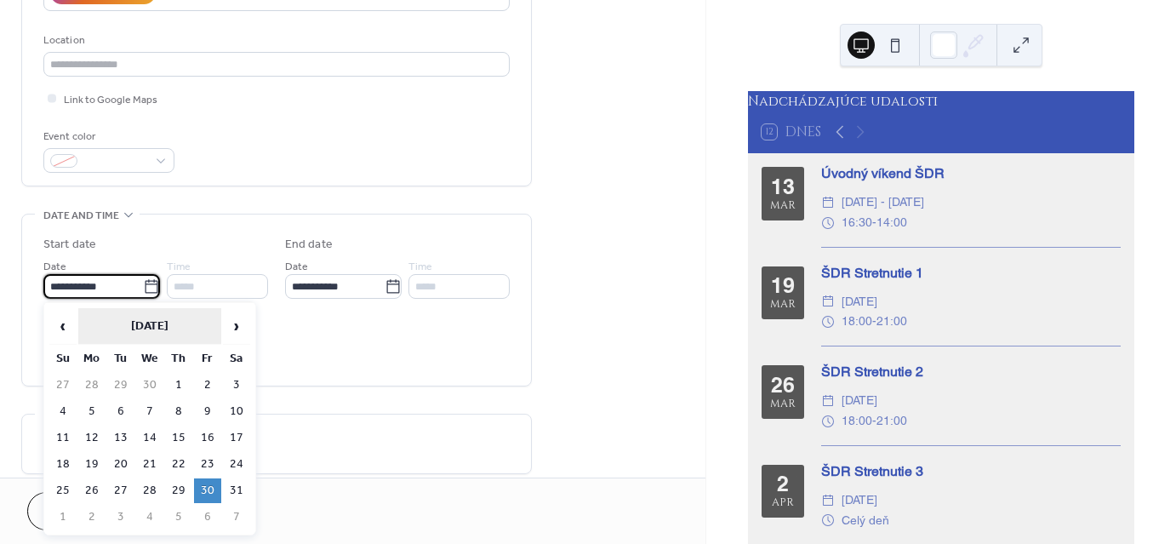
click at [154, 321] on th "May 2025" at bounding box center [149, 326] width 143 height 37
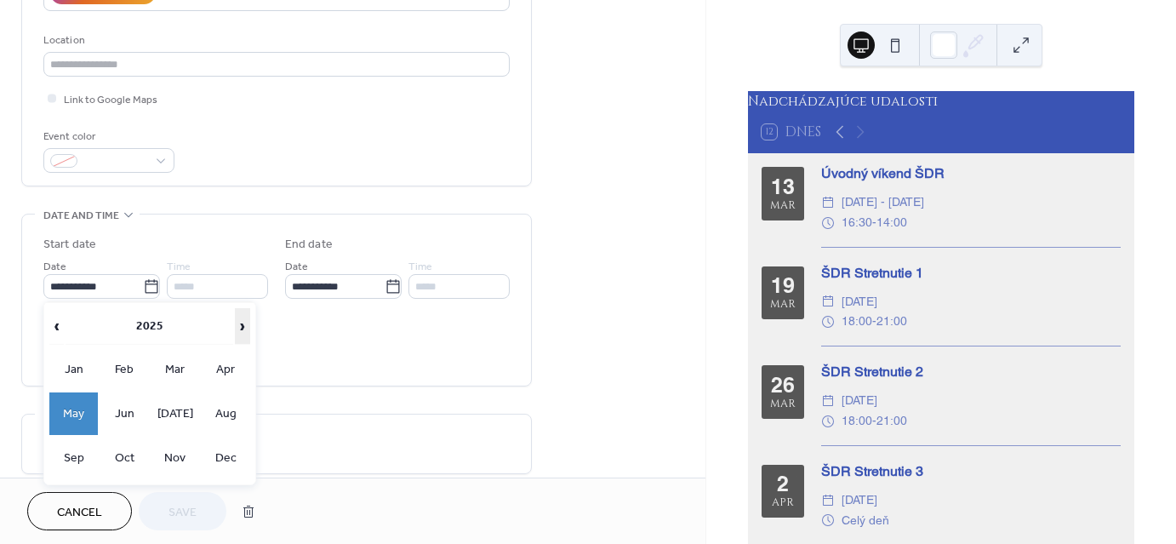
click at [243, 326] on span "›" at bounding box center [243, 326] width 14 height 34
click at [70, 416] on td "May" at bounding box center [73, 413] width 49 height 43
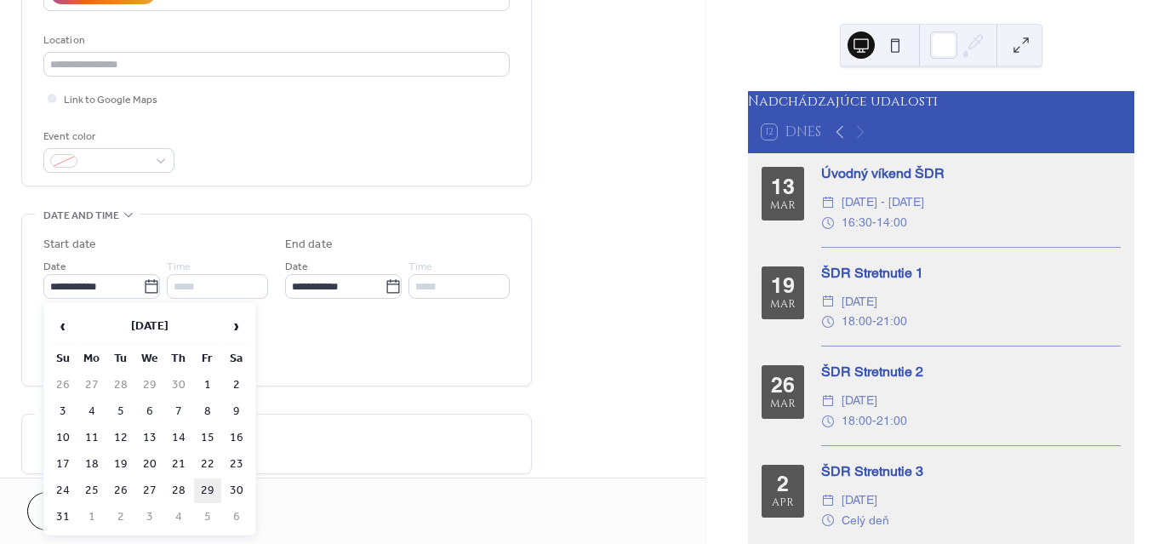
click at [207, 485] on td "29" at bounding box center [207, 490] width 27 height 25
type input "**********"
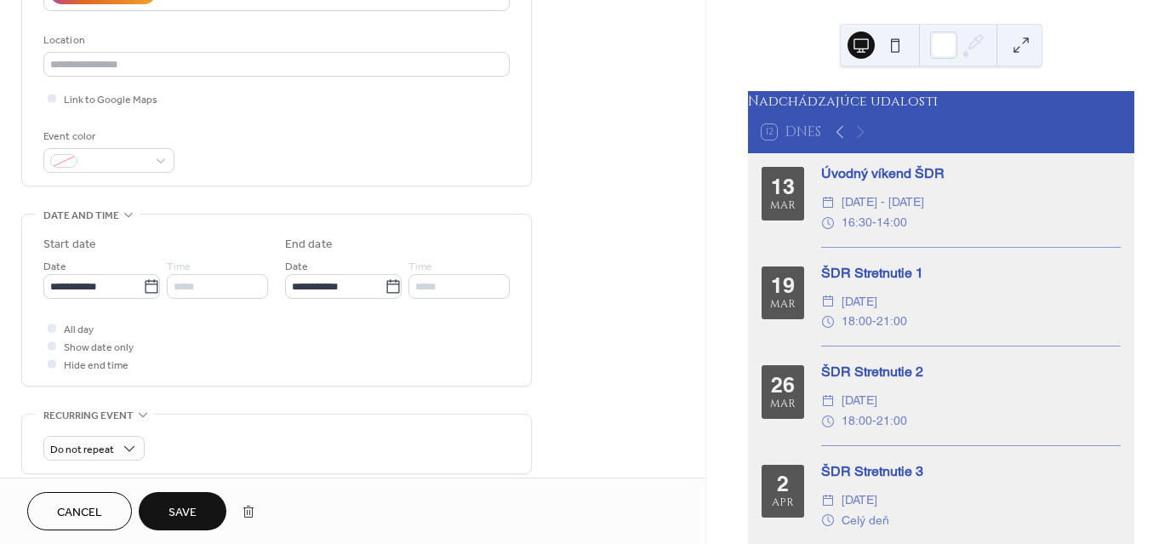
click at [184, 512] on span "Save" at bounding box center [183, 513] width 28 height 18
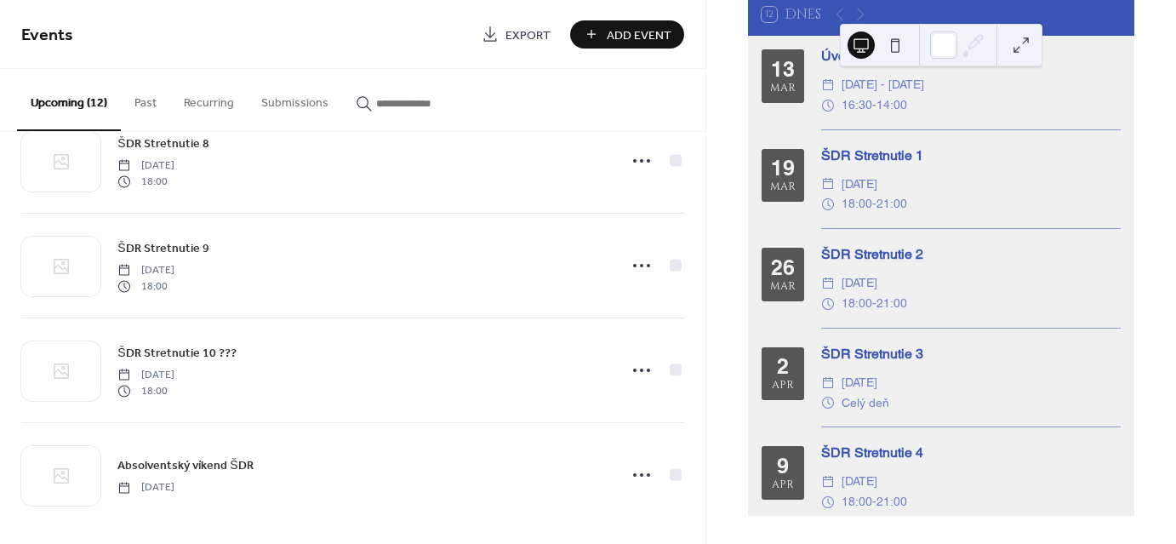
scroll to position [892, 0]
